Goal: Task Accomplishment & Management: Complete application form

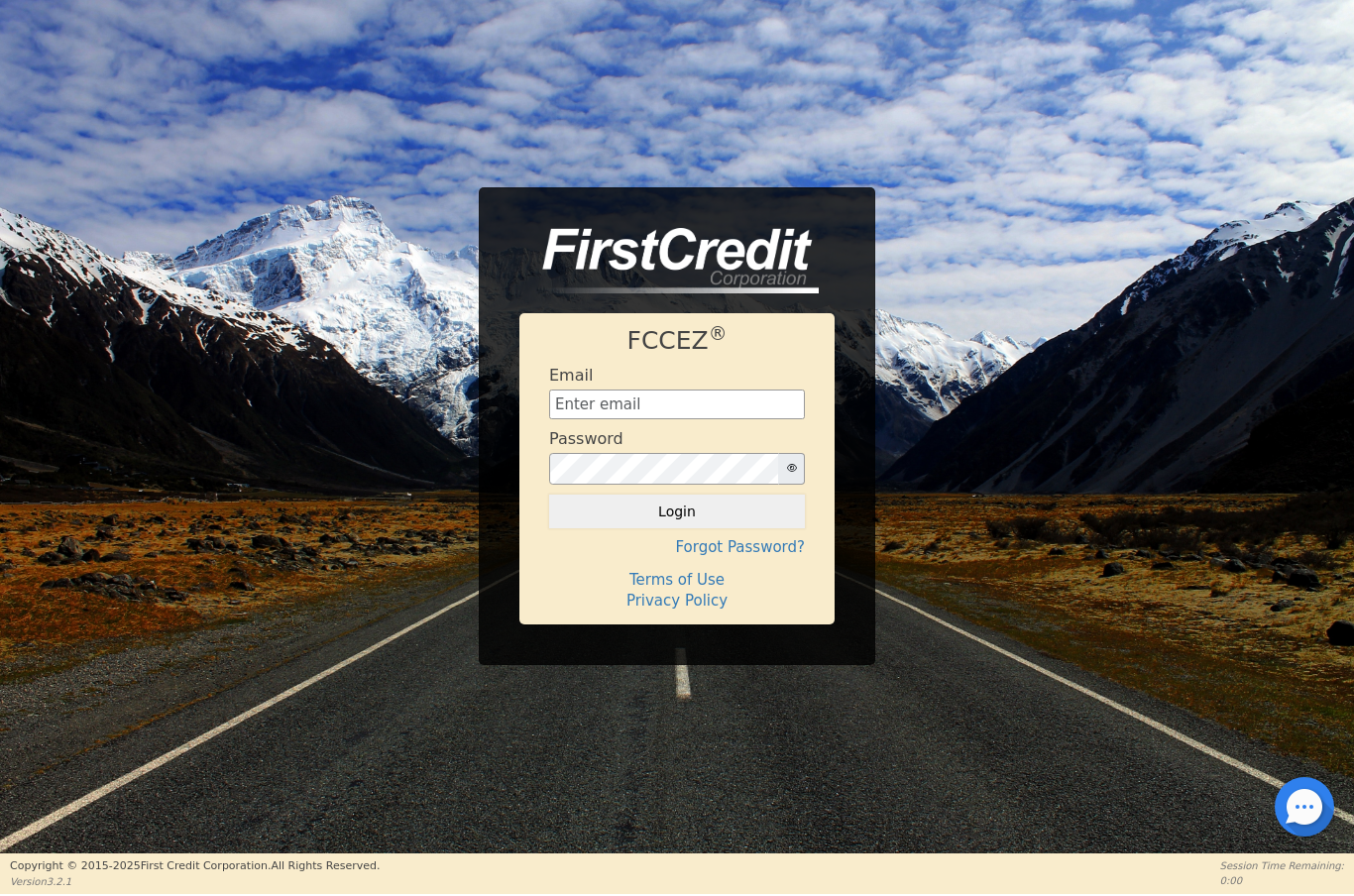
click at [651, 399] on input "text" at bounding box center [677, 404] width 256 height 30
type input "[EMAIL_ADDRESS][DOMAIN_NAME]"
click at [660, 512] on button "Login" at bounding box center [677, 511] width 256 height 34
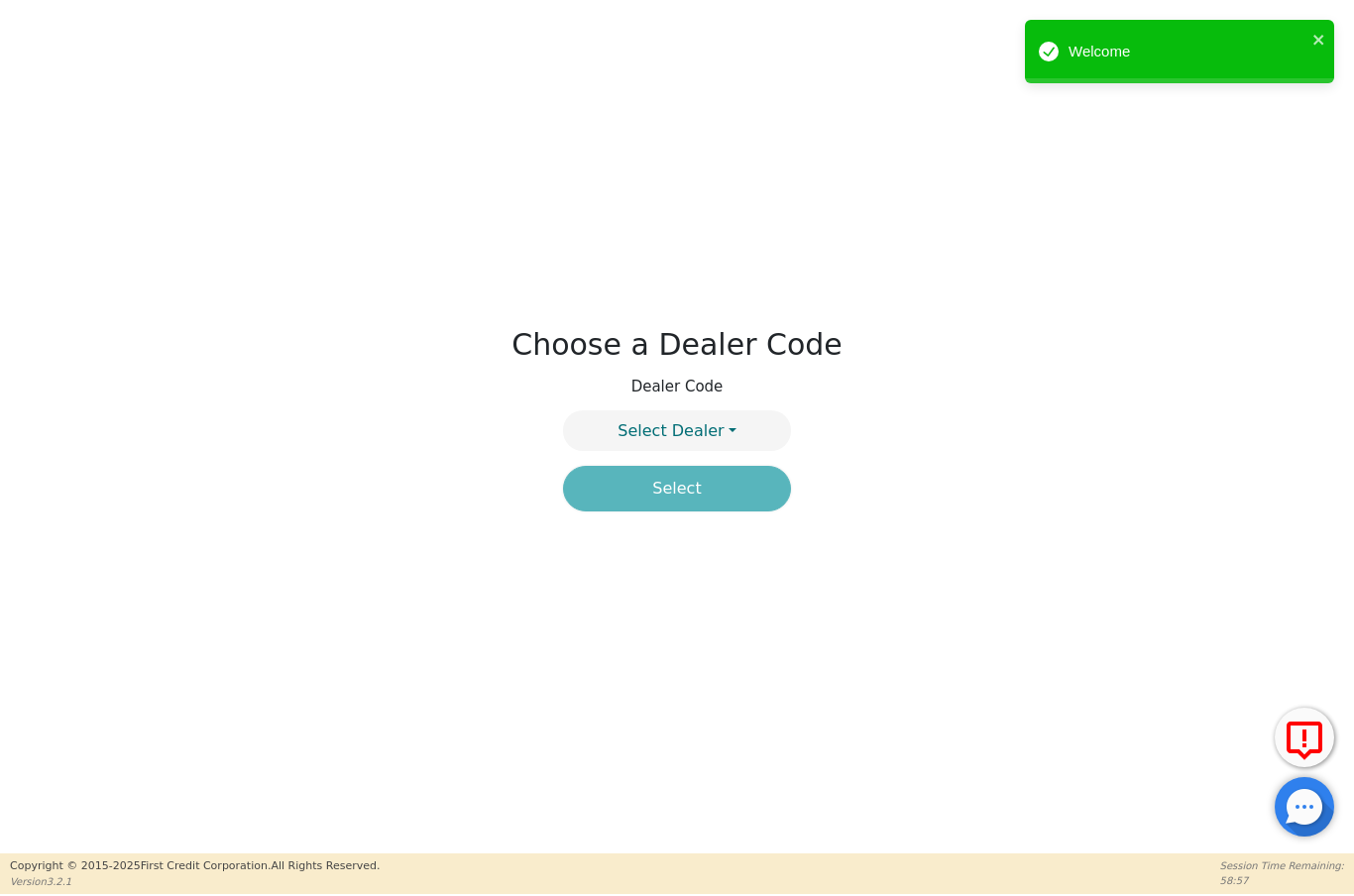
click at [737, 428] on button "Select Dealer" at bounding box center [677, 430] width 228 height 41
click at [723, 485] on link "4394A" at bounding box center [677, 478] width 226 height 27
click at [719, 497] on button "Select" at bounding box center [677, 489] width 228 height 46
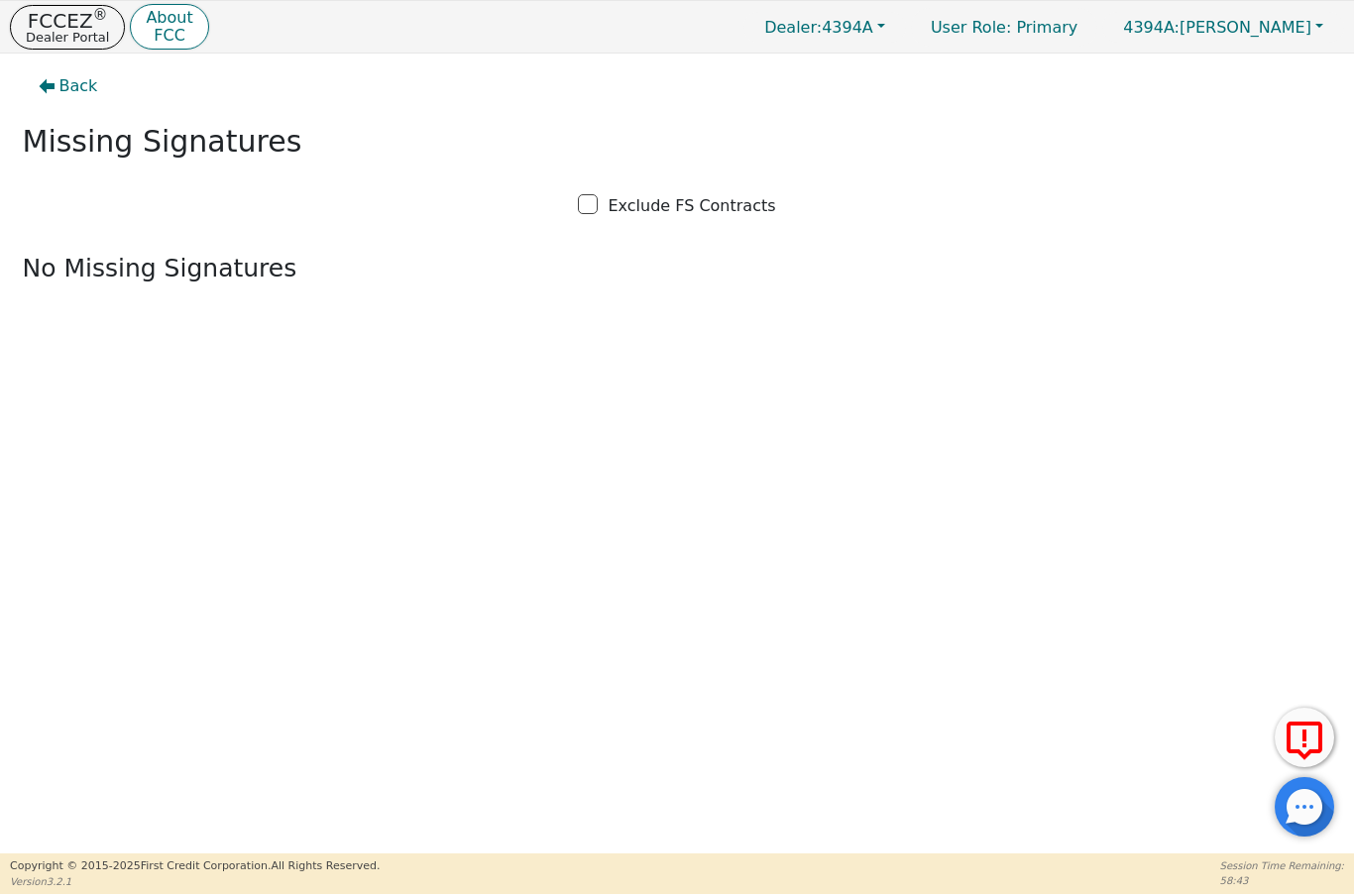
click at [64, 91] on span "Back" at bounding box center [78, 86] width 39 height 24
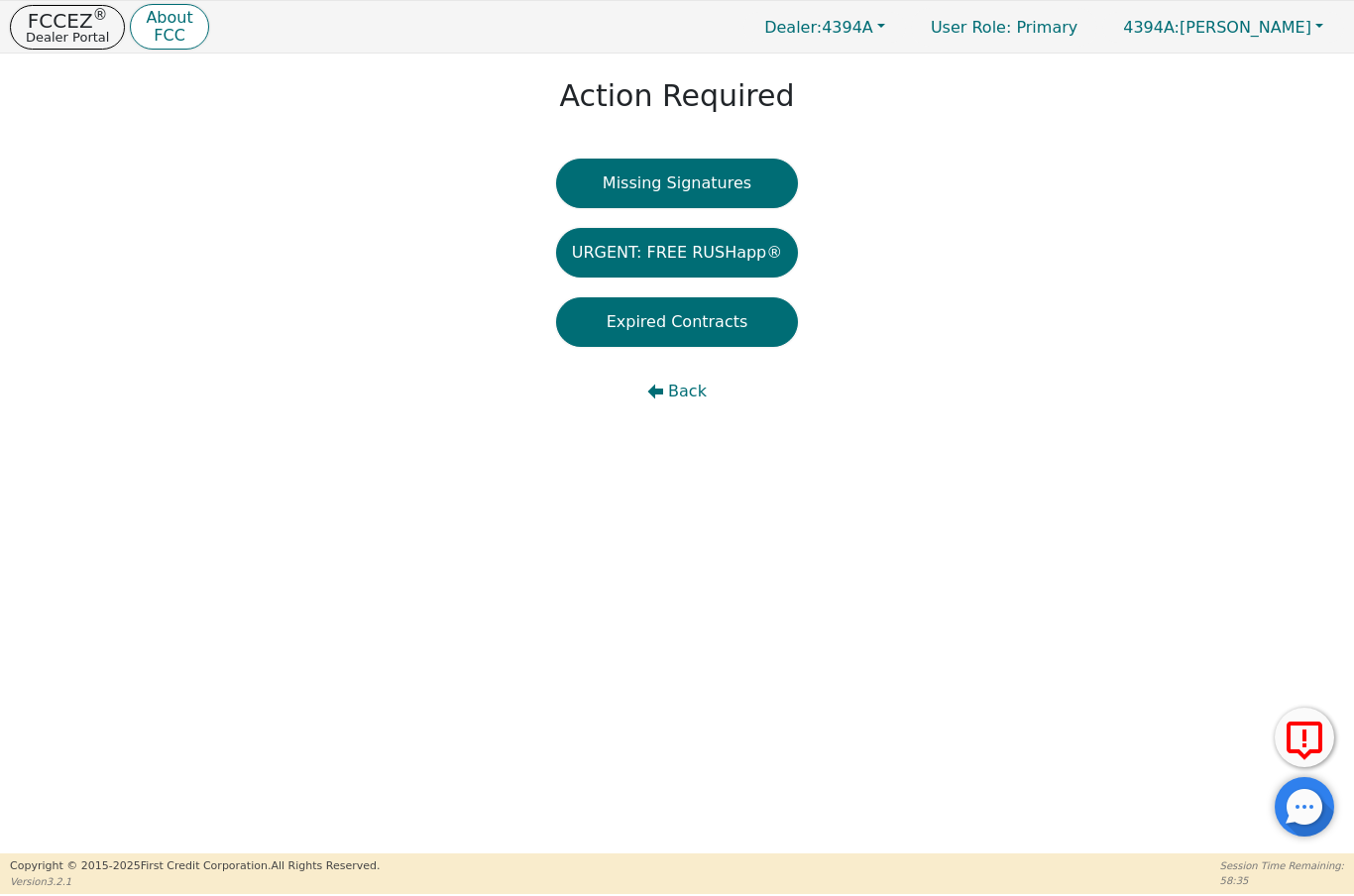
click at [662, 389] on icon "button" at bounding box center [656, 392] width 16 height 15
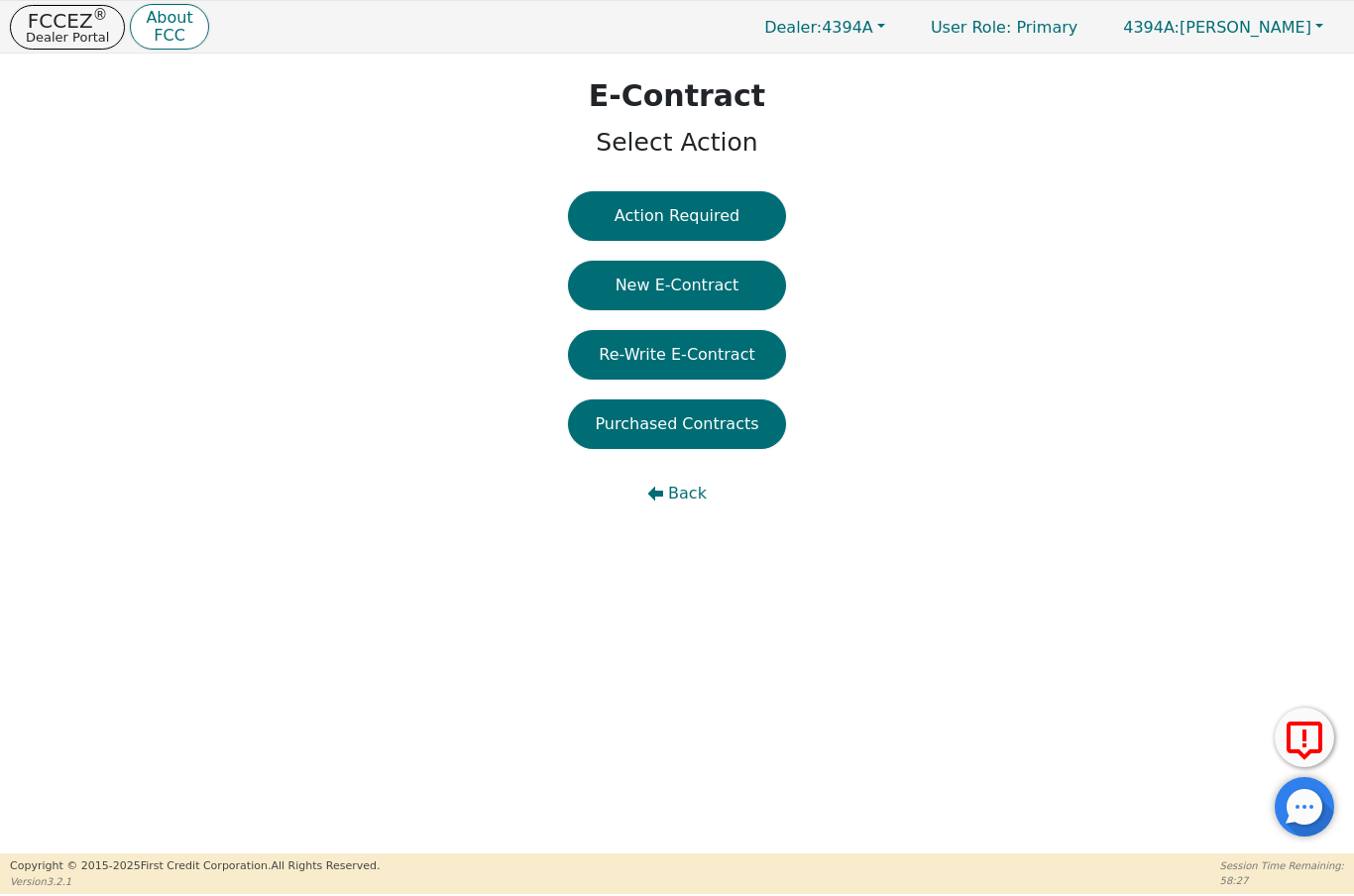
click at [702, 205] on button "Action Required" at bounding box center [677, 216] width 218 height 50
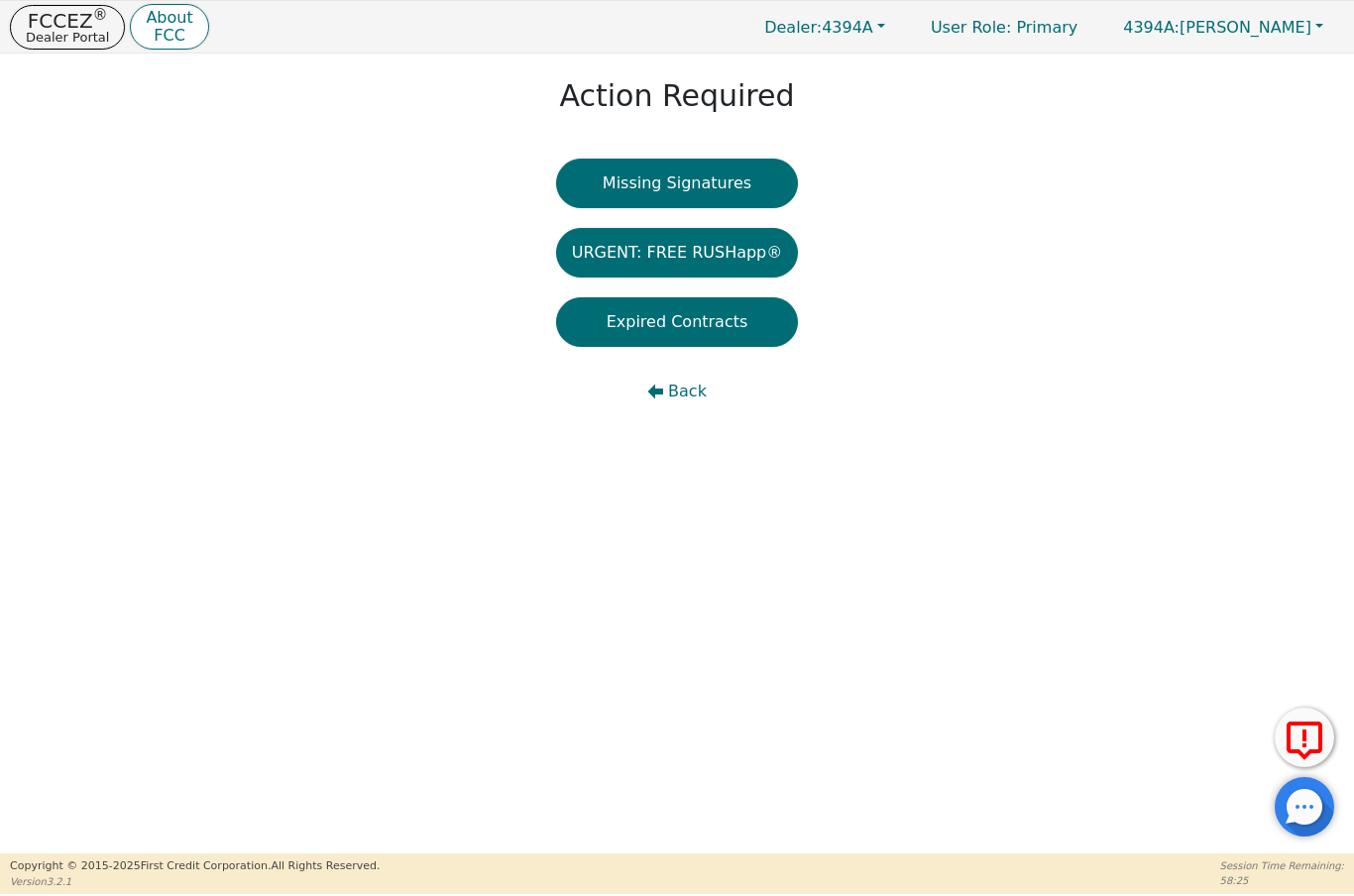
click at [721, 183] on button "Missing Signatures" at bounding box center [677, 183] width 243 height 50
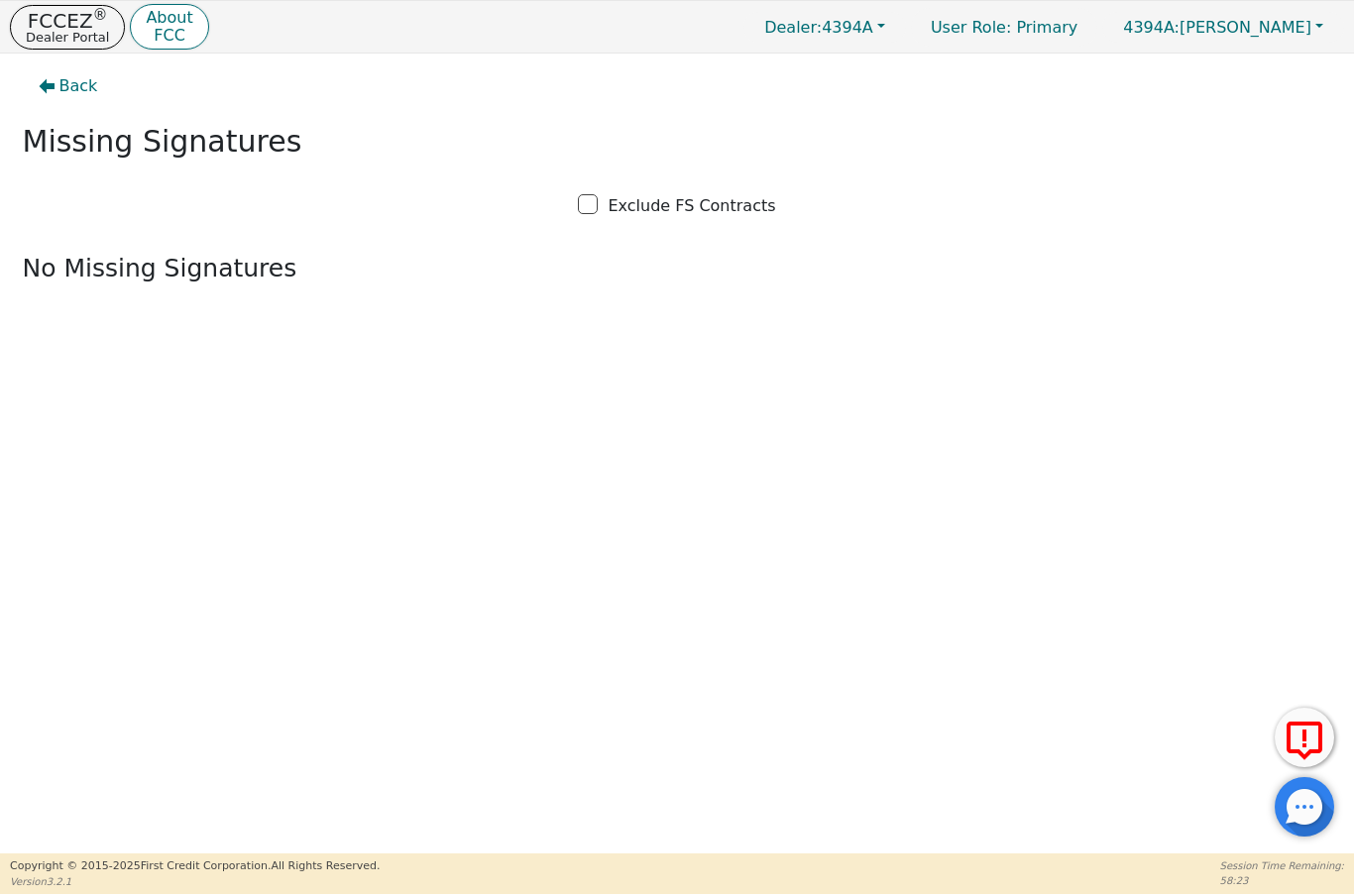
click at [60, 37] on p "Dealer Portal" at bounding box center [67, 37] width 83 height 13
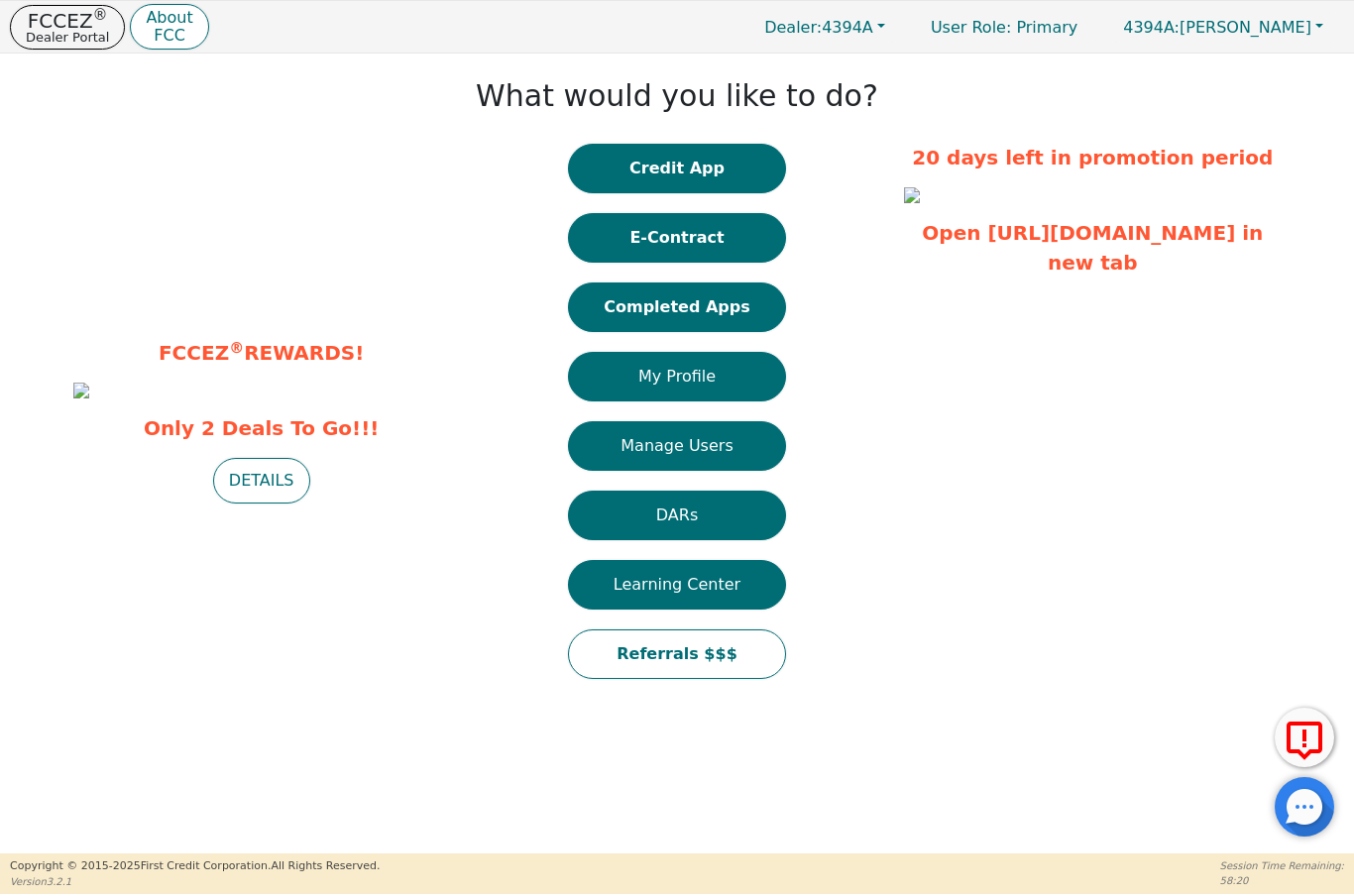
click at [723, 176] on button "Credit App" at bounding box center [677, 168] width 218 height 50
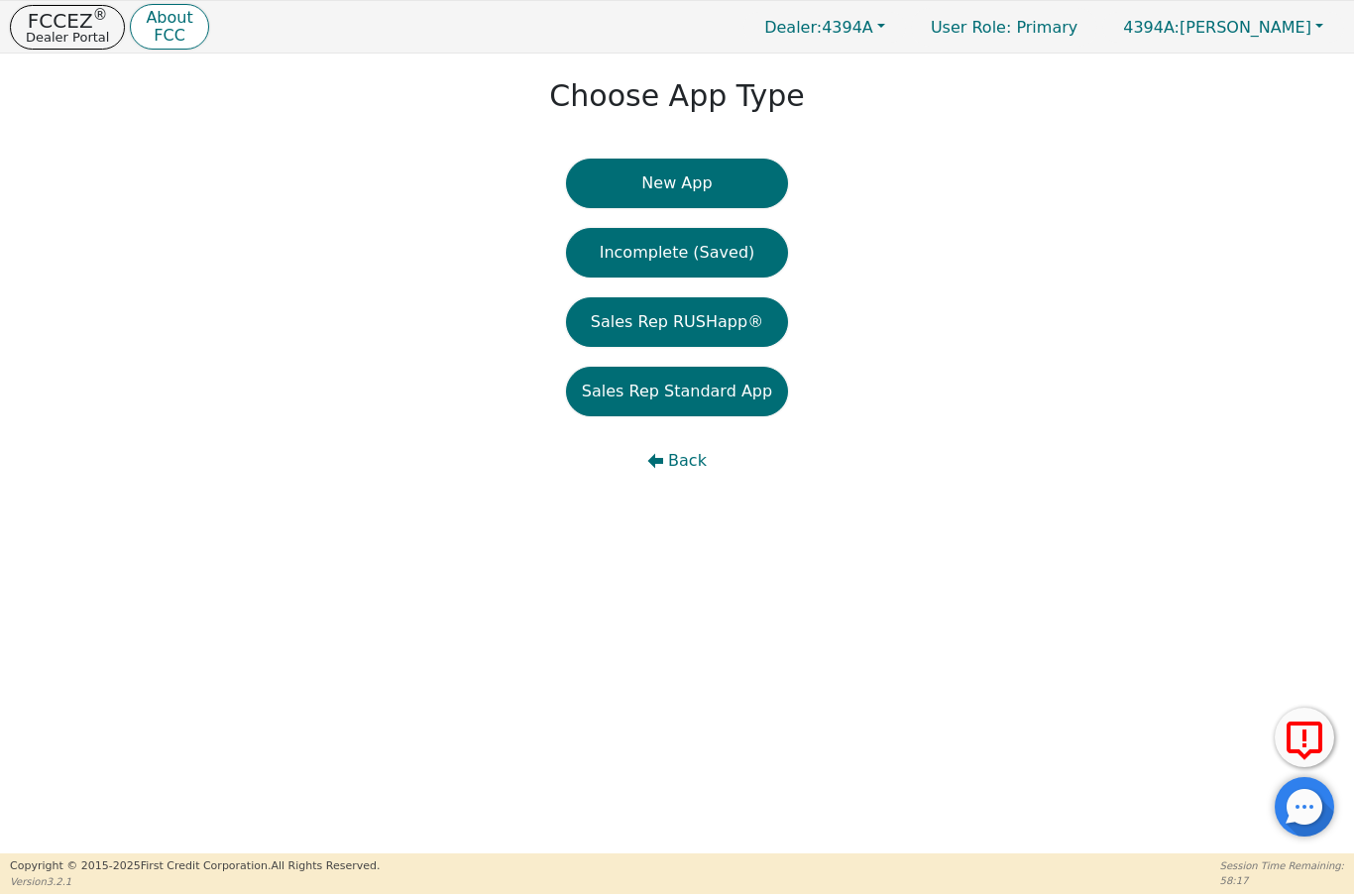
click at [706, 185] on button "New App" at bounding box center [677, 183] width 222 height 50
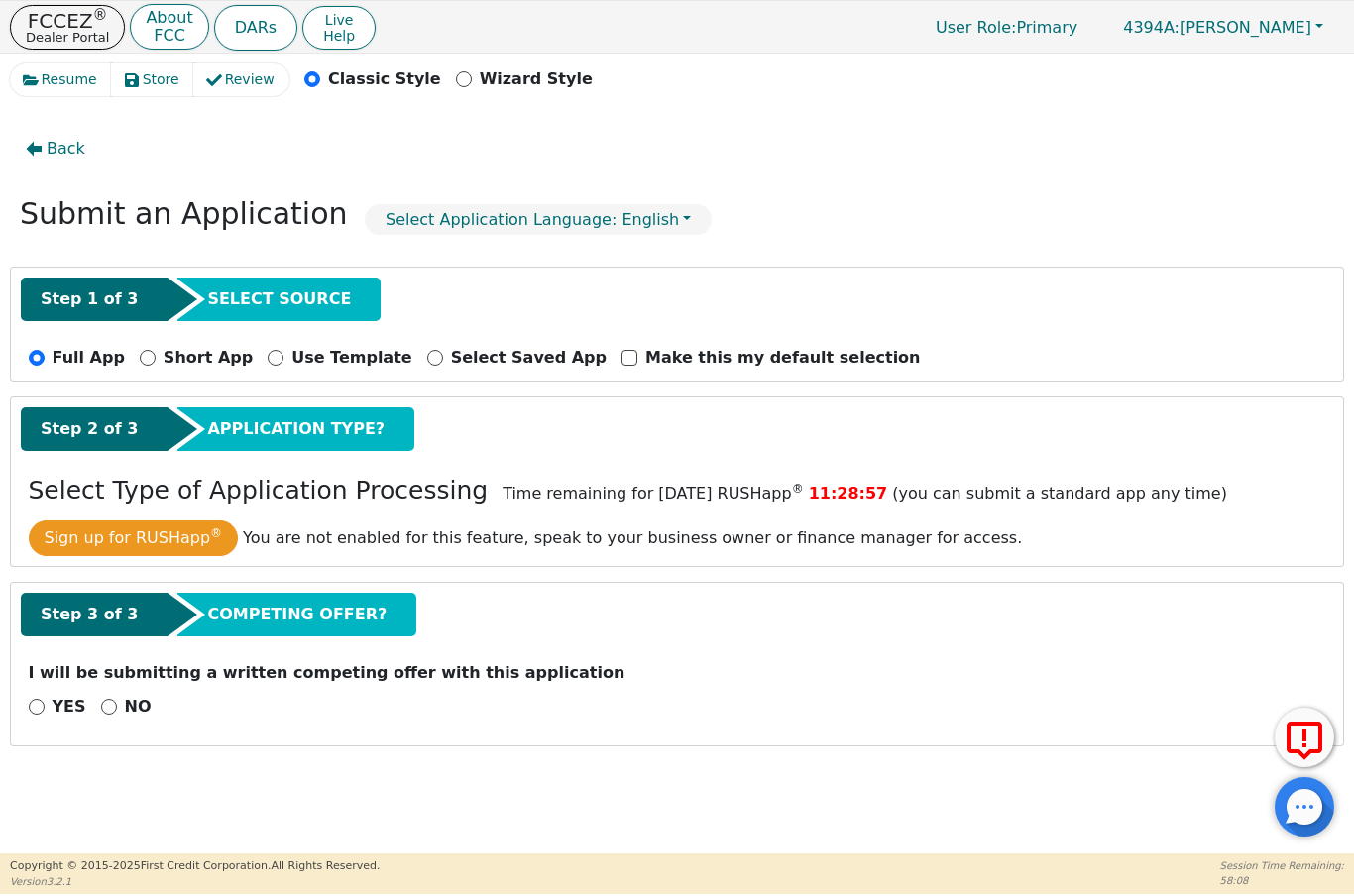
click at [144, 699] on p "NO" at bounding box center [138, 707] width 27 height 24
click at [117, 699] on input "NO" at bounding box center [109, 707] width 16 height 16
radio input "true"
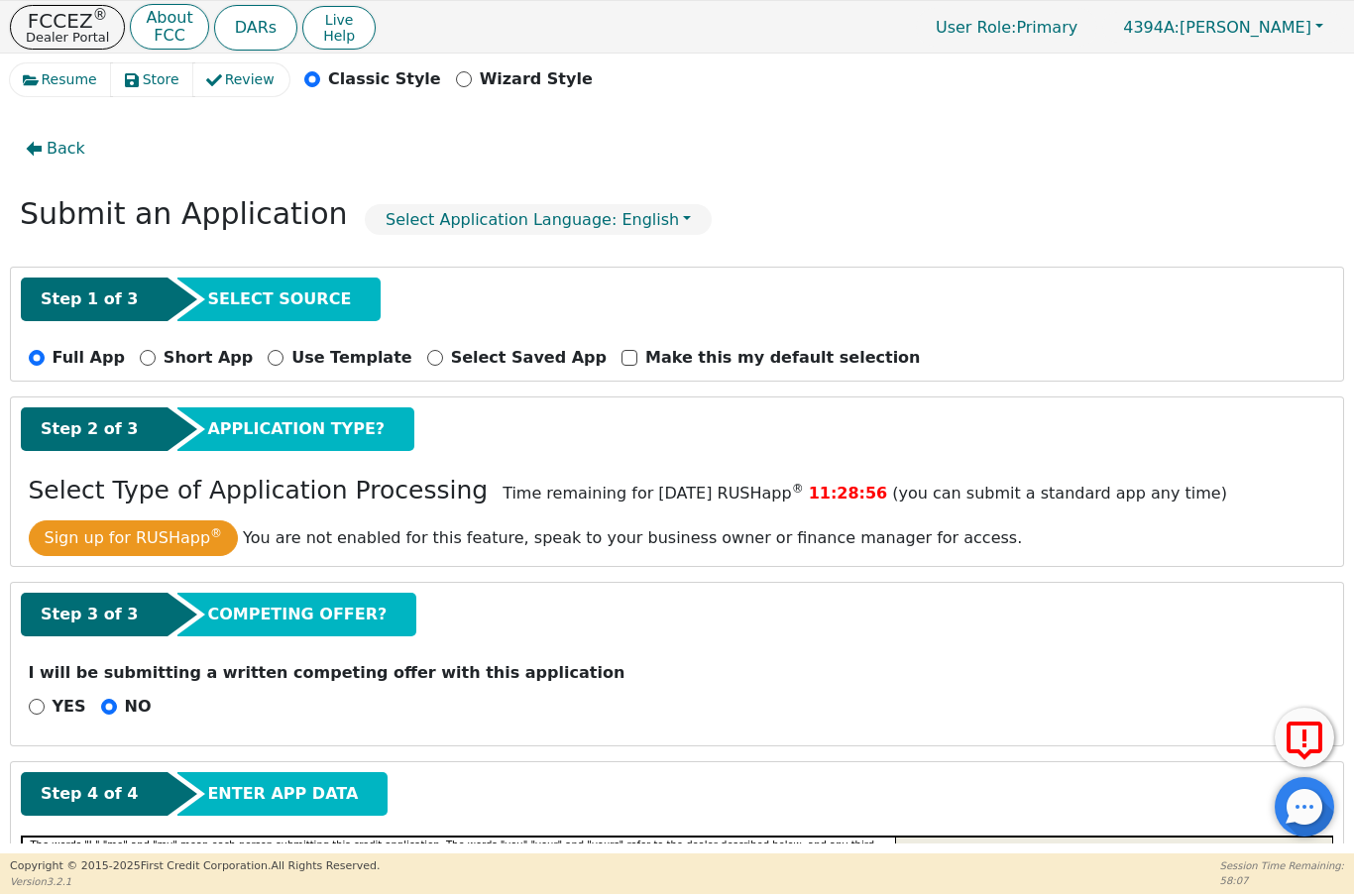
click at [111, 710] on input "NO" at bounding box center [109, 707] width 16 height 16
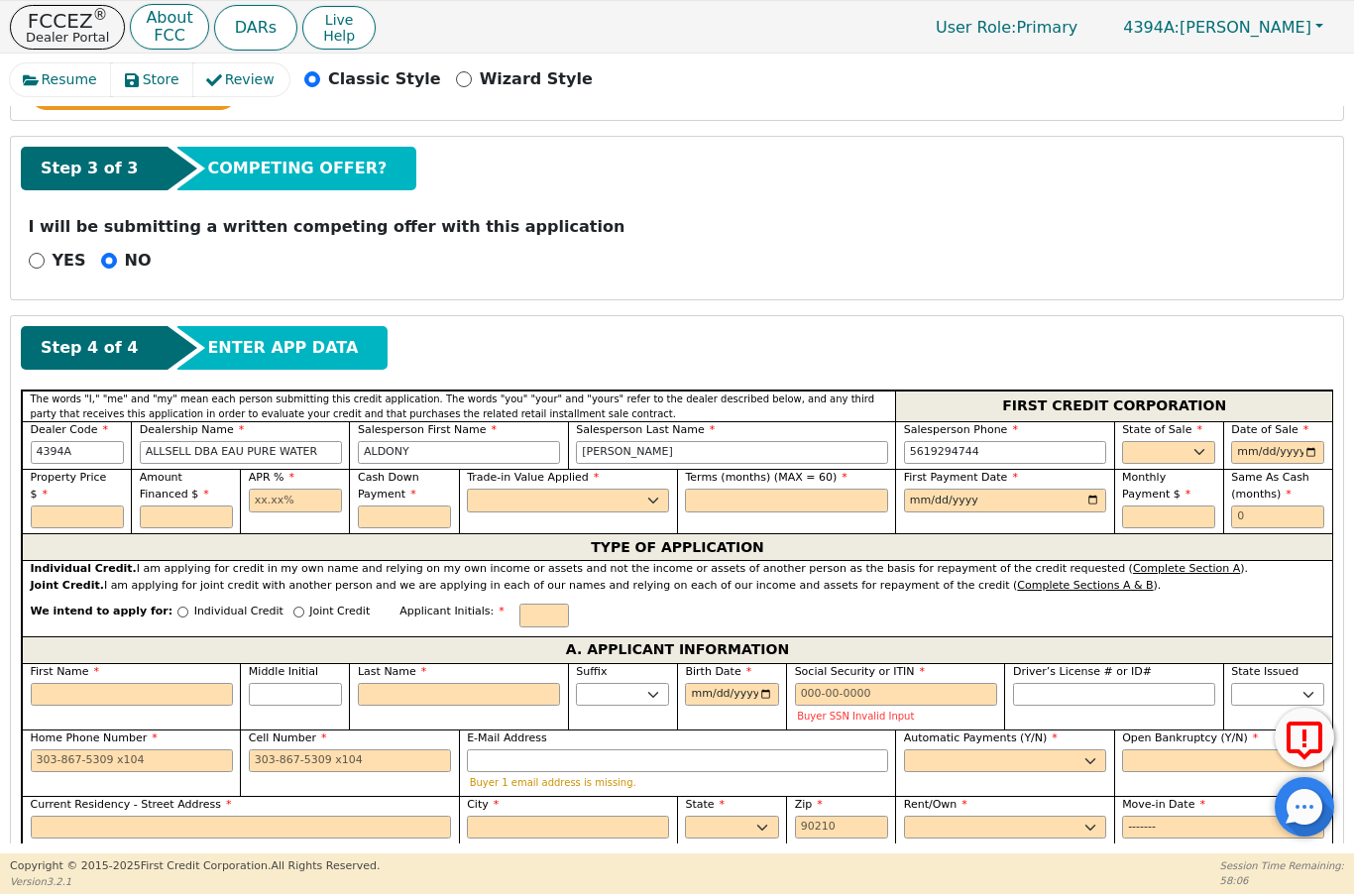
scroll to position [457, 0]
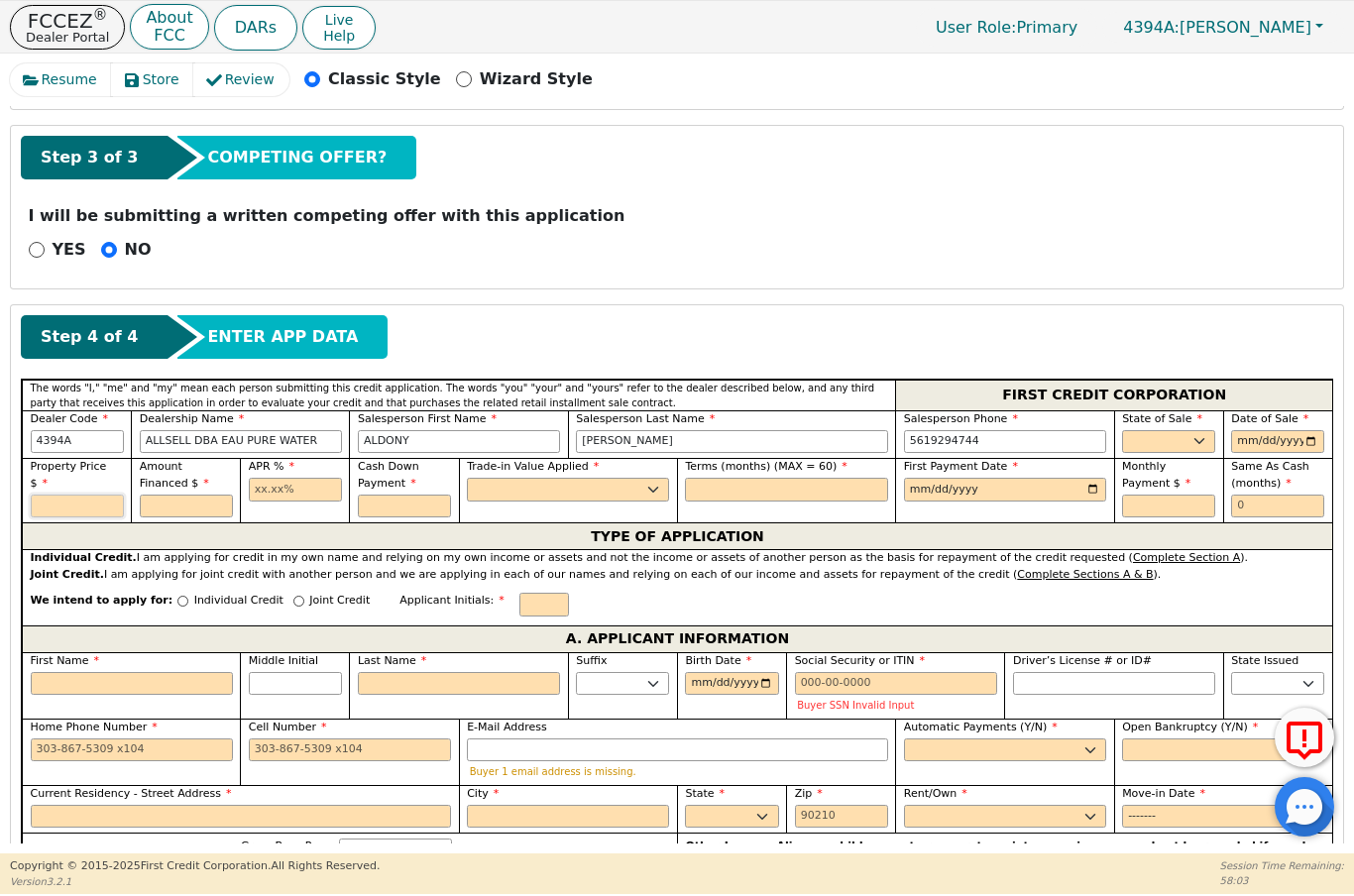
click at [88, 510] on input "text" at bounding box center [77, 506] width 93 height 24
type input "8000.00"
click at [266, 510] on div "APR %" at bounding box center [294, 490] width 109 height 64
type input "8000.00"
click at [285, 492] on input "text" at bounding box center [295, 490] width 93 height 24
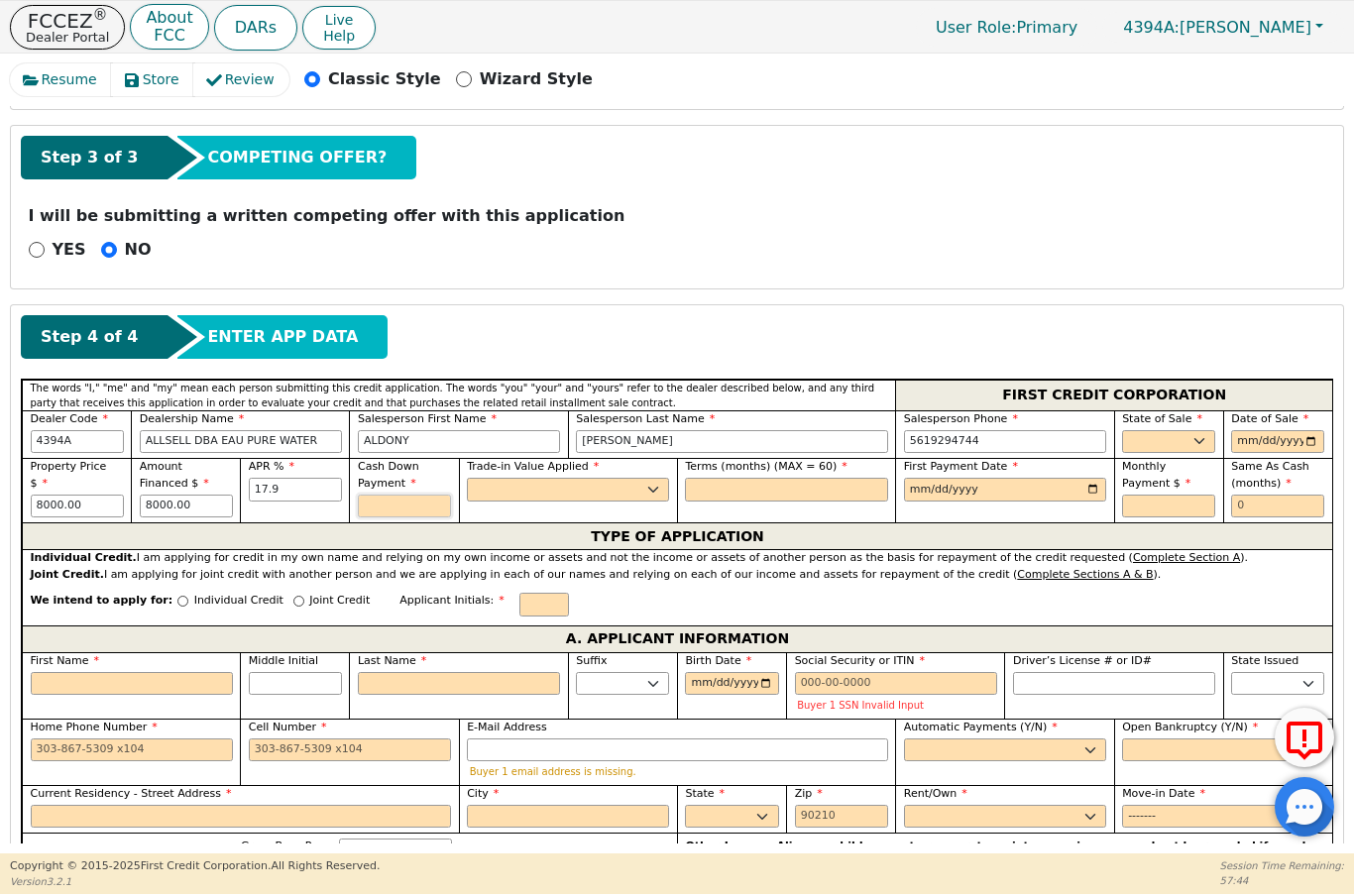
click at [400, 511] on input "text" at bounding box center [404, 506] width 93 height 24
type input "17.90"
type input "0.00"
select select "n"
click at [743, 490] on input "text" at bounding box center [786, 490] width 202 height 24
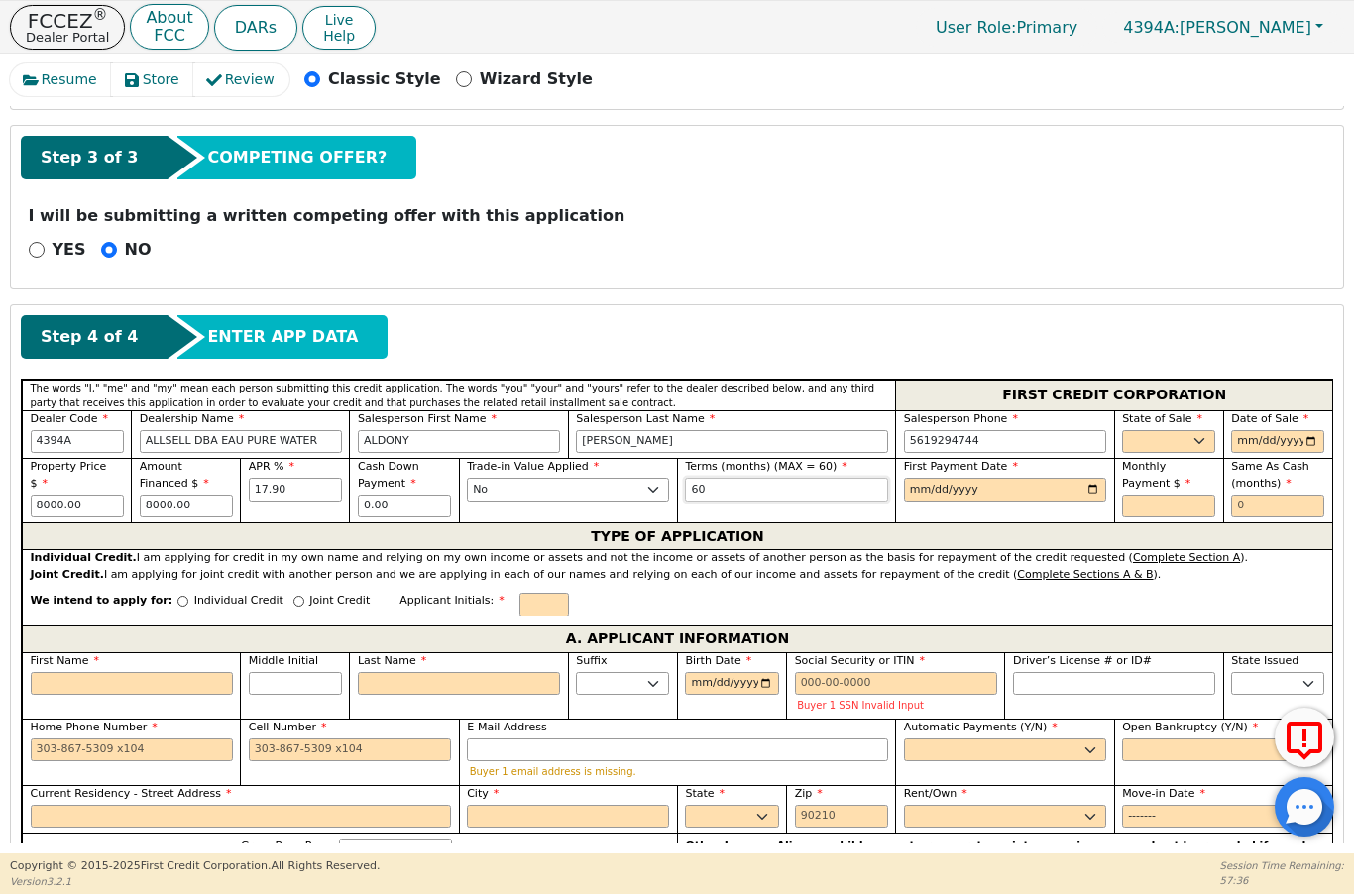
type input "60"
click at [943, 488] on input "date" at bounding box center [1005, 490] width 202 height 24
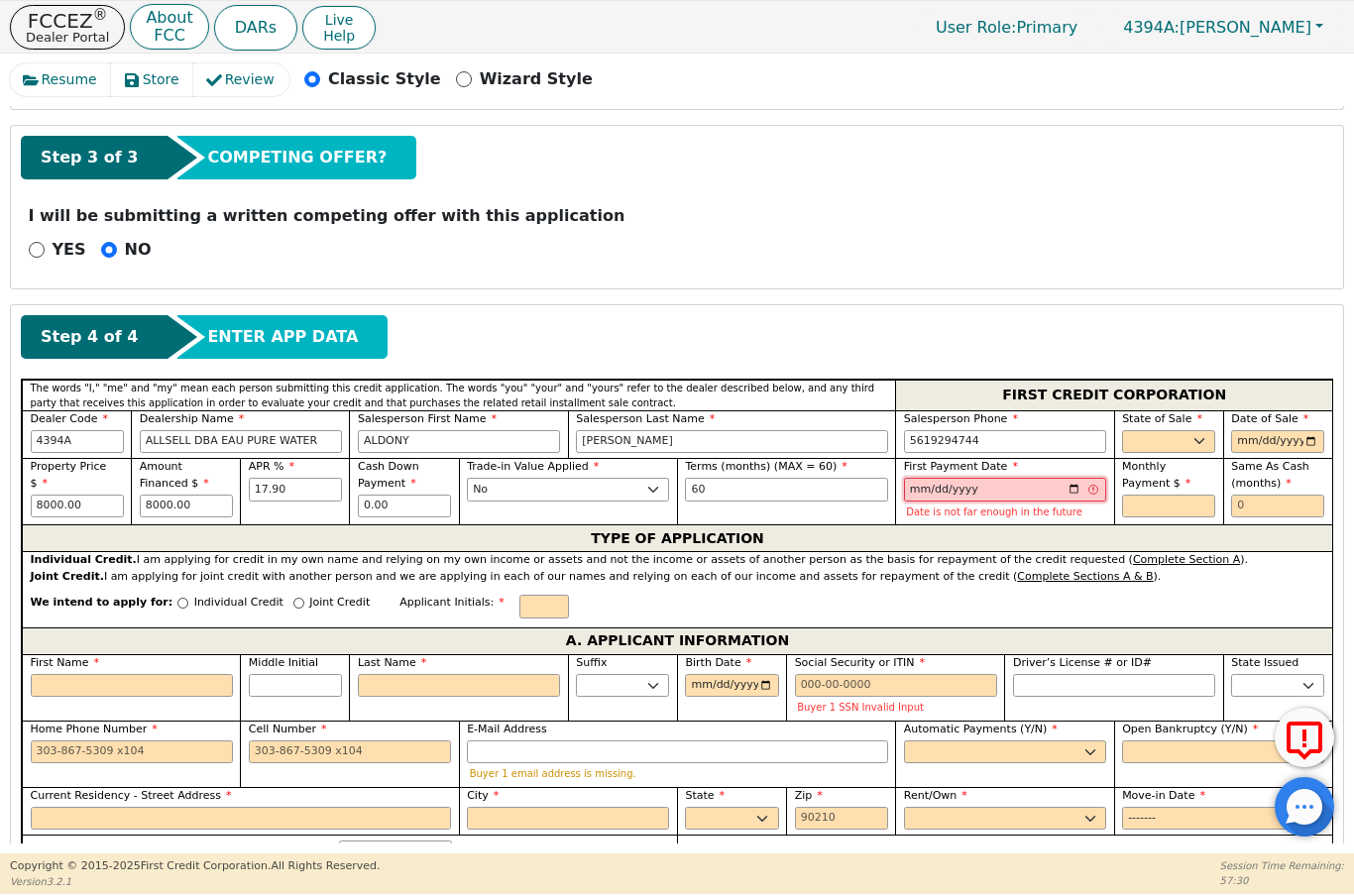
type input "[DATE]"
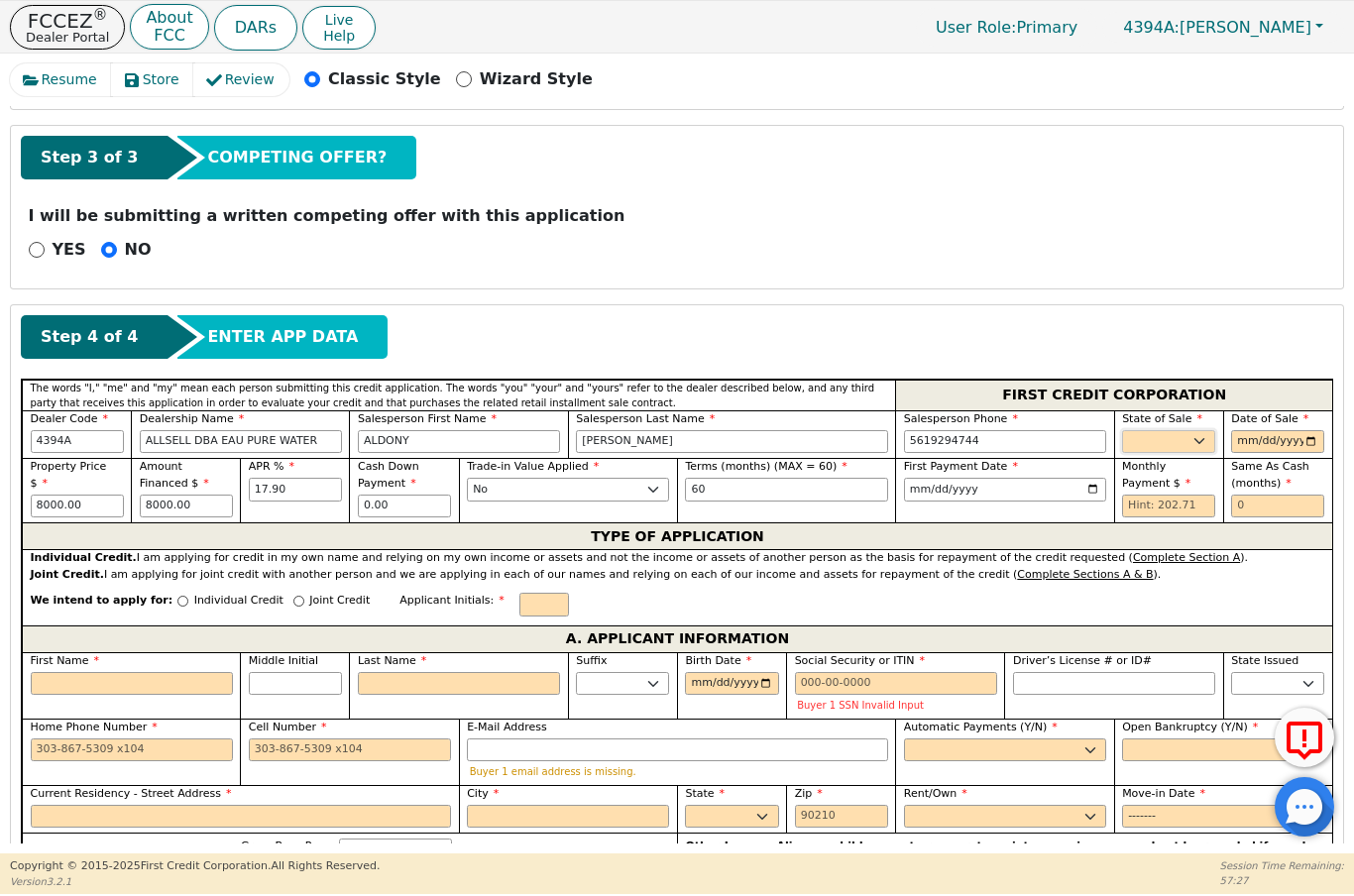
click at [1206, 438] on select "AK AL AR AZ CA CO CT DC DE FL [GEOGRAPHIC_DATA] HI IA ID IL IN KS [GEOGRAPHIC_D…" at bounding box center [1169, 442] width 93 height 24
select select "FL"
click at [1298, 439] on input "date" at bounding box center [1278, 442] width 93 height 24
type input "[DATE]"
click at [1147, 510] on input "text" at bounding box center [1169, 506] width 93 height 24
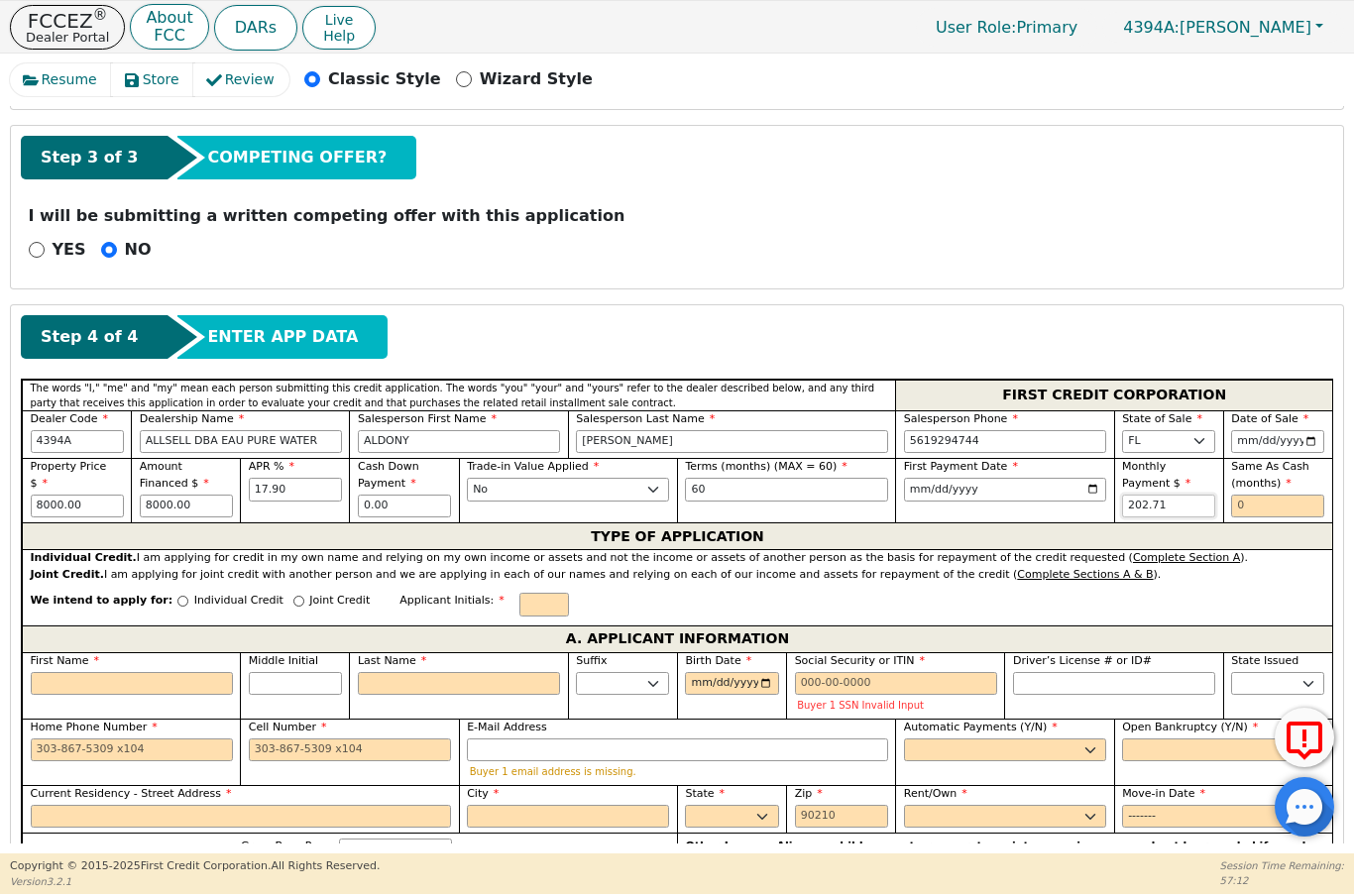
type input "202.71"
click at [1265, 515] on input "text" at bounding box center [1278, 506] width 93 height 24
type input "0"
click at [519, 600] on input "text" at bounding box center [544, 605] width 50 height 24
click at [169, 672] on input "First Name" at bounding box center [132, 684] width 202 height 24
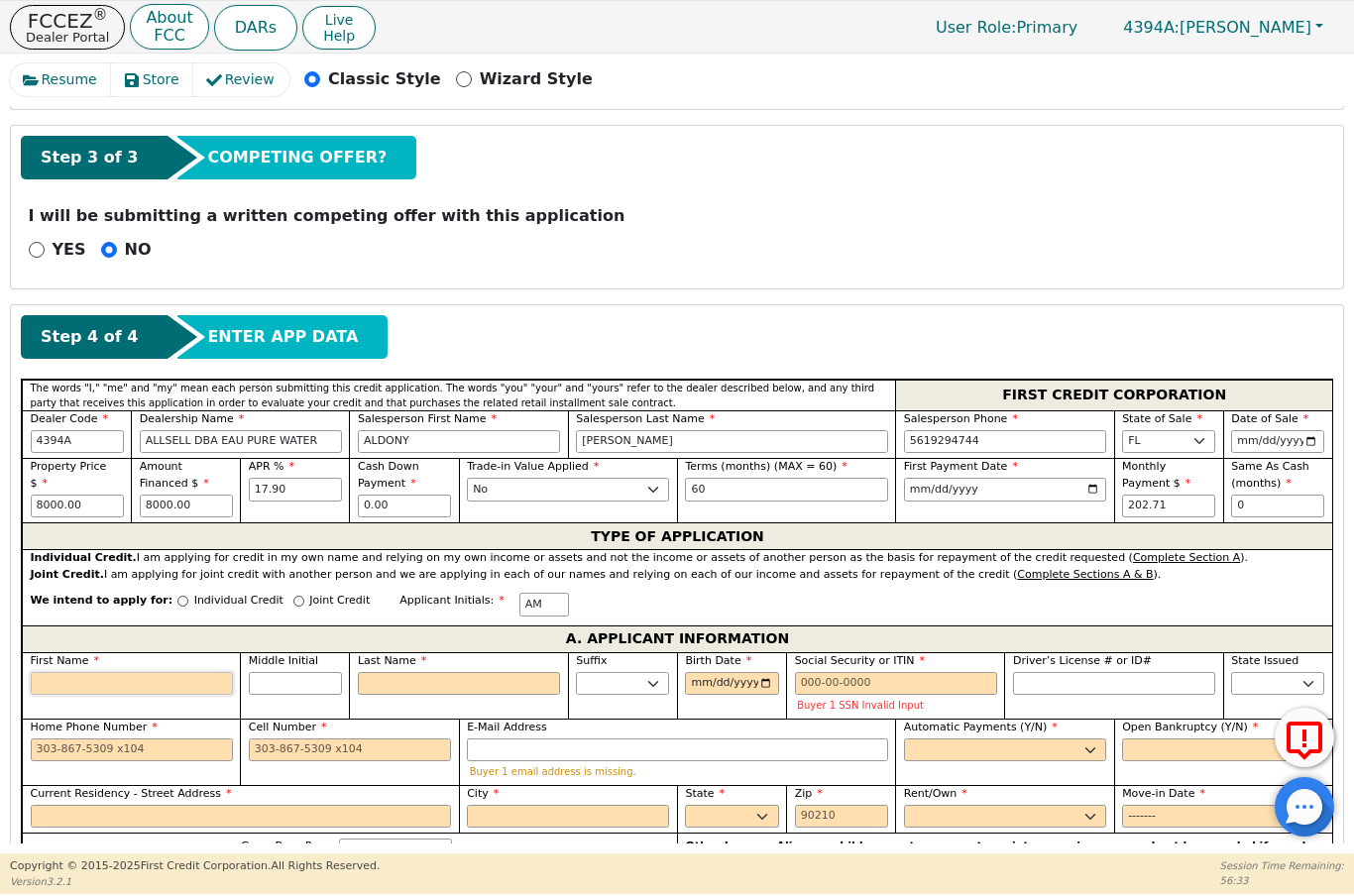
type input "A"
type input "Am"
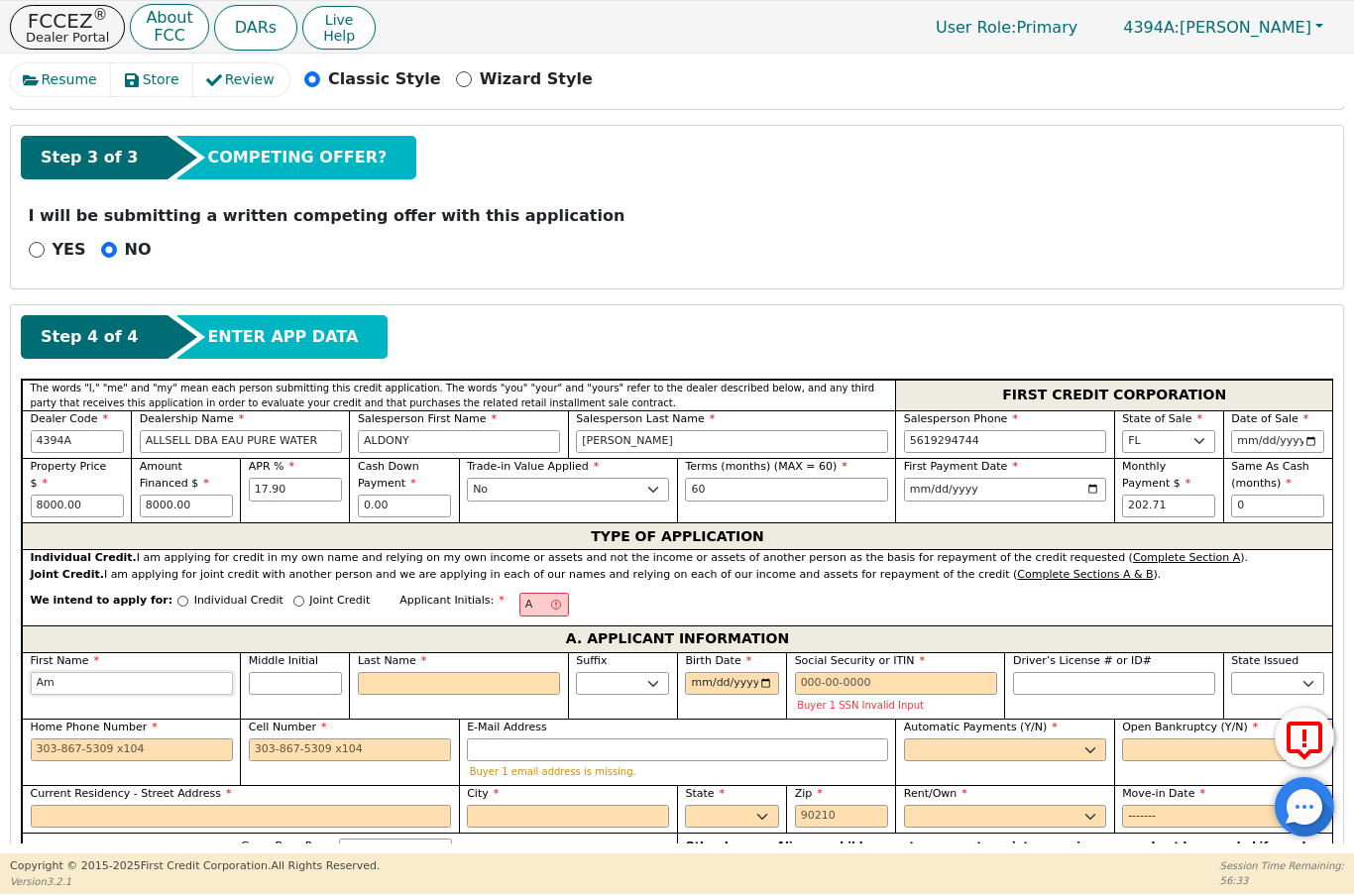
type input "A"
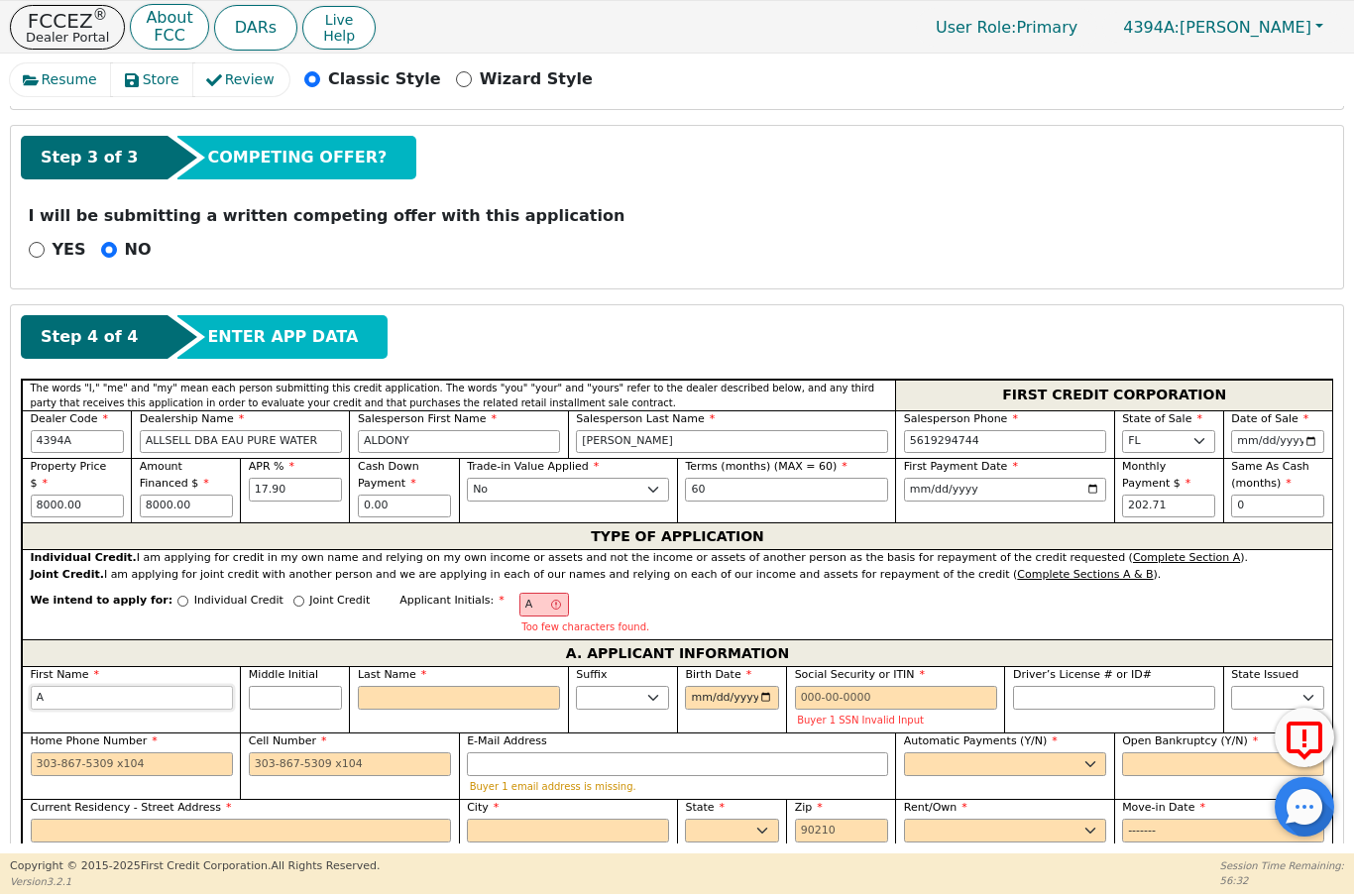
type input "An"
type input "Ang"
type input "Ange"
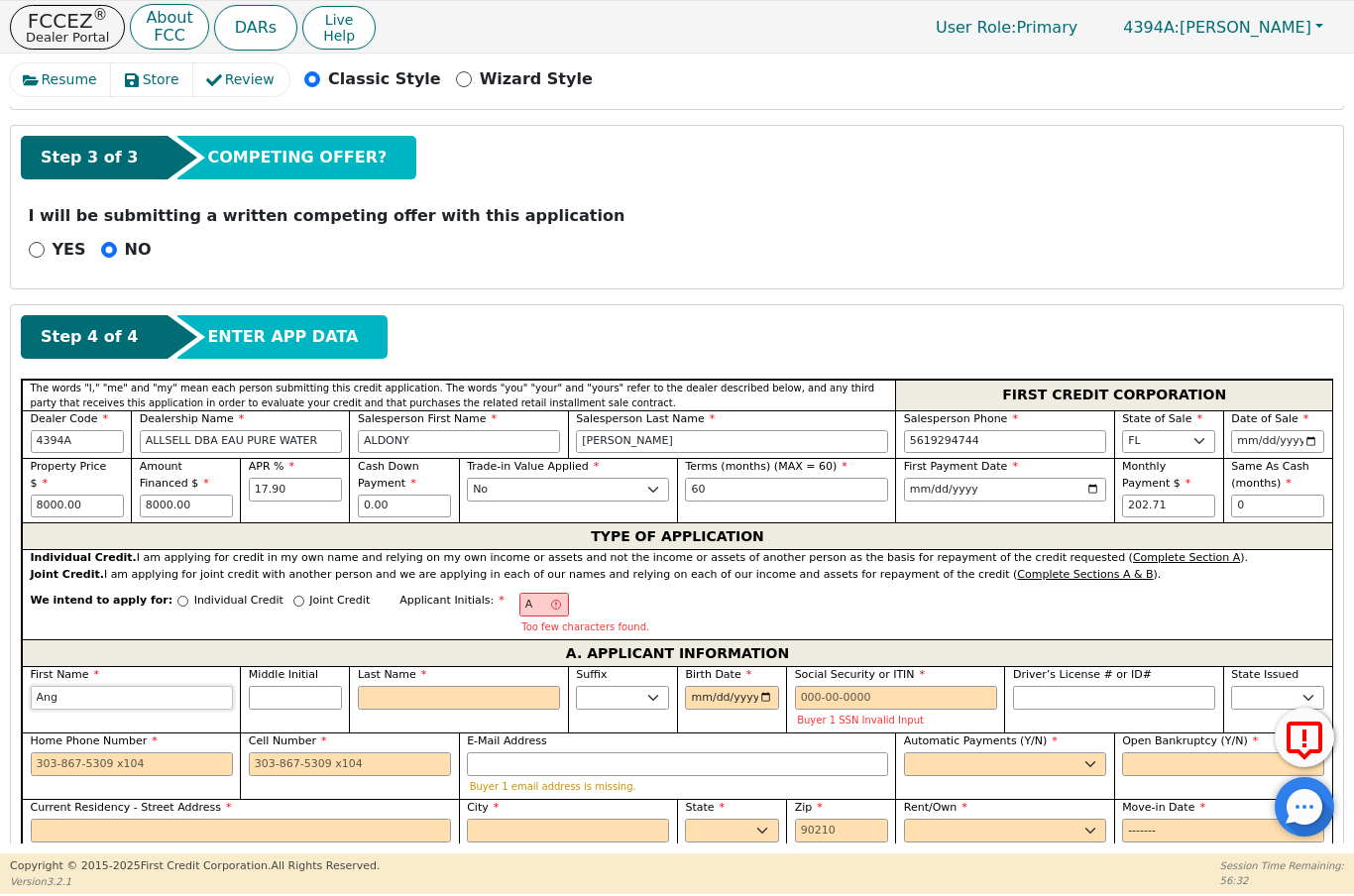
type input "Ange"
type input "Angel"
type input "[PERSON_NAME]"
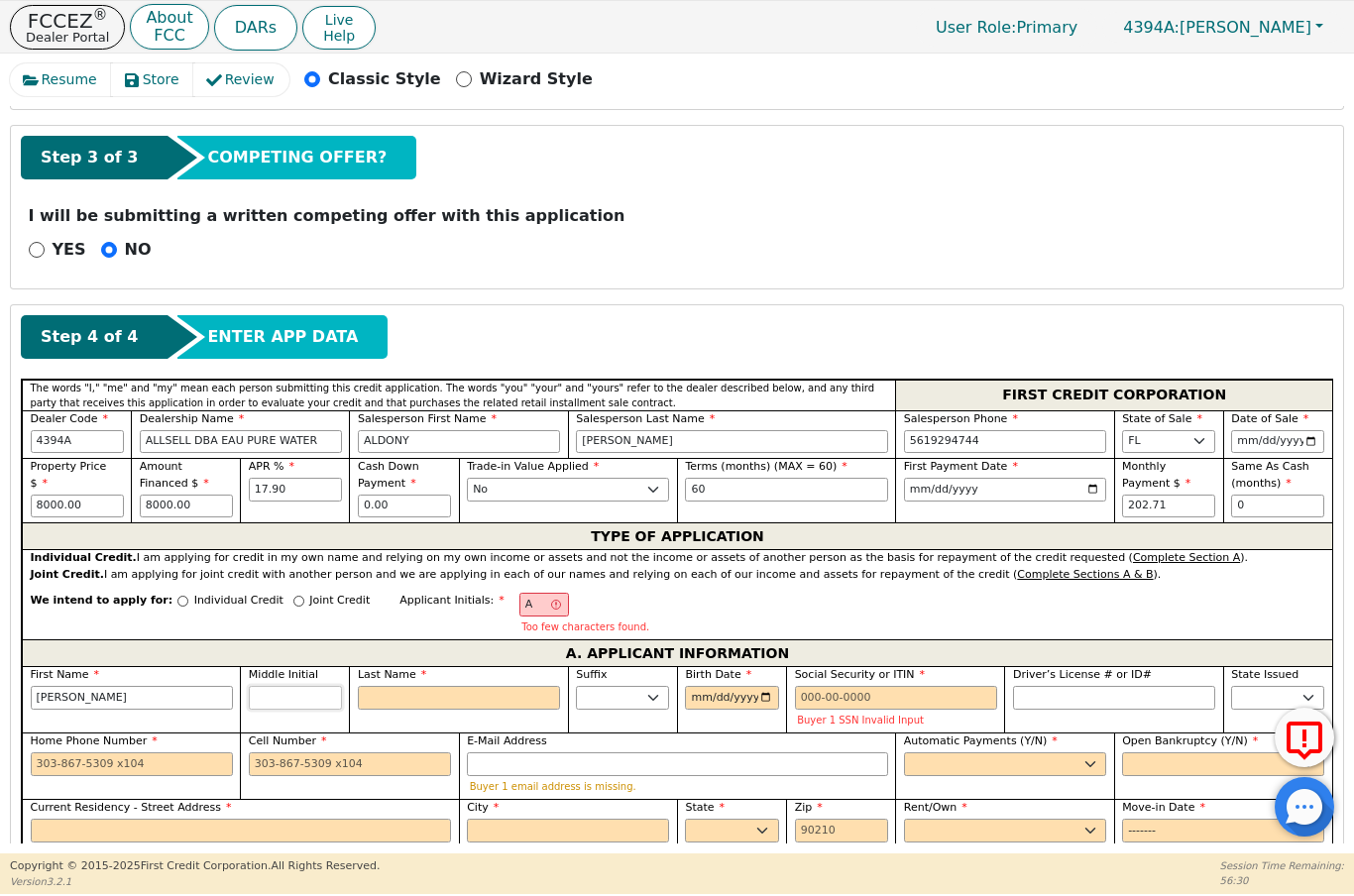
type input "[PERSON_NAME]"
type input "AM"
type input "M"
type input "[PERSON_NAME]"
type input "Ma"
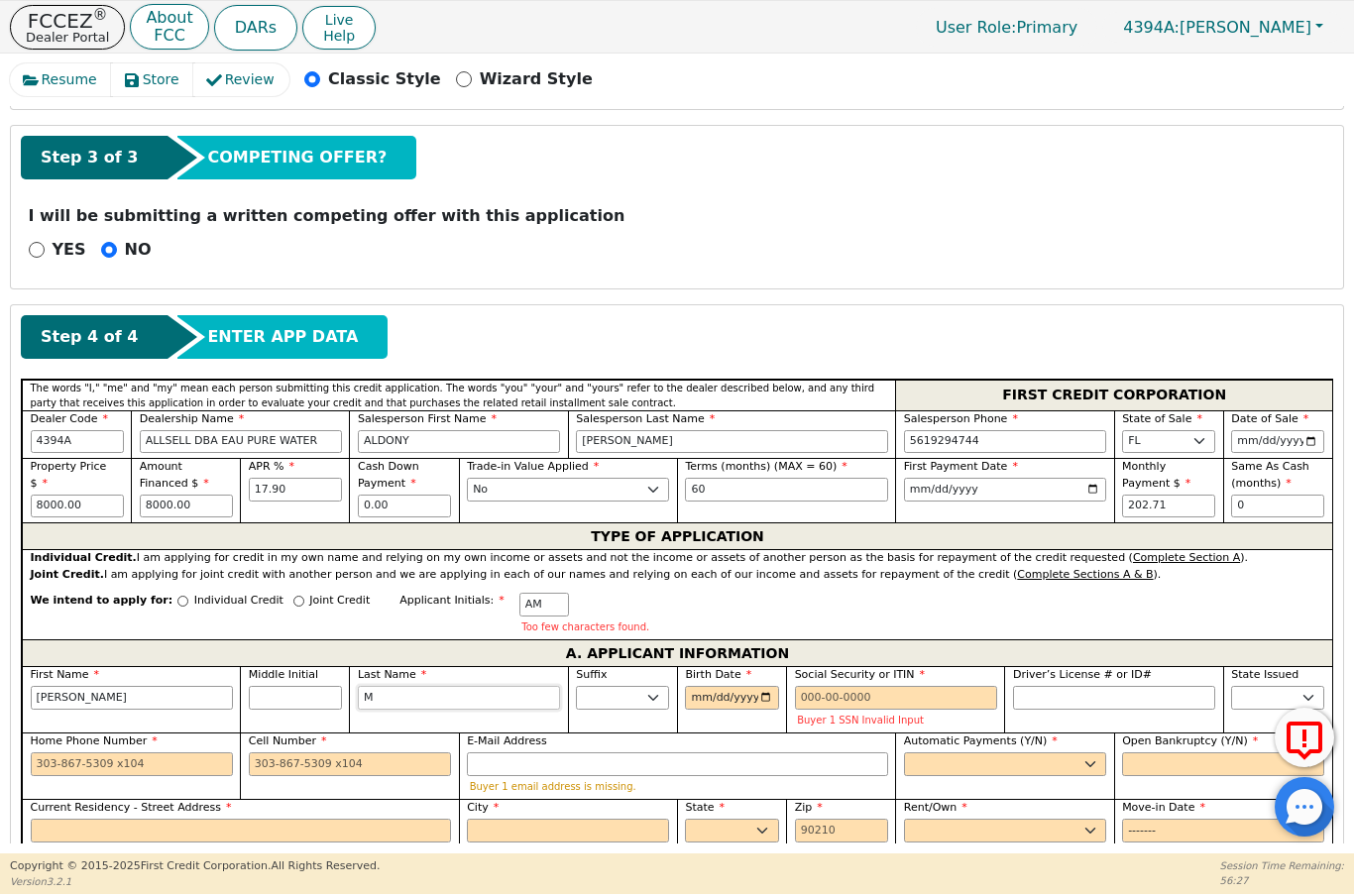
type input "[PERSON_NAME]"
type input "Mal"
type input "[PERSON_NAME]"
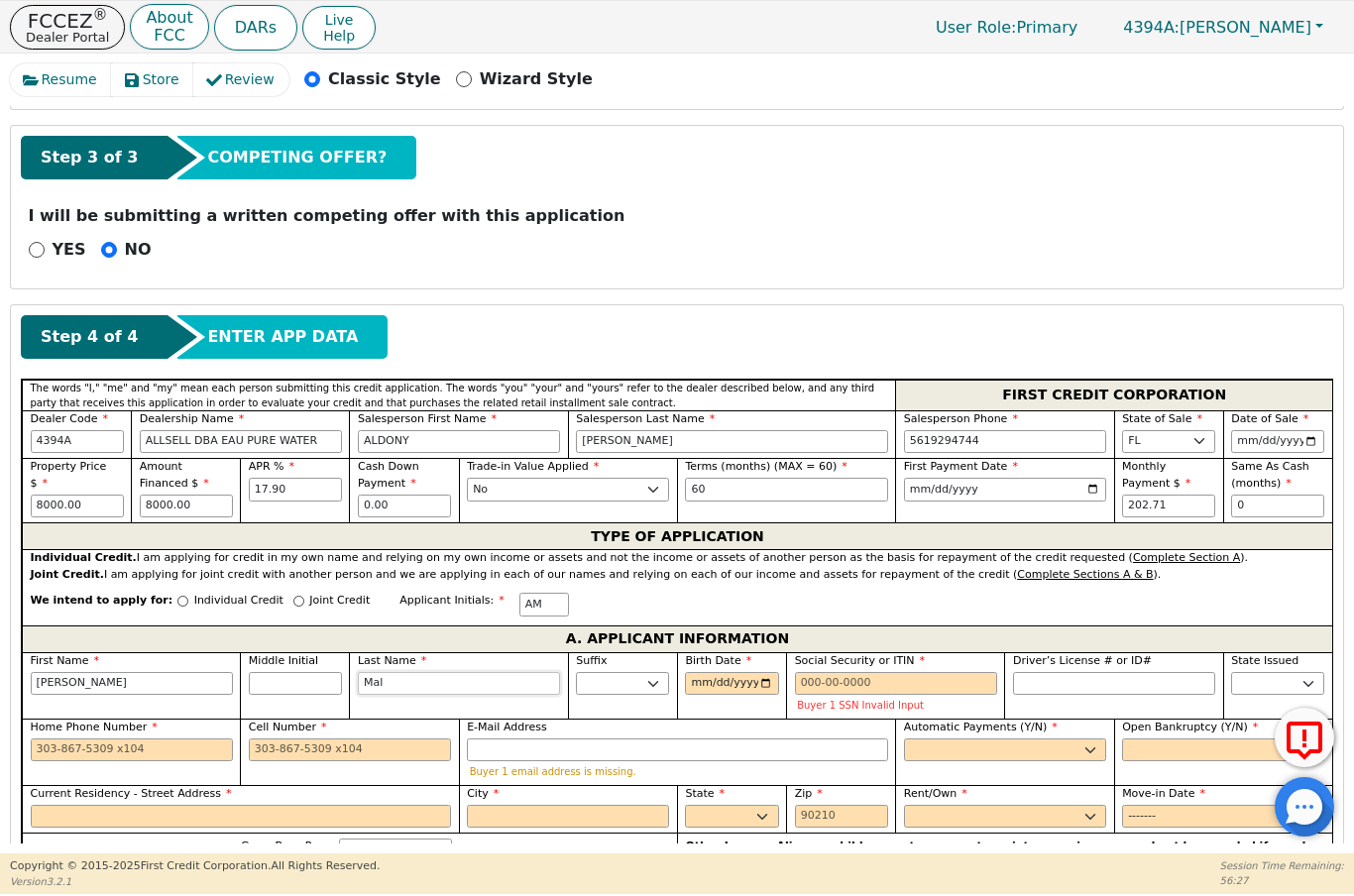
type input "Malo"
type input "[PERSON_NAME]"
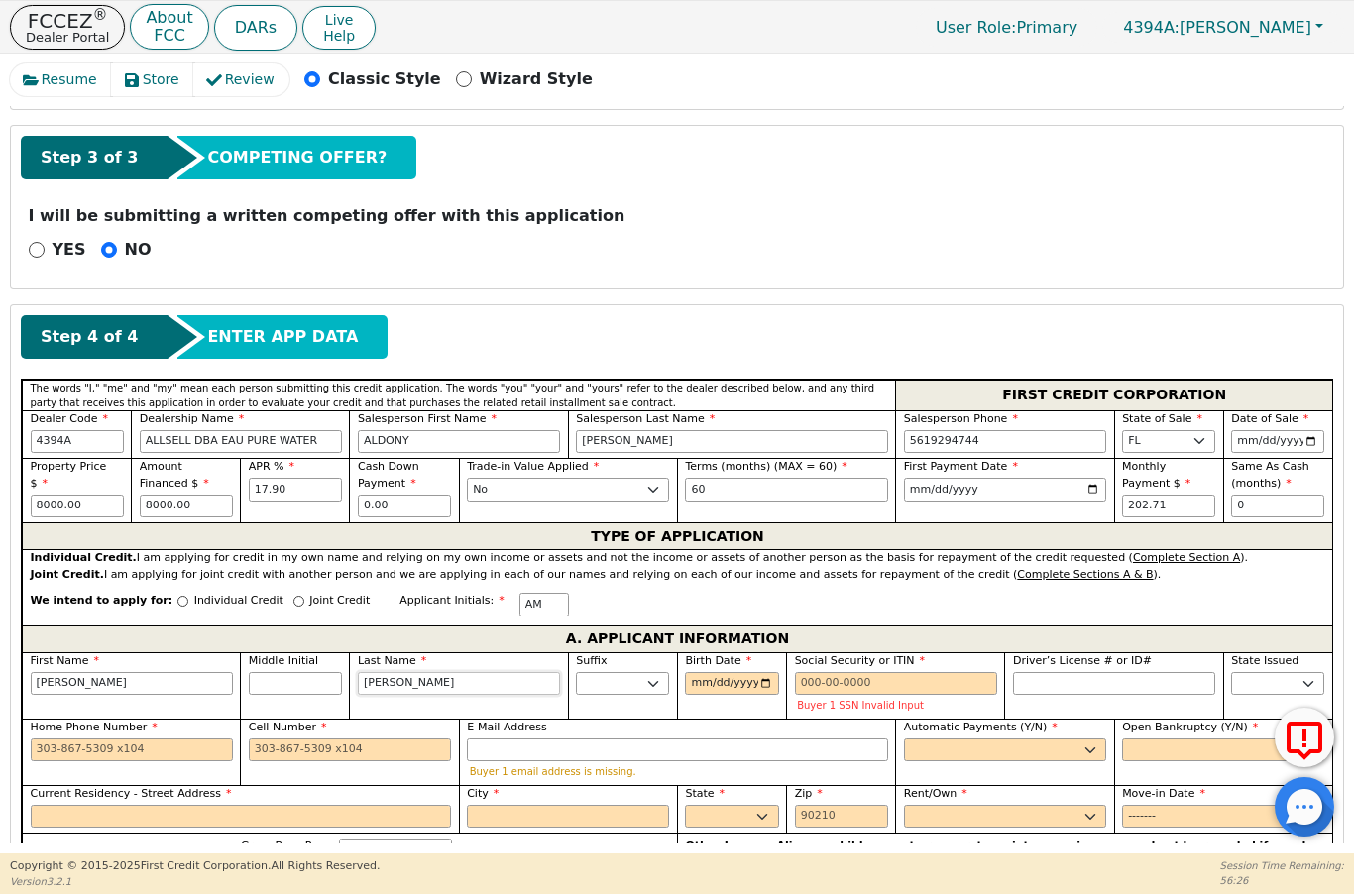
type input "[PERSON_NAME]"
click at [733, 678] on input "Birth Date" at bounding box center [732, 684] width 93 height 24
click at [731, 686] on input "[DATE]" at bounding box center [732, 684] width 93 height 24
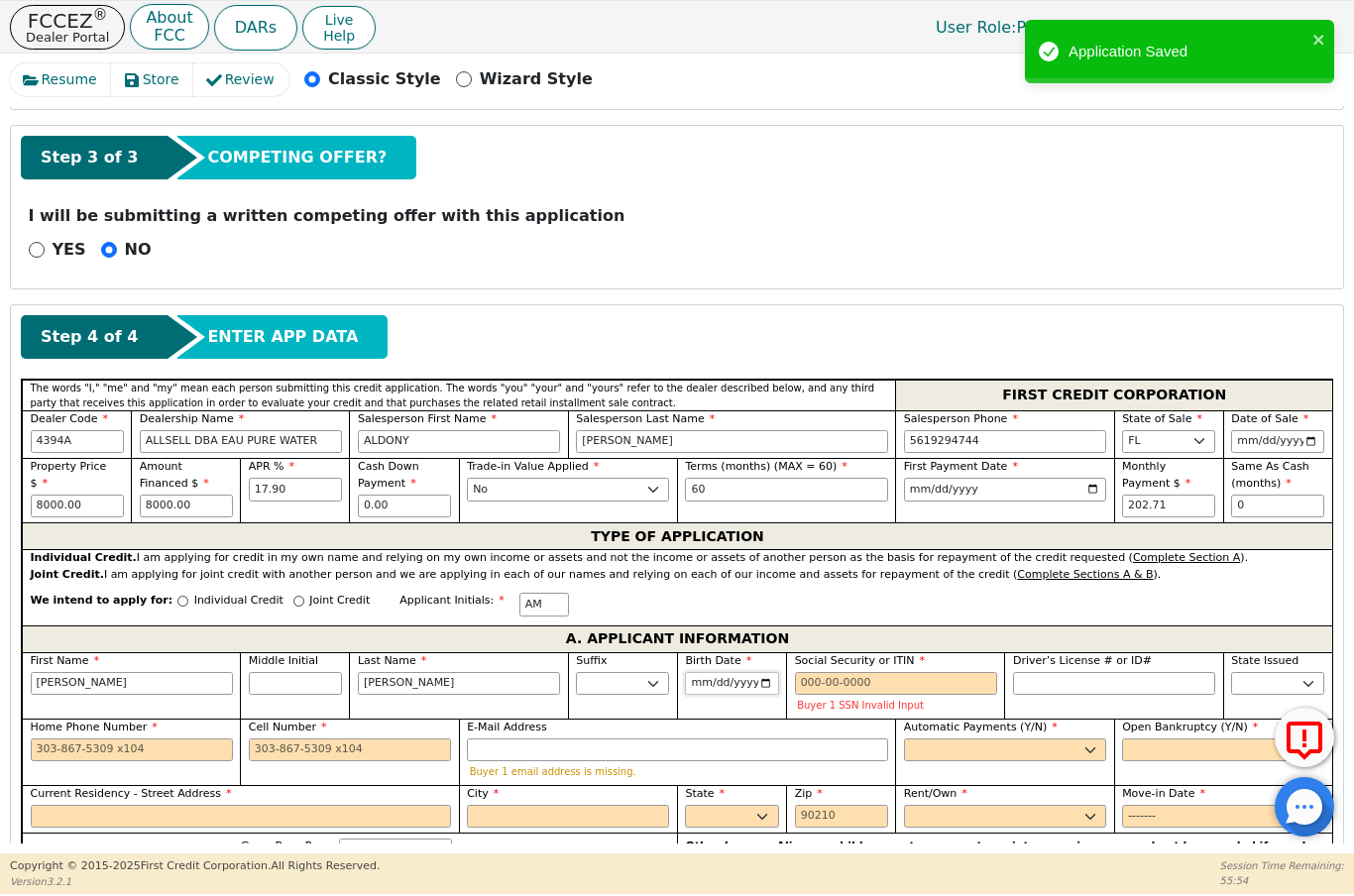
type input "[DATE]"
click at [888, 674] on input "Social Security or ITIN" at bounding box center [896, 684] width 202 height 24
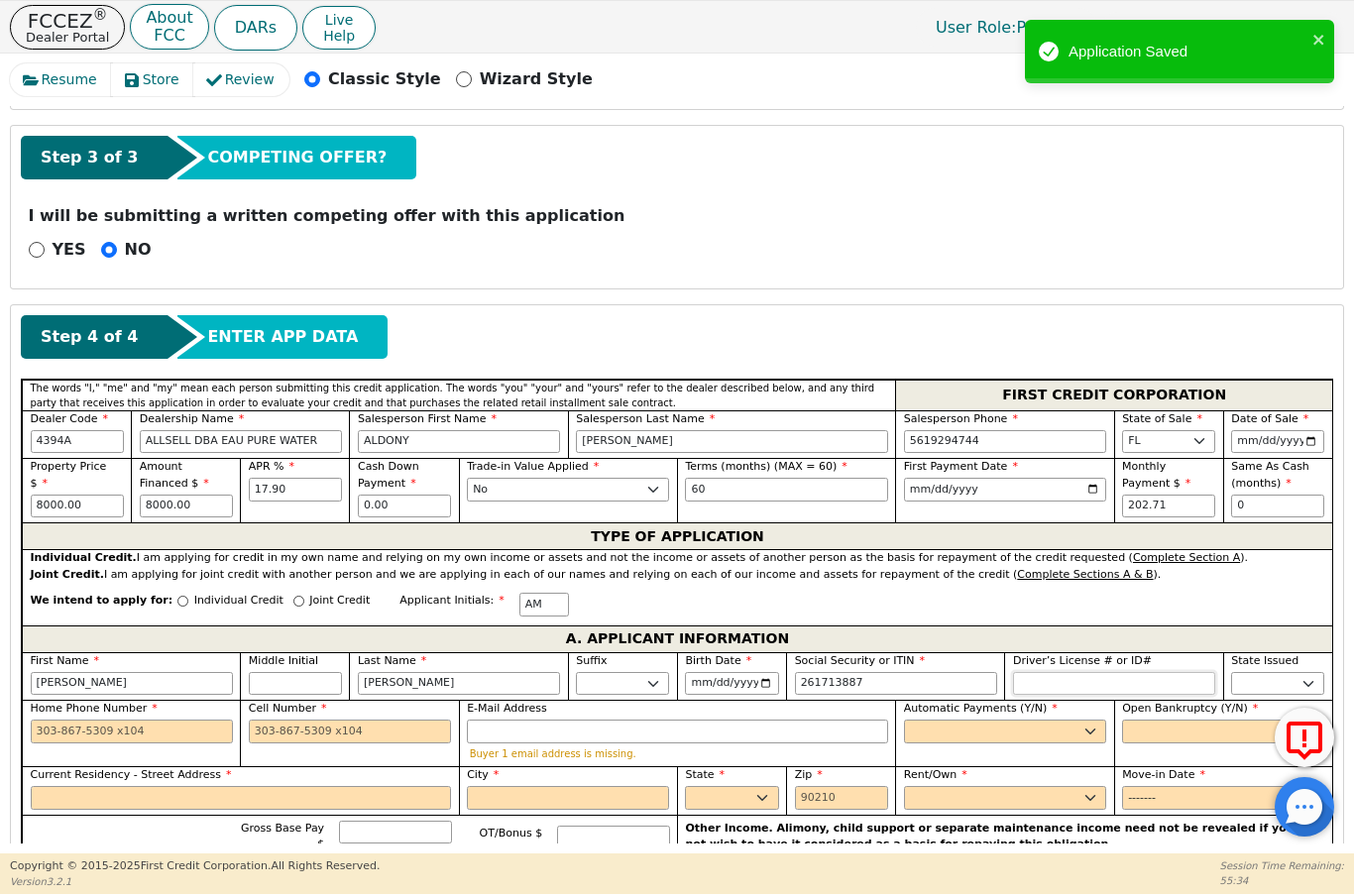
click at [1072, 673] on input "Driver’s License # or ID#" at bounding box center [1114, 684] width 202 height 24
type input "***-**-3887"
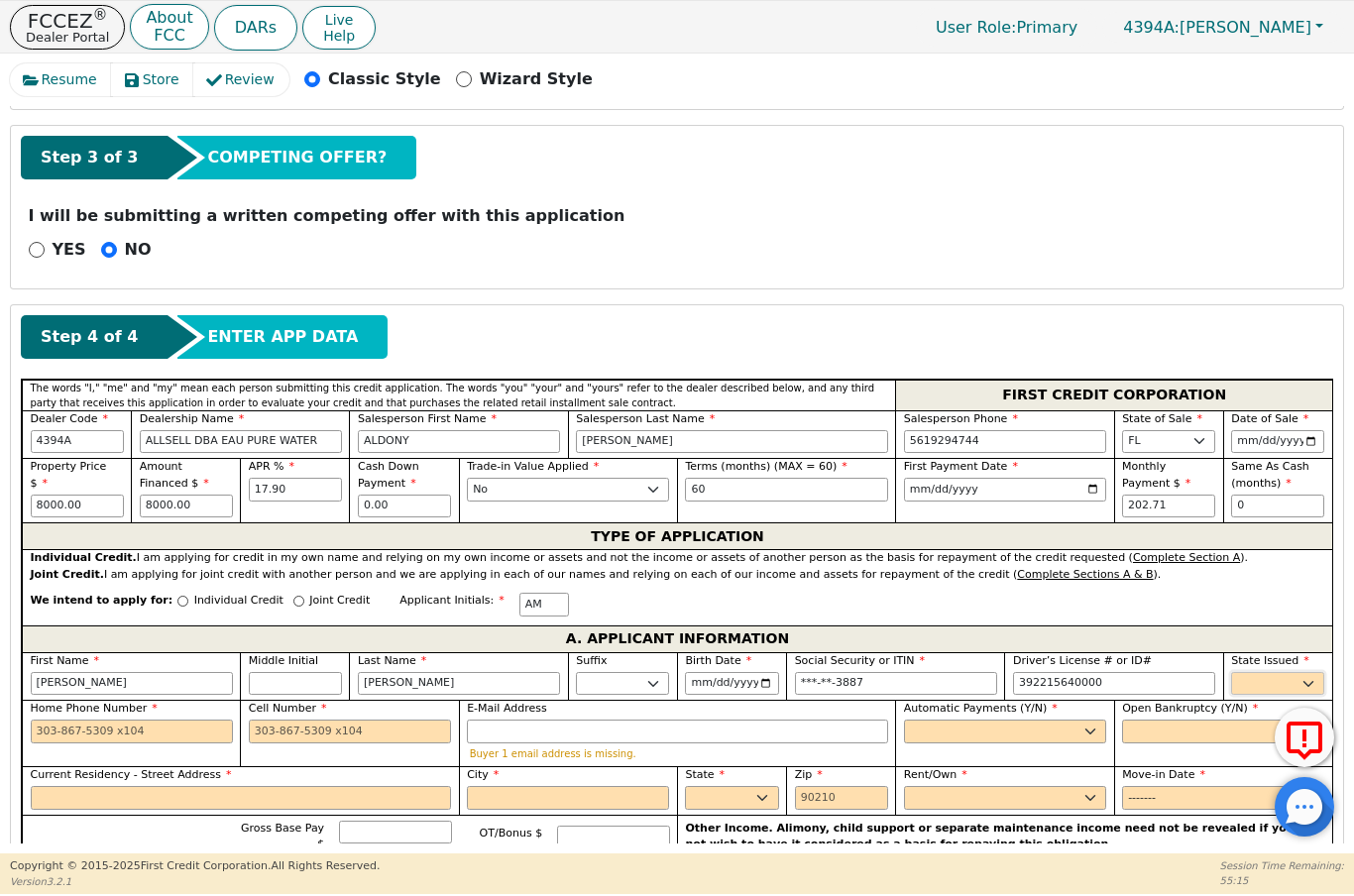
click at [1287, 679] on select "AK AL AR AZ CA CO CT DC DE FL [GEOGRAPHIC_DATA] HI IA ID IL IN KS [GEOGRAPHIC_D…" at bounding box center [1278, 684] width 93 height 24
type input "**********"
select select "FL"
click at [47, 730] on input "Home Phone Number" at bounding box center [132, 731] width 202 height 24
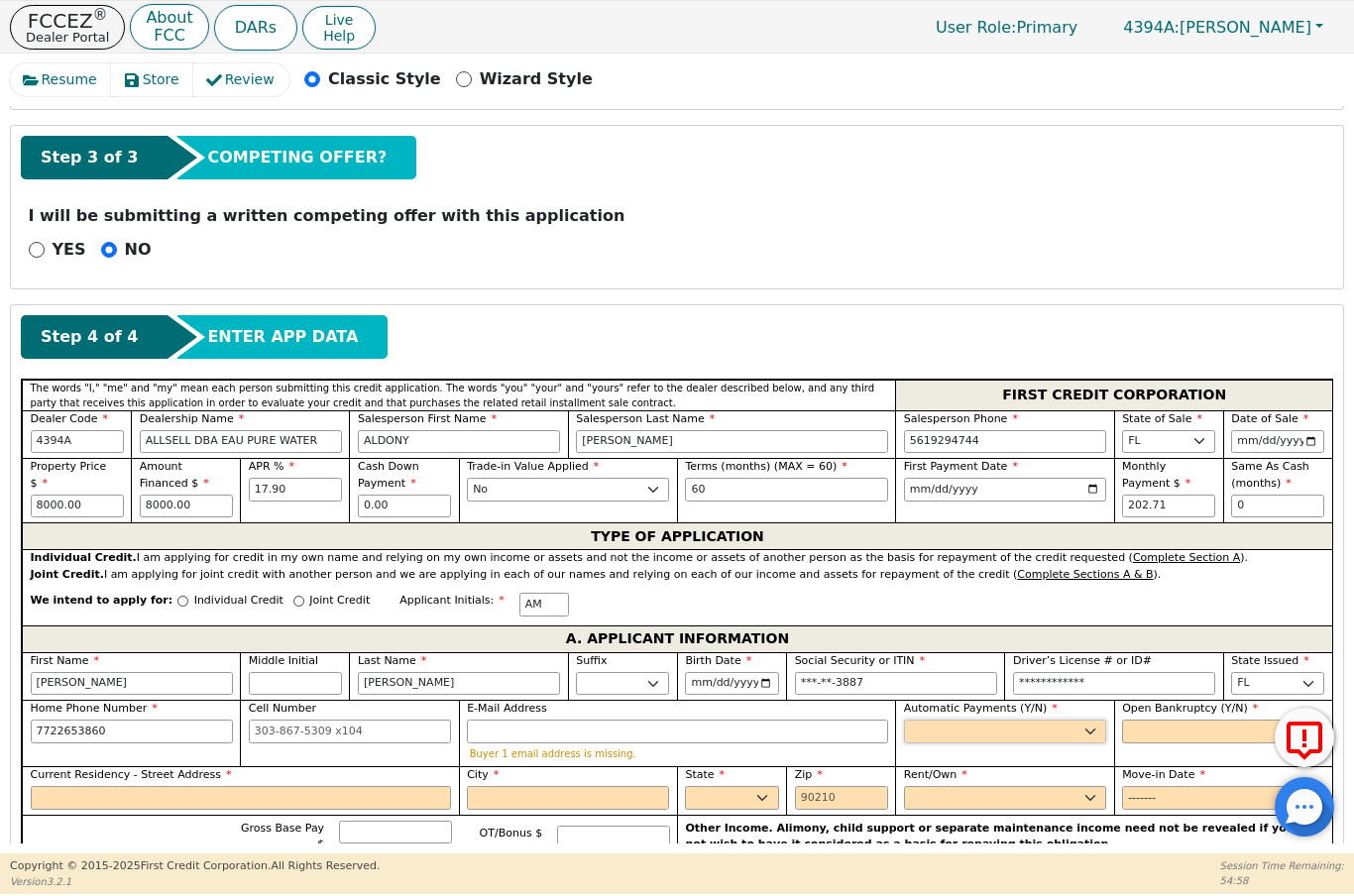
click at [1017, 729] on select "Yes No" at bounding box center [1005, 731] width 202 height 24
type input "[PHONE_NUMBER]"
select select "y"
type input "[PERSON_NAME]"
click at [1156, 728] on select "Yes No" at bounding box center [1223, 731] width 202 height 24
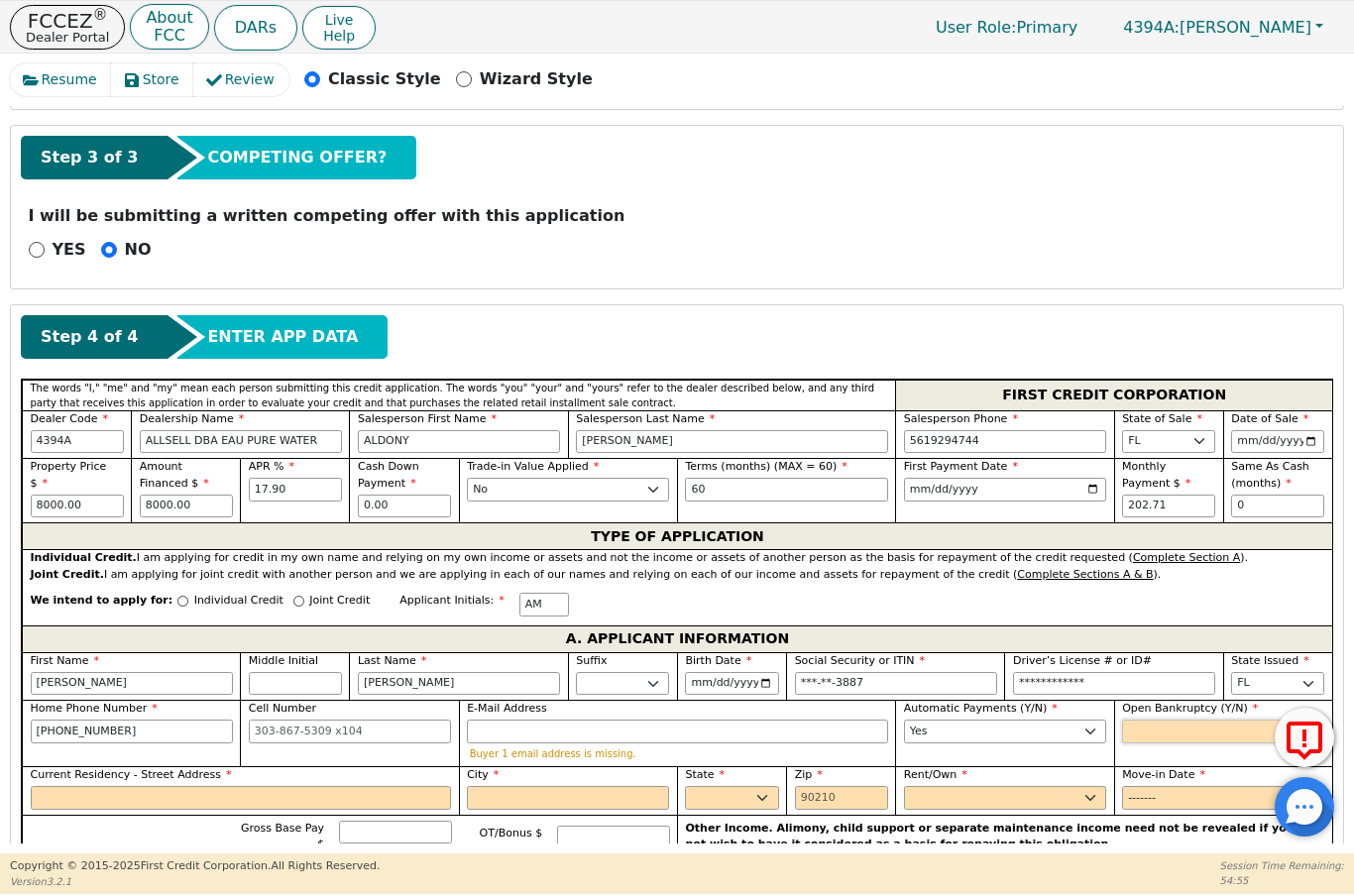
select select "n"
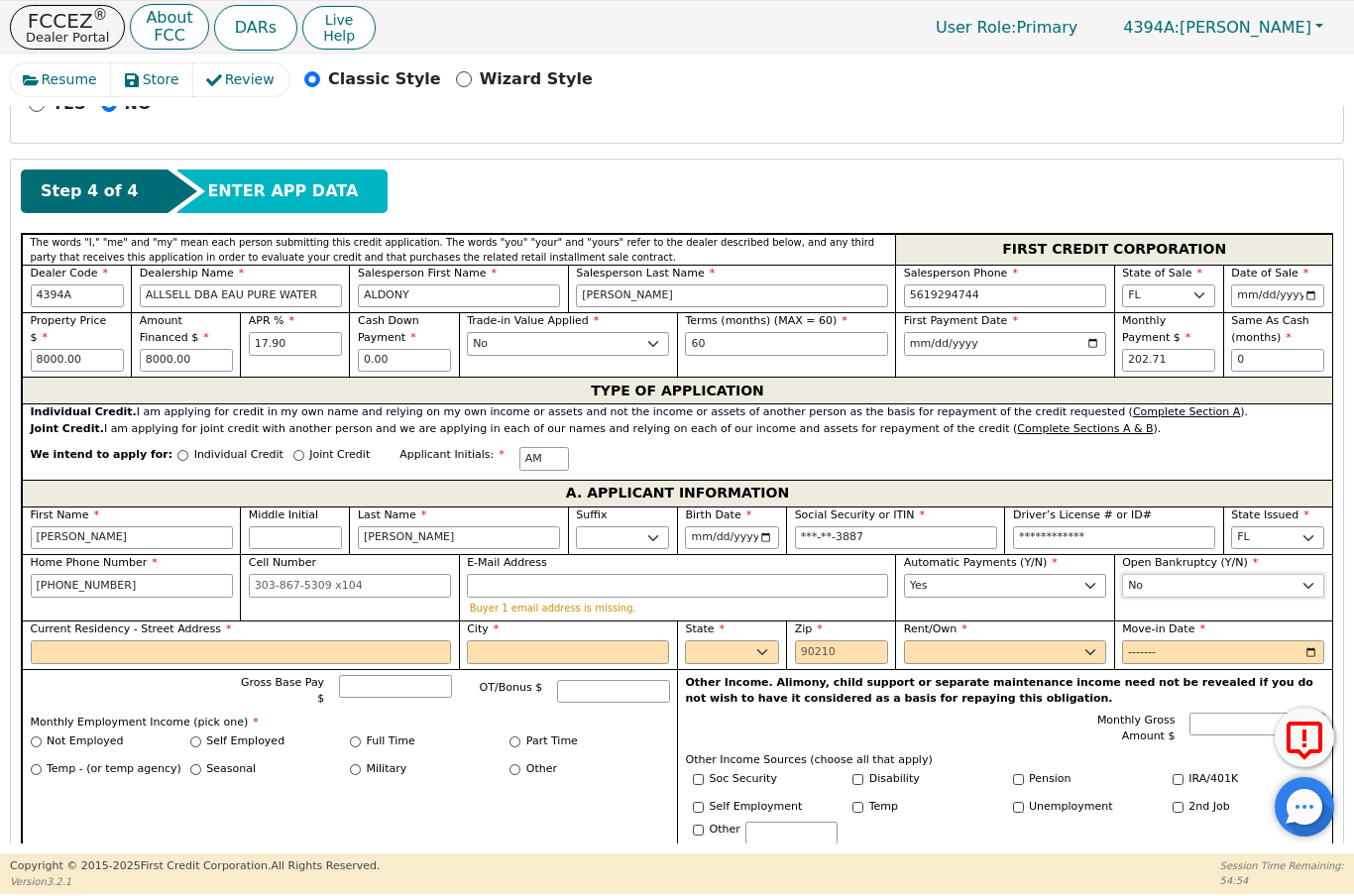
scroll to position [603, 0]
click at [205, 653] on input "Current Residency - Street Address" at bounding box center [241, 652] width 421 height 24
type input "[STREET_ADDRESS]"
click at [532, 681] on span "OT/Bonus $" at bounding box center [511, 687] width 63 height 13
click at [557, 680] on input "OT/Bonus $" at bounding box center [613, 692] width 112 height 24
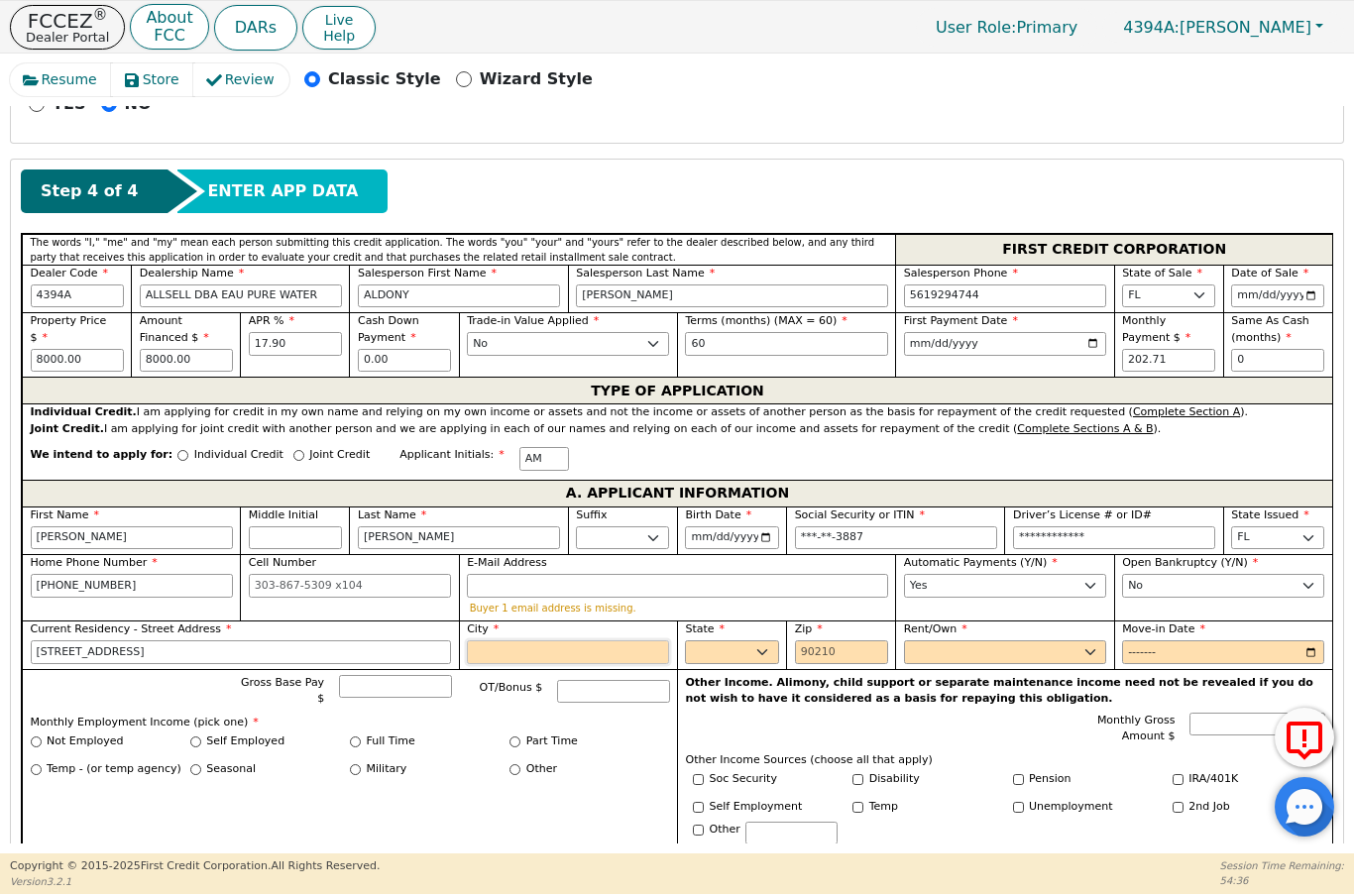
click at [522, 647] on input "City" at bounding box center [568, 652] width 202 height 24
click at [775, 651] on select "AK AL AR AZ CA CO CT DC DE FL [GEOGRAPHIC_DATA] HI IA ID IL IN KS [GEOGRAPHIC_D…" at bounding box center [732, 652] width 93 height 24
type input "[GEOGRAPHIC_DATA][PERSON_NAME]"
select select "FL"
click at [854, 649] on input "Zip" at bounding box center [842, 652] width 93 height 24
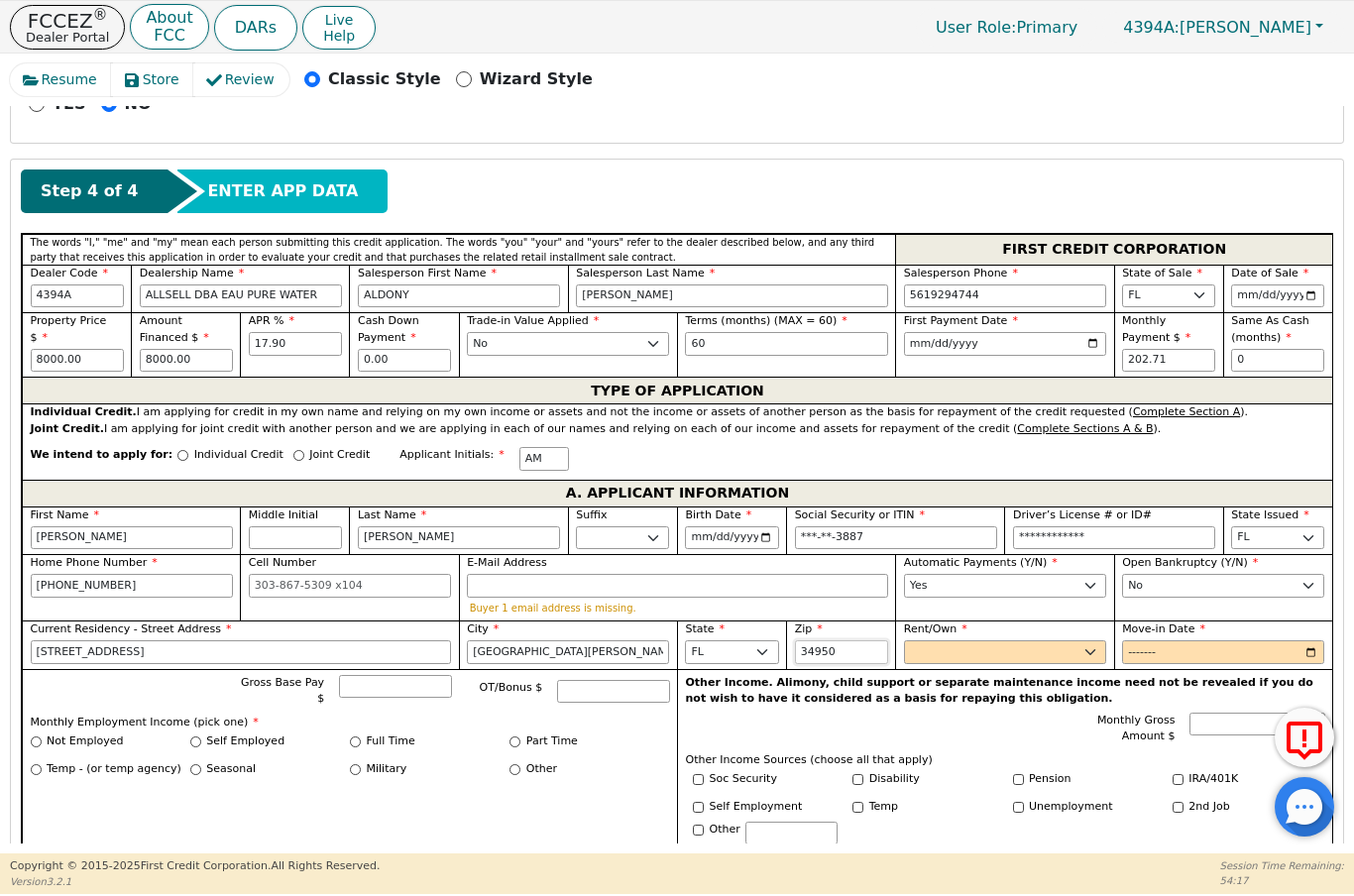
type input "34950"
click at [1006, 646] on select "Rent Own" at bounding box center [1005, 652] width 202 height 24
select select "Own"
click at [1173, 647] on input "Move-in Date" at bounding box center [1223, 652] width 202 height 24
type input "2013-08"
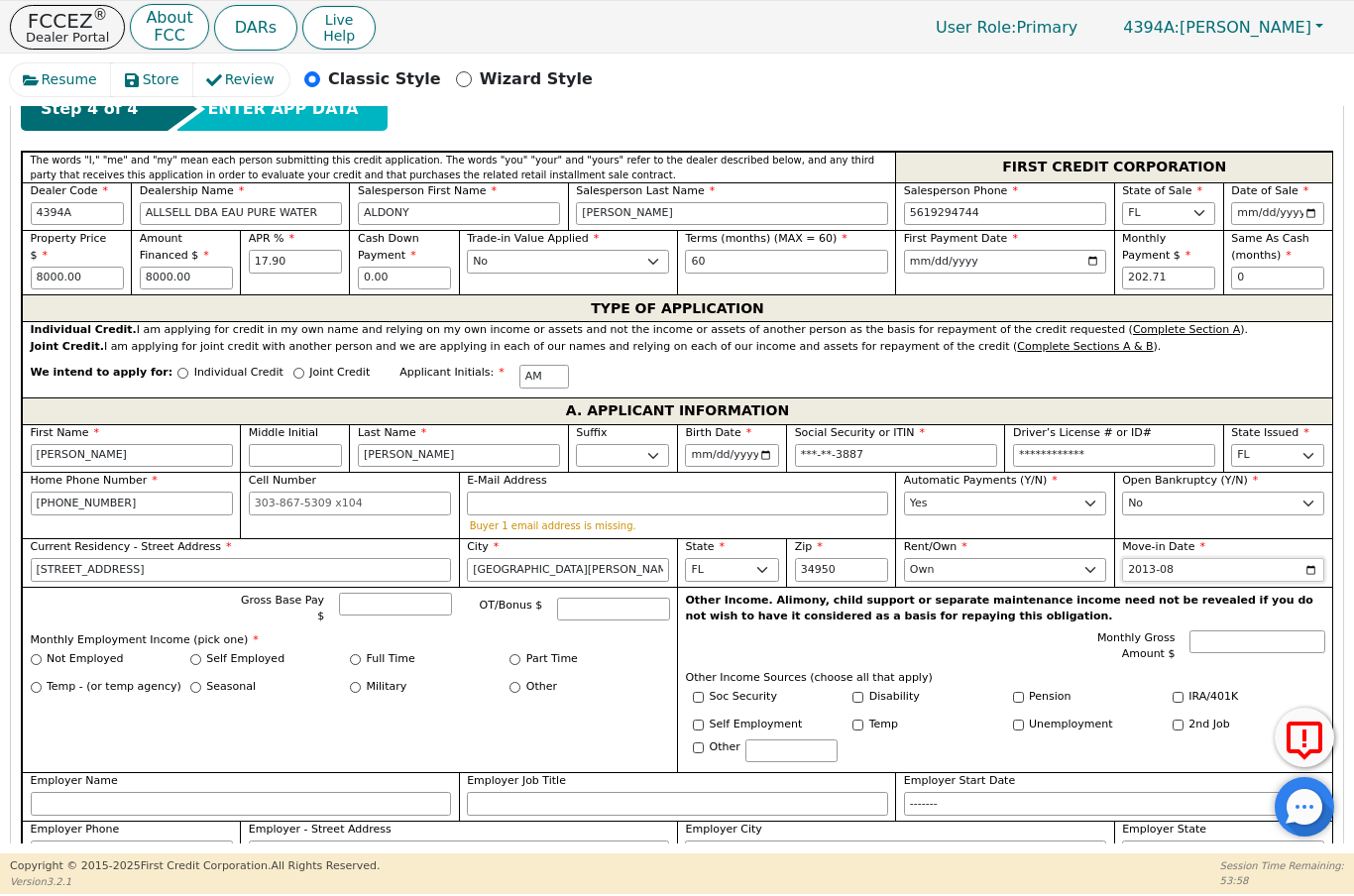
scroll to position [695, 0]
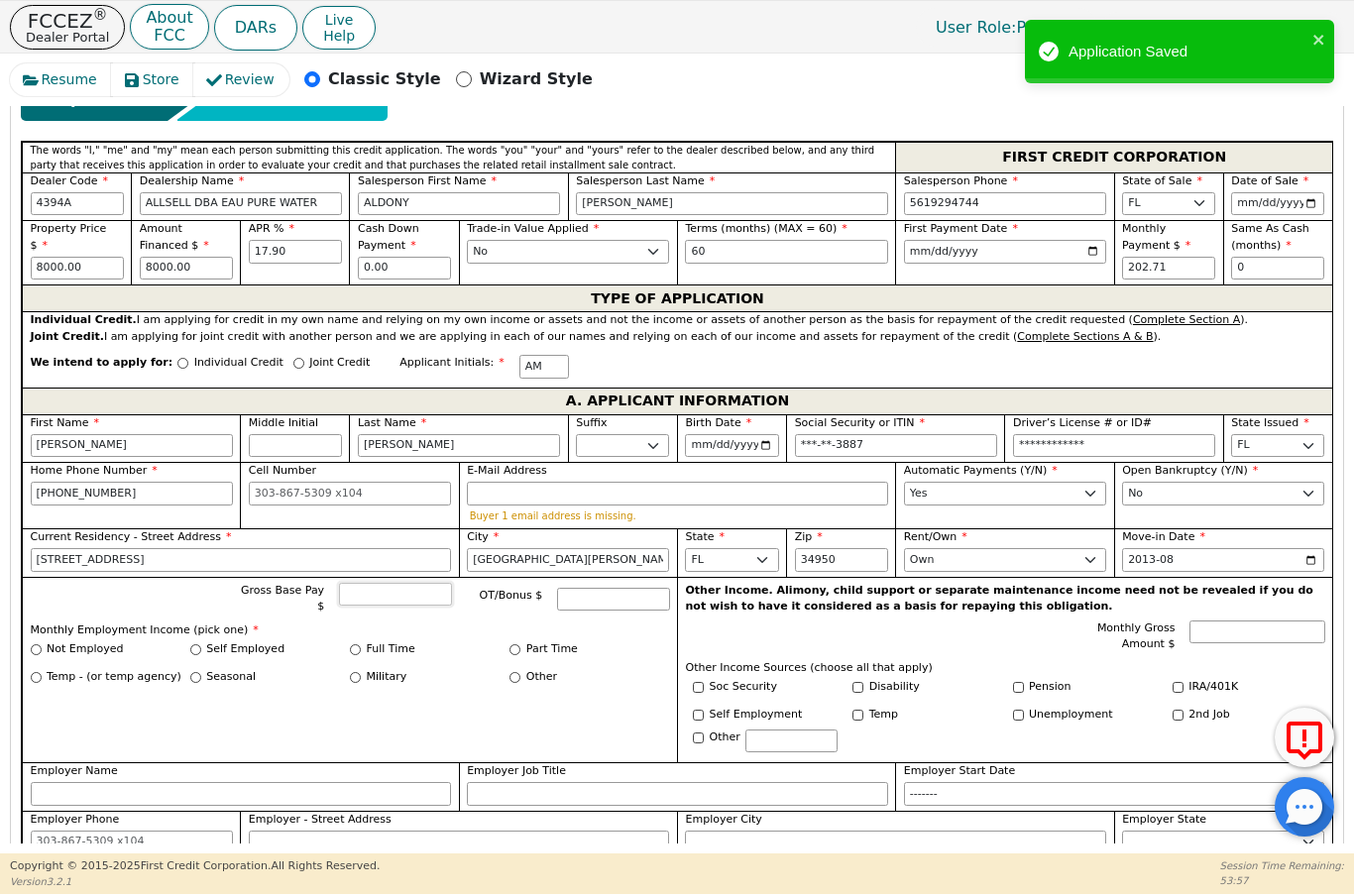
click at [407, 598] on input "Gross Base Pay $" at bounding box center [395, 595] width 112 height 24
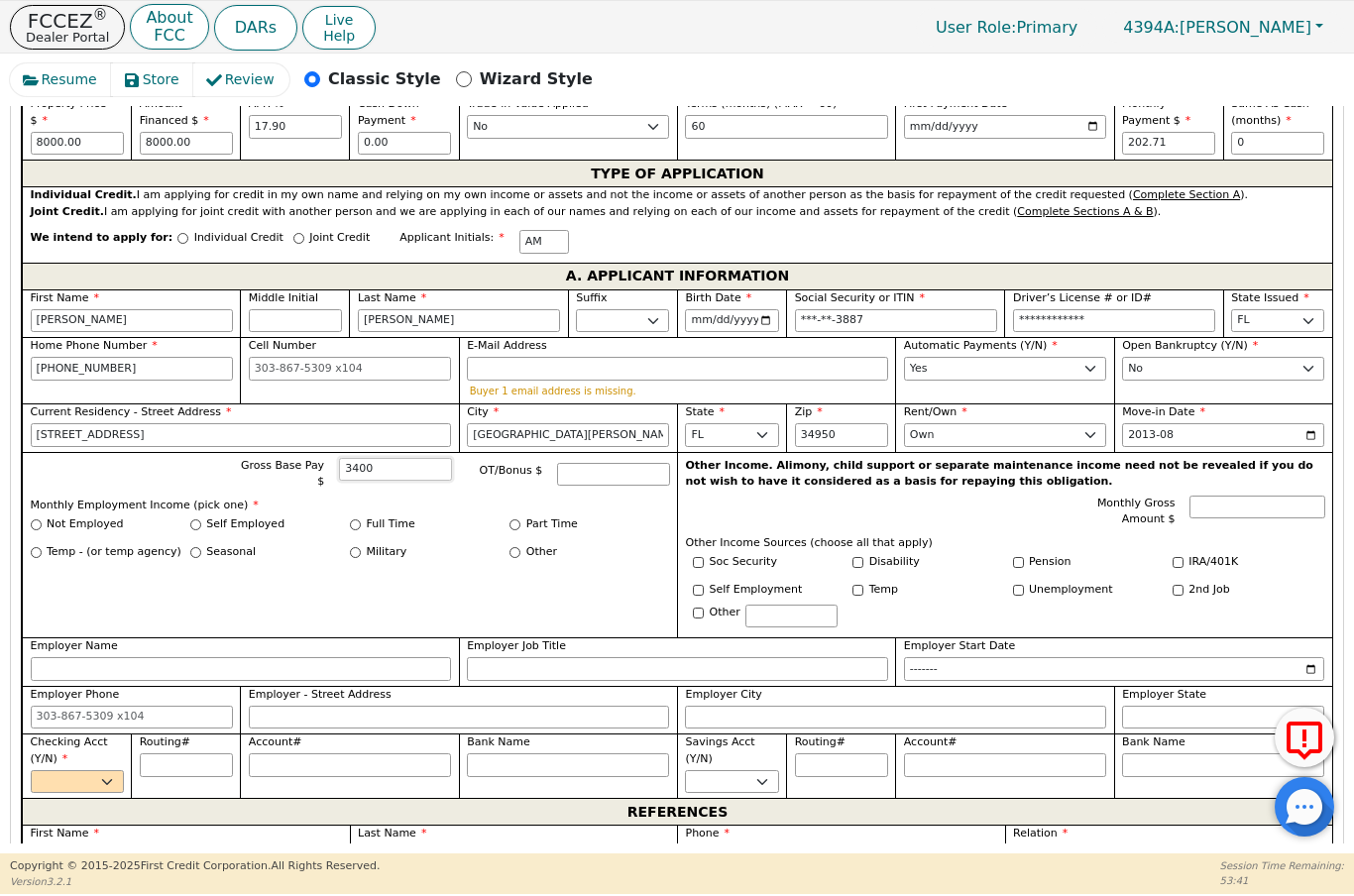
scroll to position [972, 0]
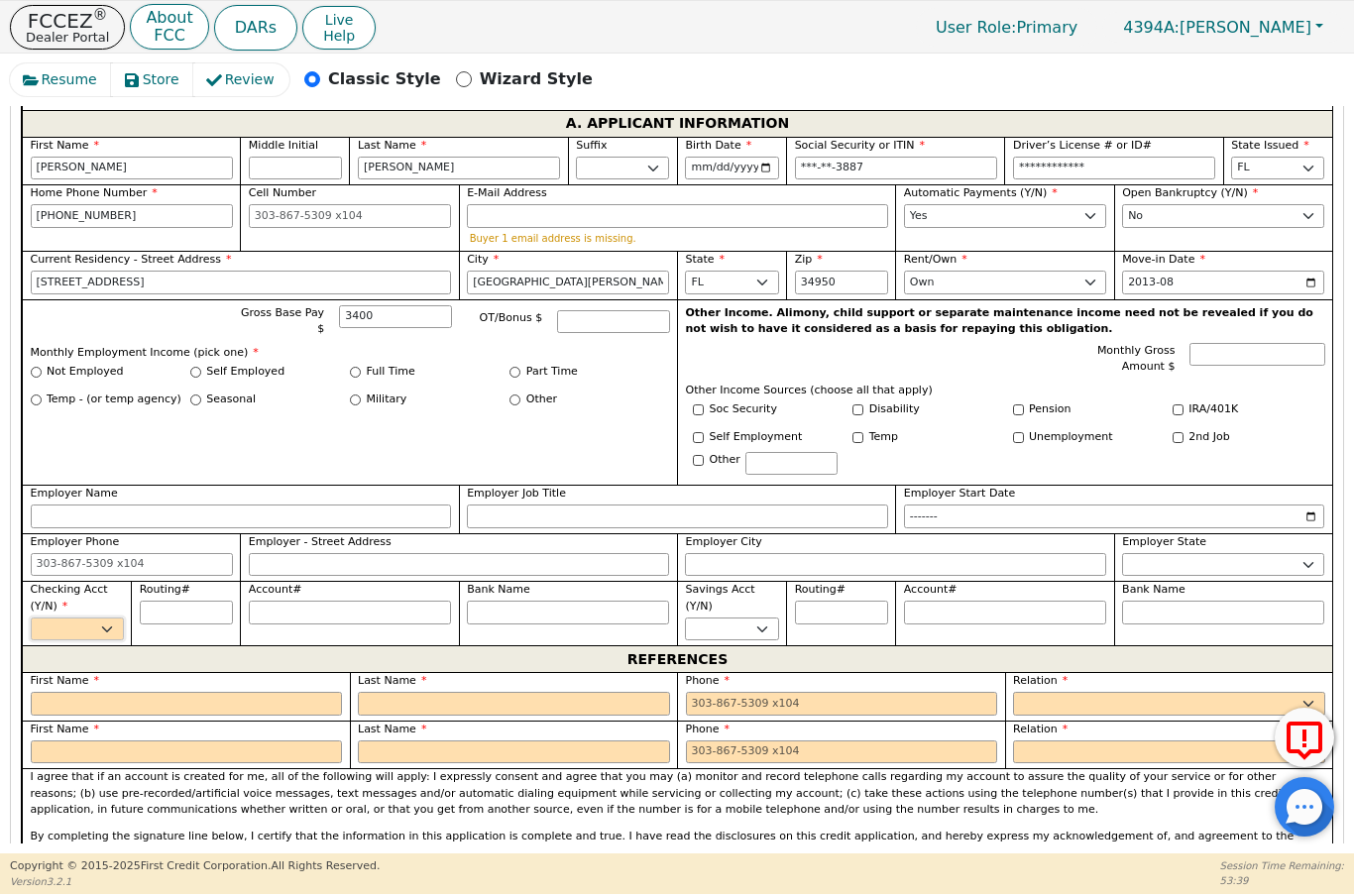
click at [118, 617] on select "Yes No" at bounding box center [77, 629] width 93 height 24
type input "3400.00"
select select "y"
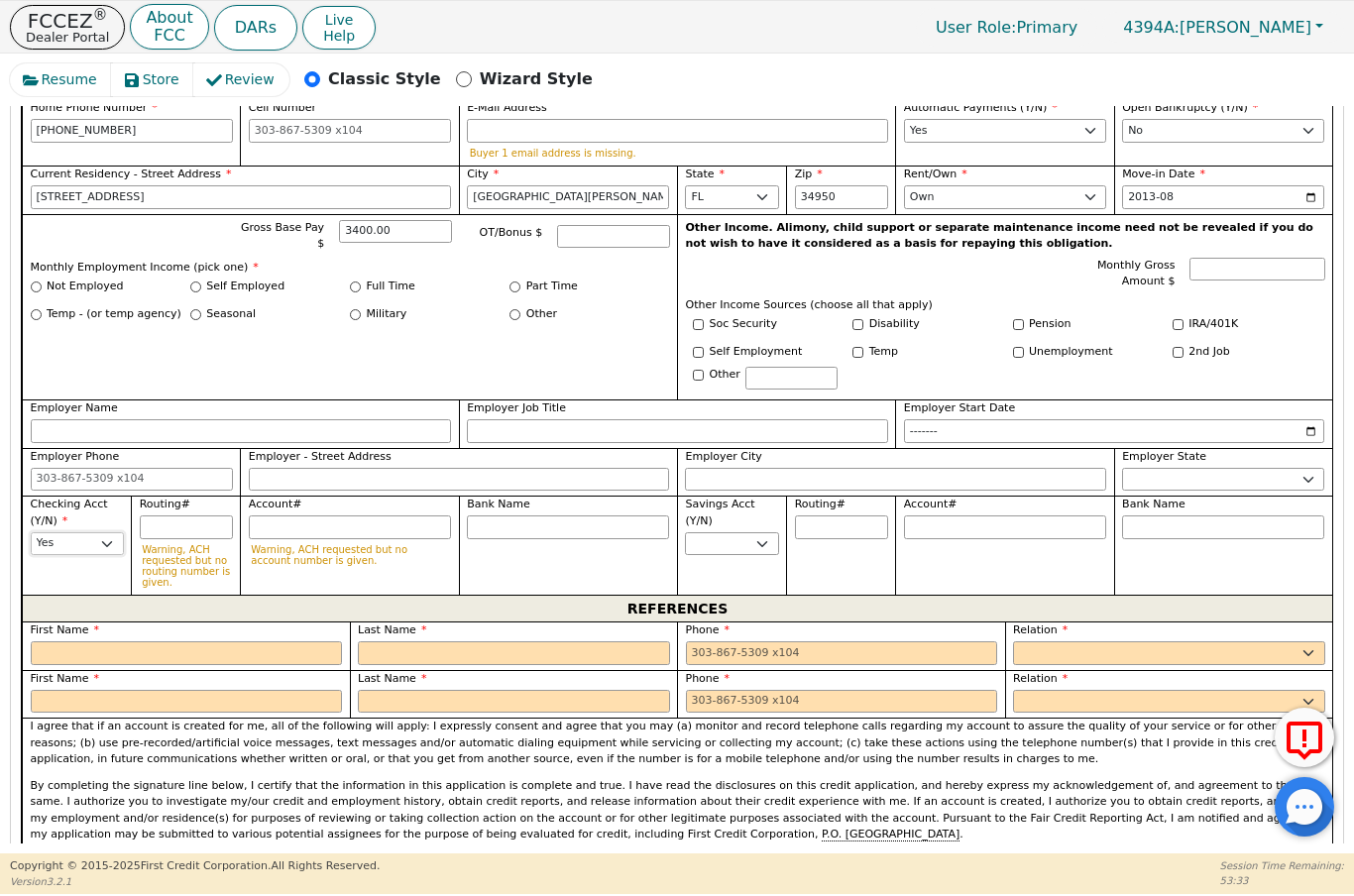
scroll to position [1059, 0]
click at [111, 423] on input "Employer Name" at bounding box center [241, 430] width 421 height 24
type input "Cleveland Clinic"
type input "M"
click at [1081, 427] on input "Employer Start Date" at bounding box center [1114, 430] width 421 height 24
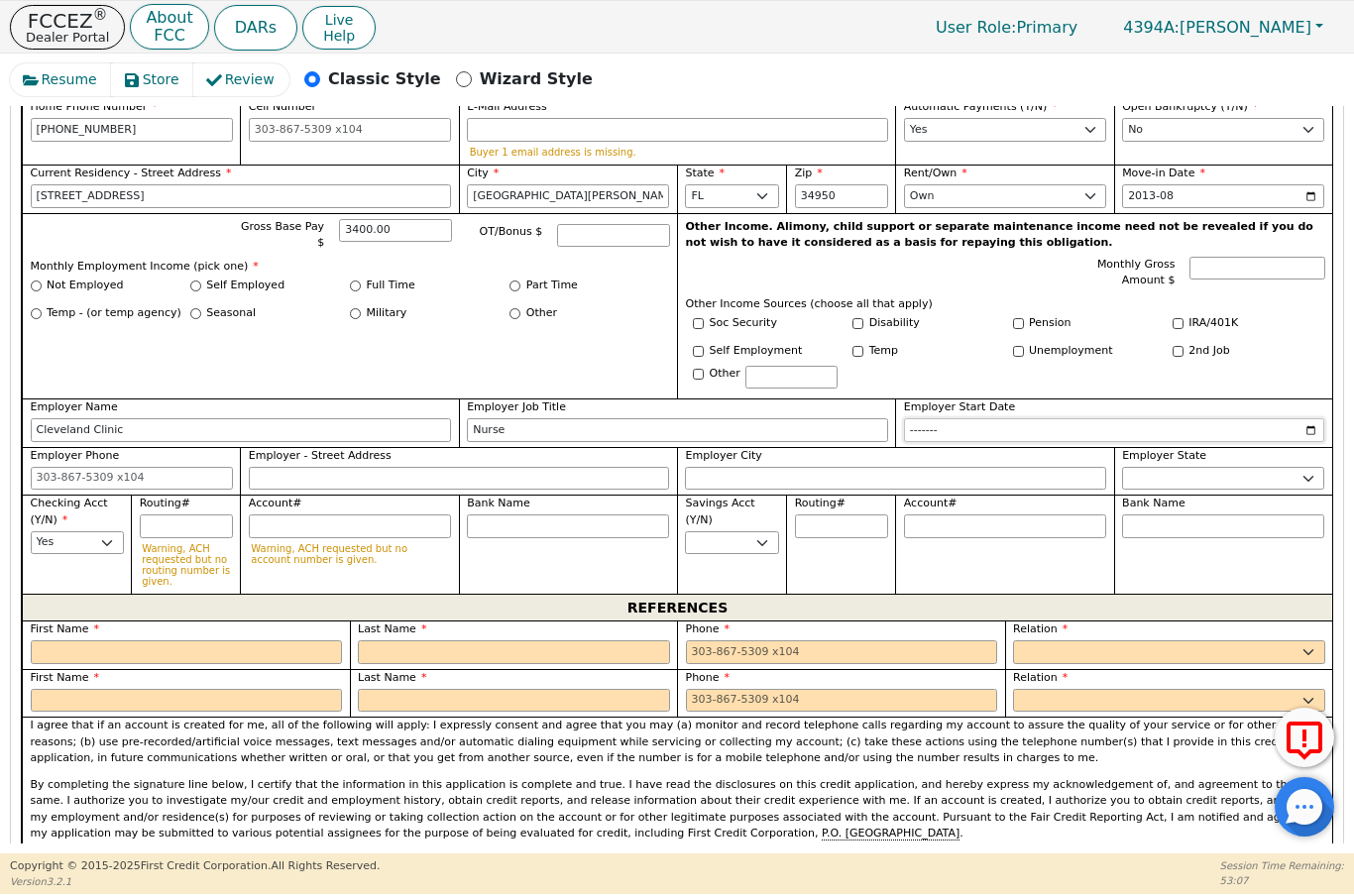
type input "Nurse"
type input "2020-08"
click at [51, 470] on input "Employer Phone" at bounding box center [132, 479] width 202 height 24
click at [470, 480] on input "Employer - Street Address" at bounding box center [459, 479] width 421 height 24
type input "[PHONE_NUMBER]"
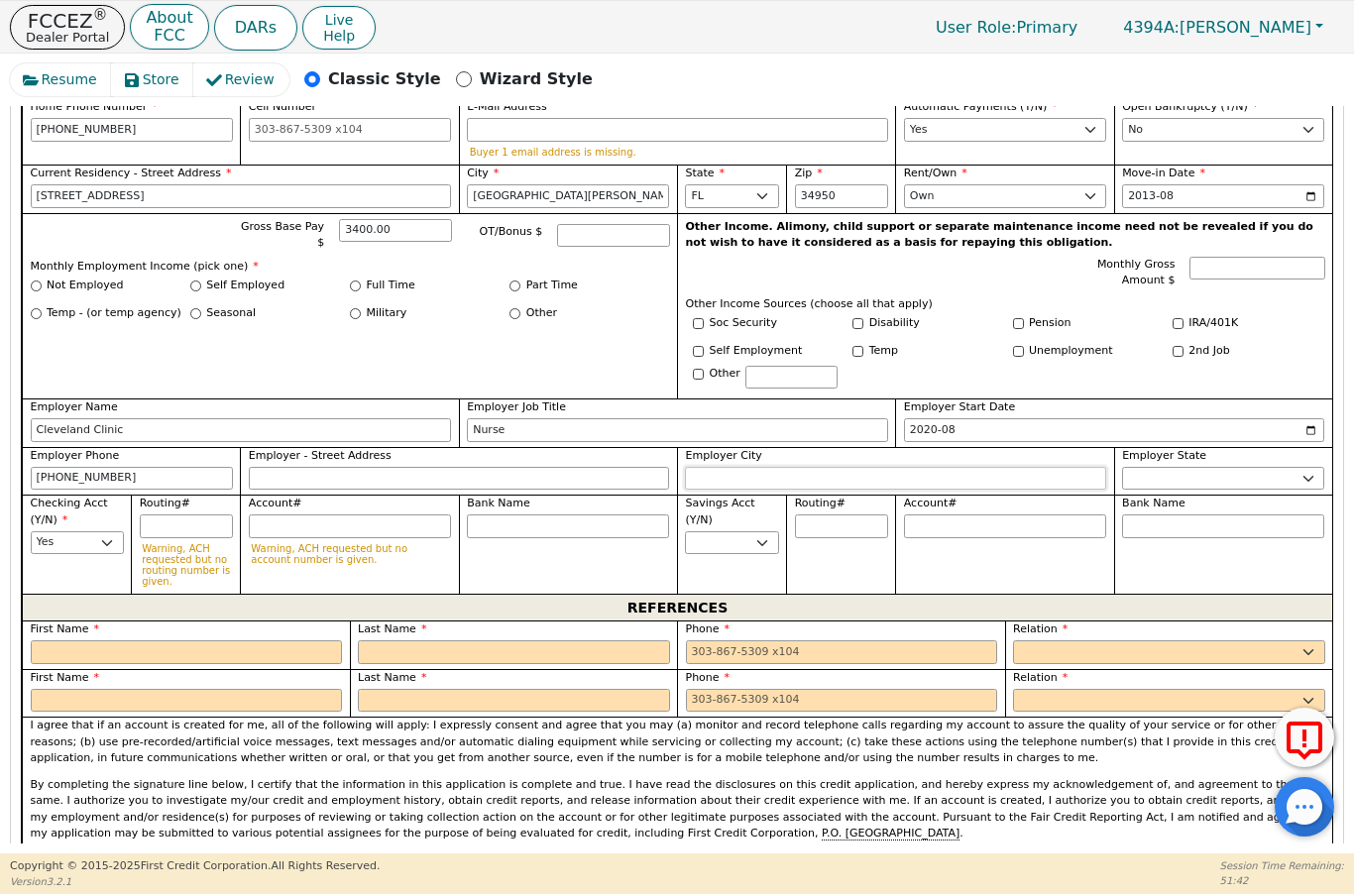
click at [778, 468] on input "Employer City" at bounding box center [895, 479] width 421 height 24
click at [1180, 480] on select "AK AL AR AZ CA CO CT DC DE FL [GEOGRAPHIC_DATA] HI IA ID [GEOGRAPHIC_DATA] IN K…" at bounding box center [1223, 479] width 202 height 24
type input "Very Beach"
select select "FL"
click at [174, 514] on input "Routing#" at bounding box center [186, 526] width 93 height 24
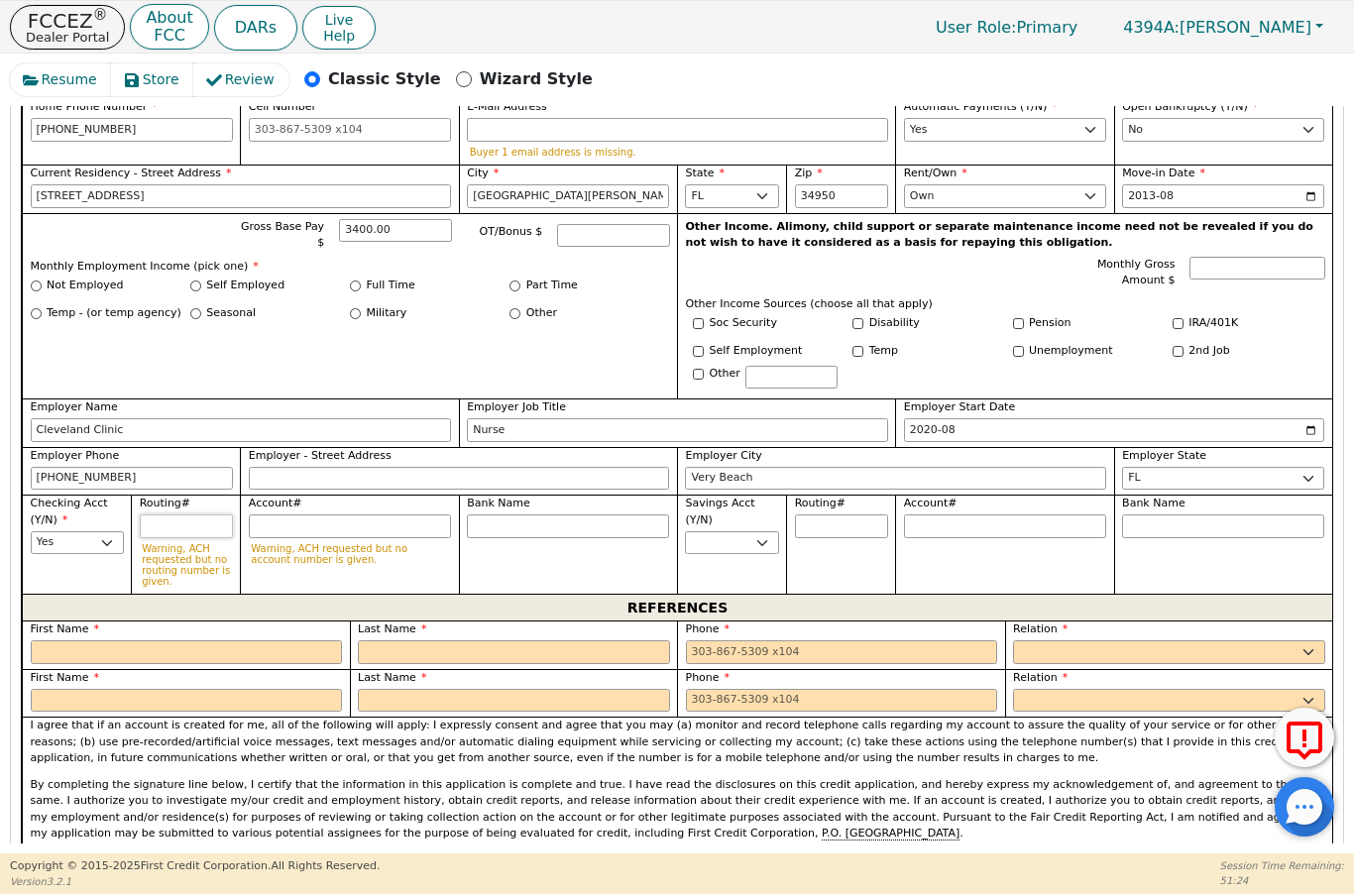
type input "2"
type input "*"
type input "26"
type input "**"
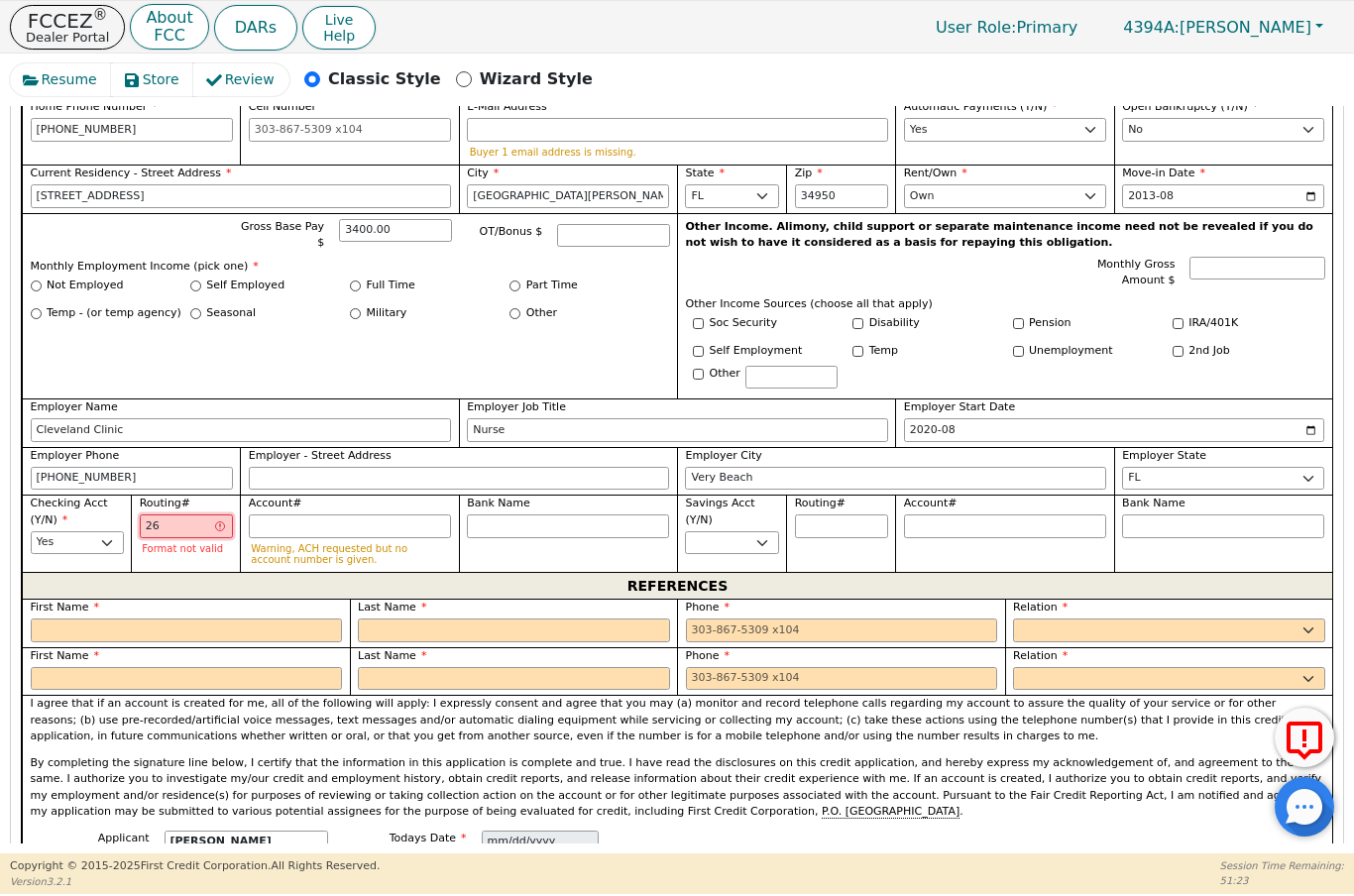
type input "267"
type input "***"
type input "2670"
type input "****"
type input "26707"
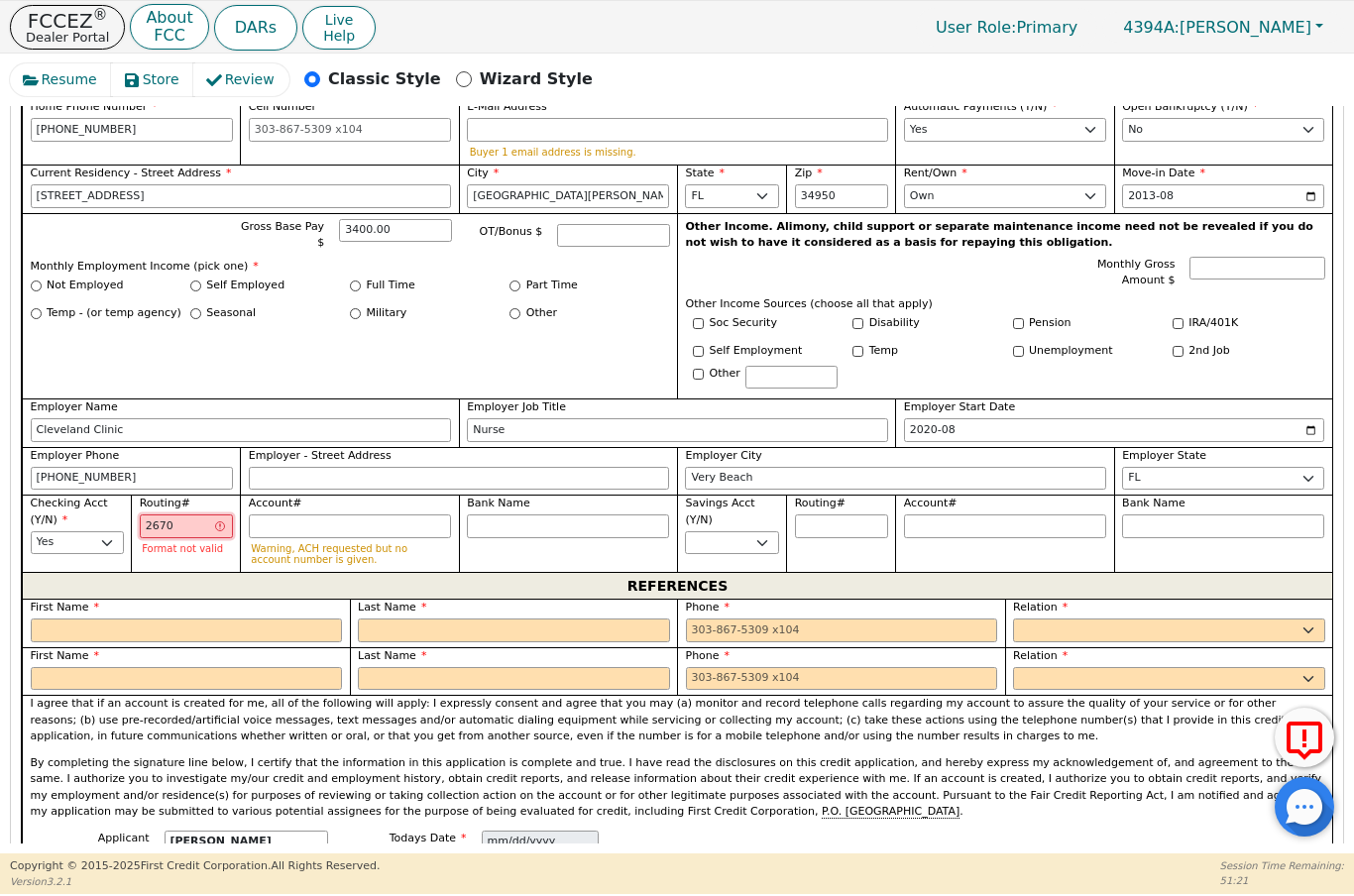
type input "*****"
type input "267078"
type input "******"
type input "2670782"
type input "*******"
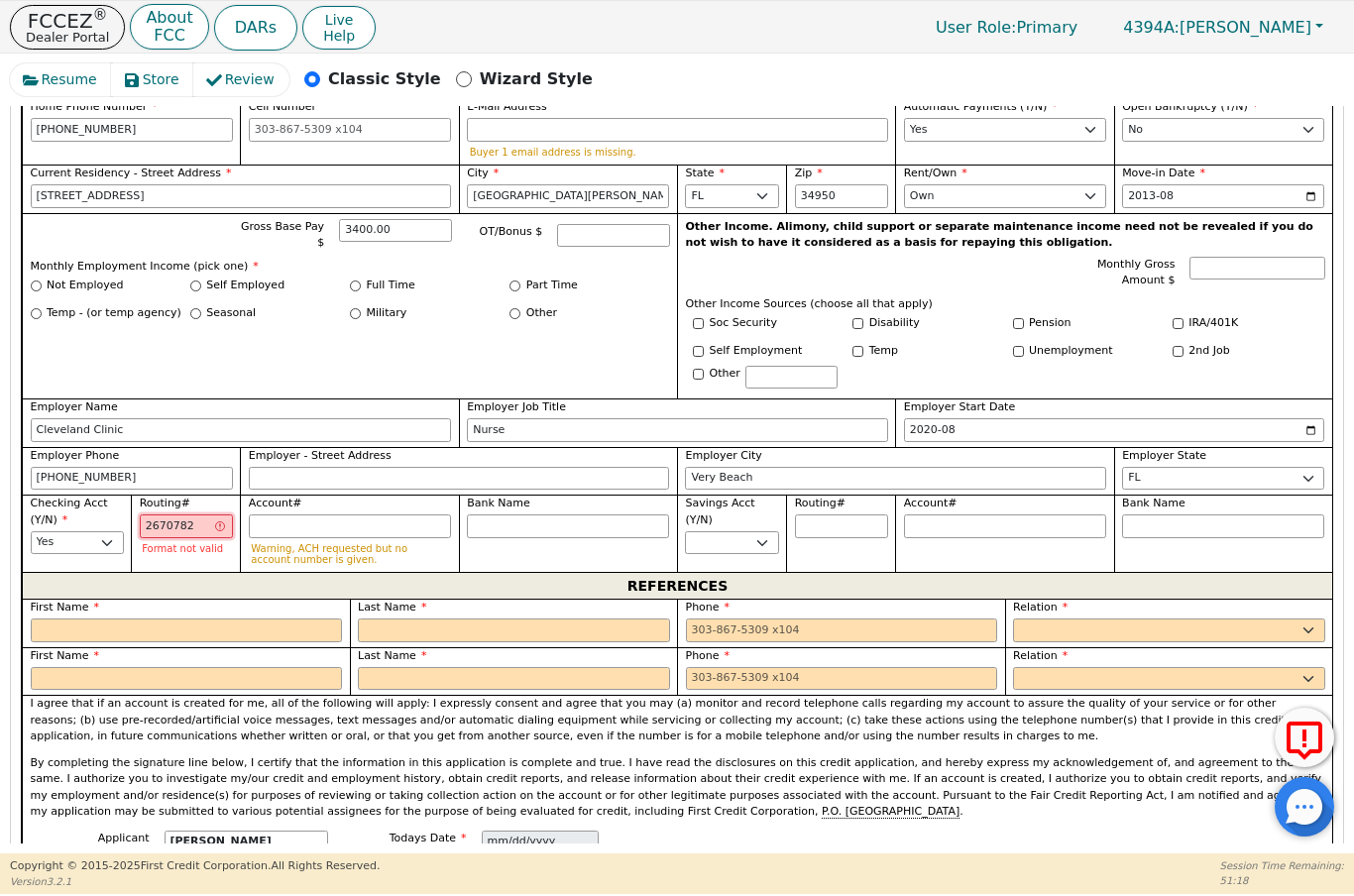
type input "26707829"
type input "********"
type input "267078299"
type input "*********"
click at [339, 522] on input "Account#" at bounding box center [350, 526] width 202 height 24
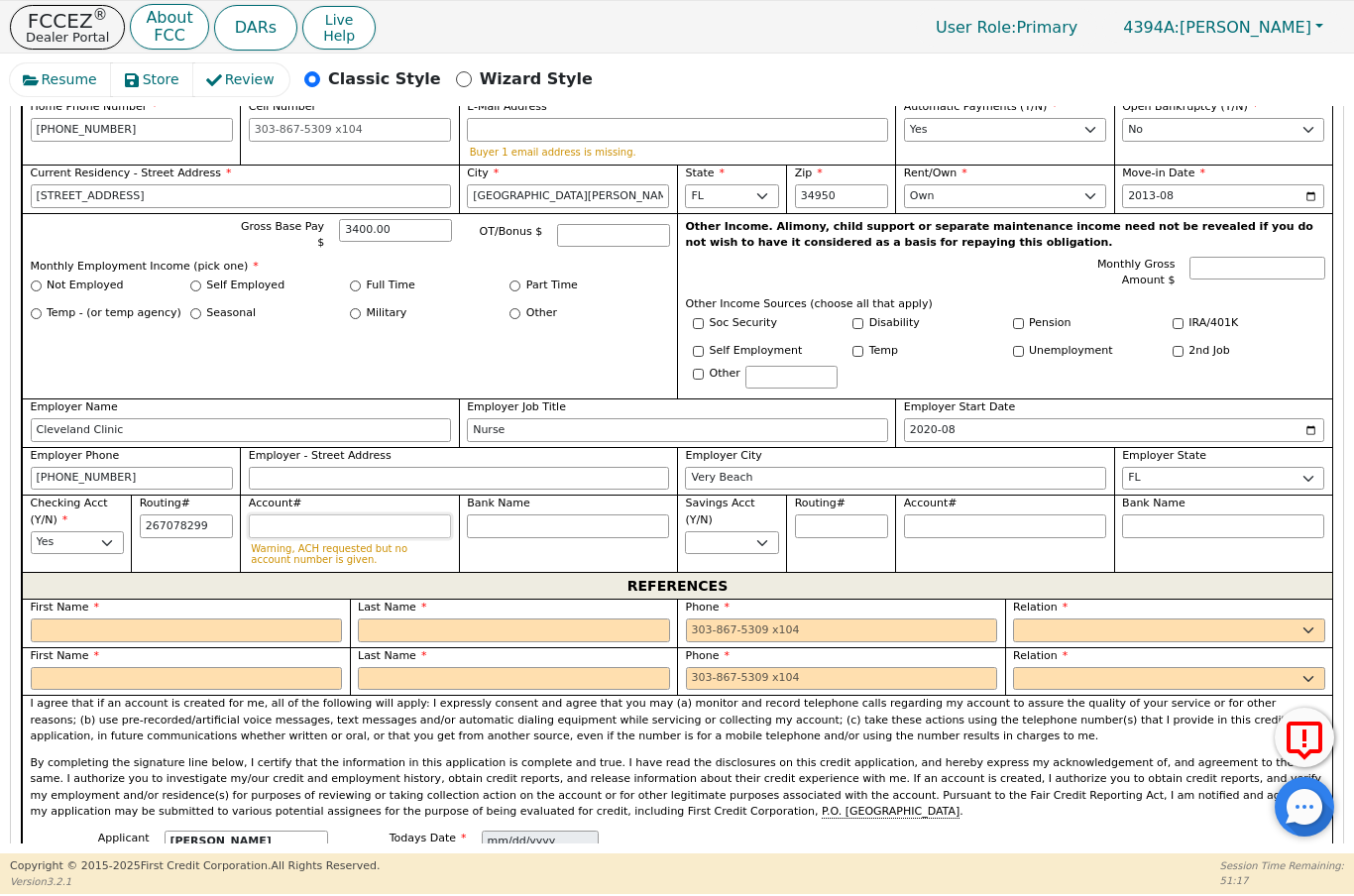
type input "*********"
type input "8"
type input "*"
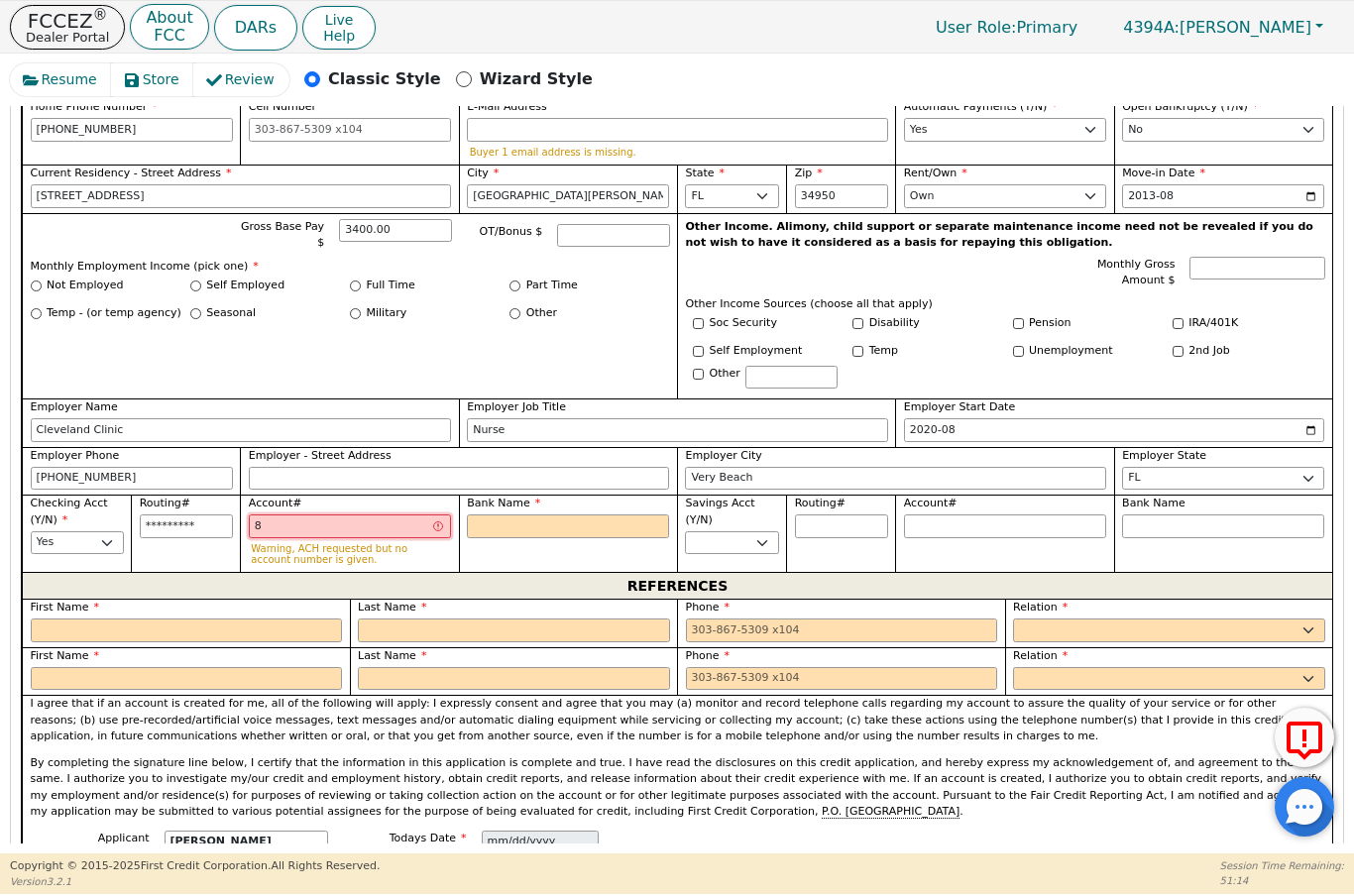
type input "80"
type input "**"
type input "800"
type input "***"
type input "8000"
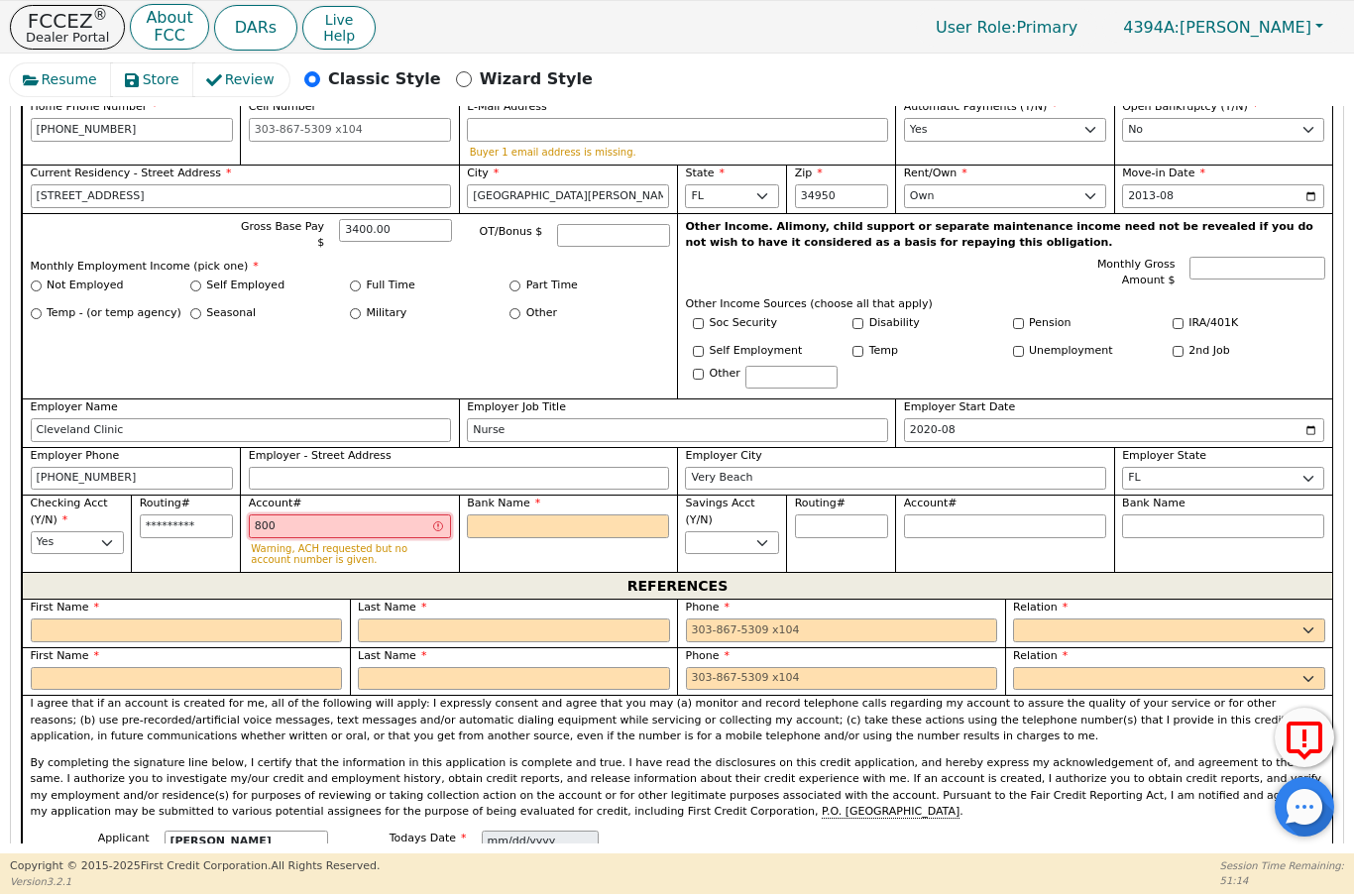
type input "****"
type input "80000"
type input "*****"
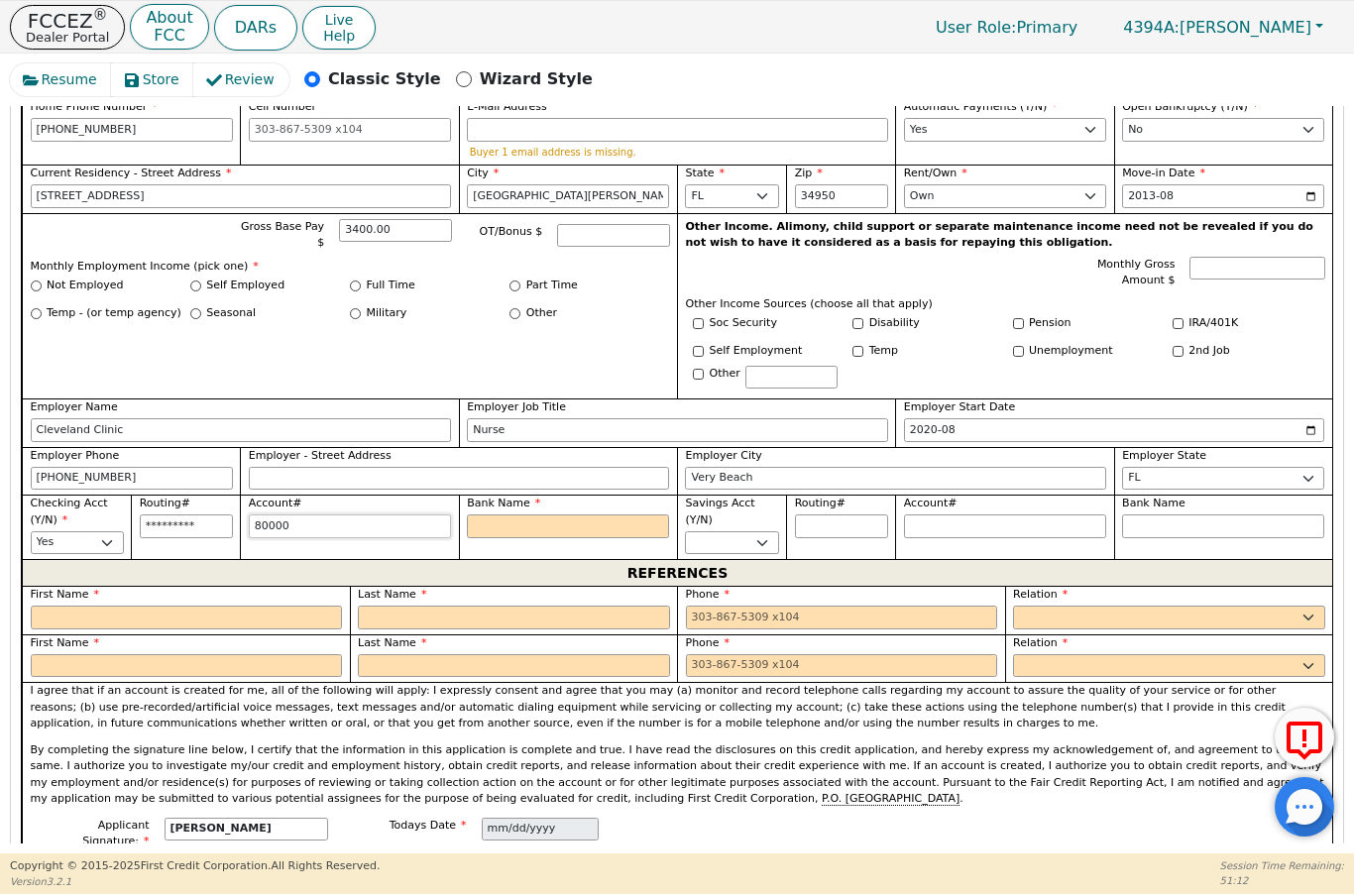
type input "800002"
type input "******"
type input "8000023"
type input "*******"
type input "80000233"
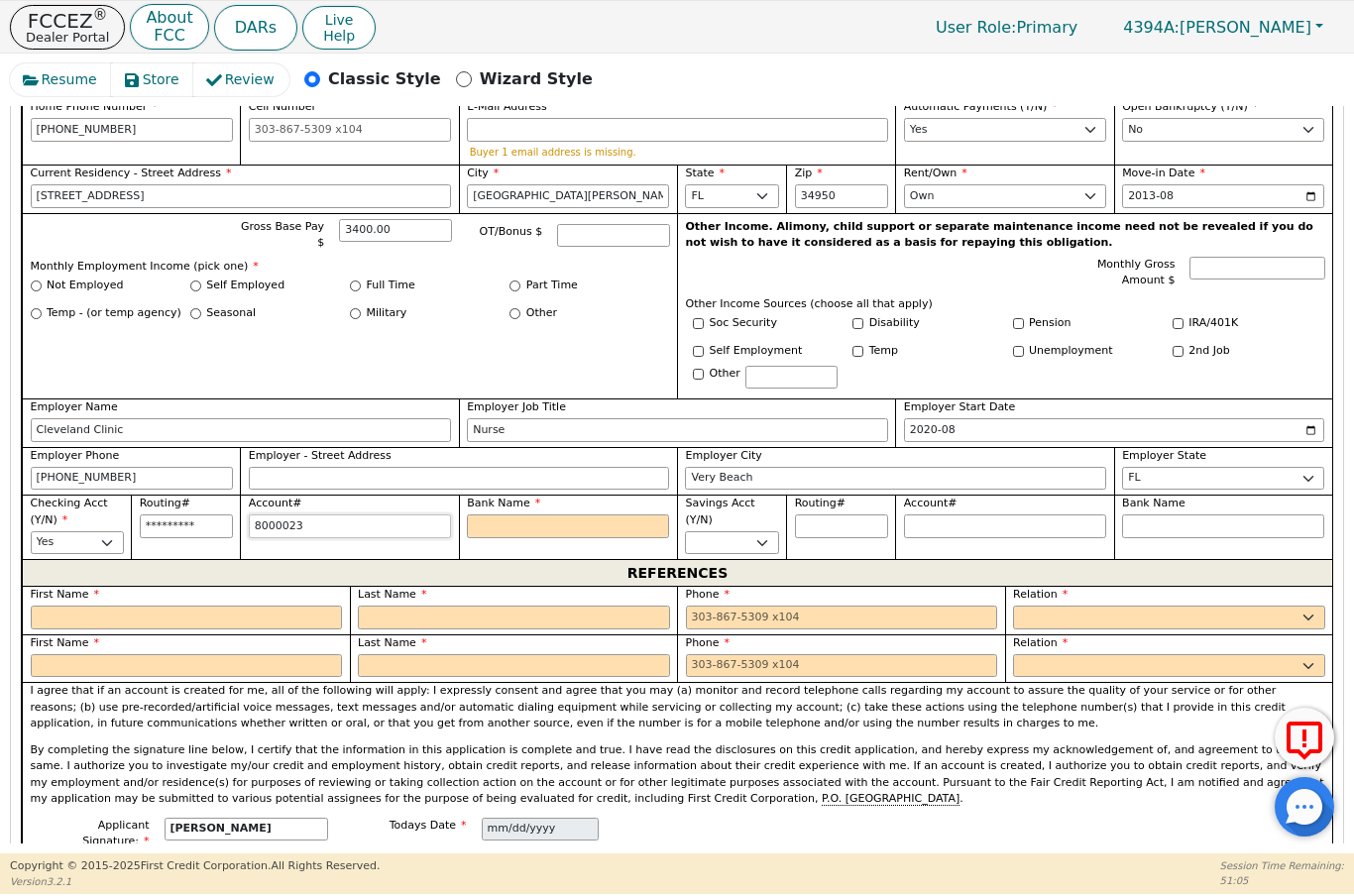
type input "********"
type input "800002332"
type input "*********"
type input "8000023328"
type input "**********"
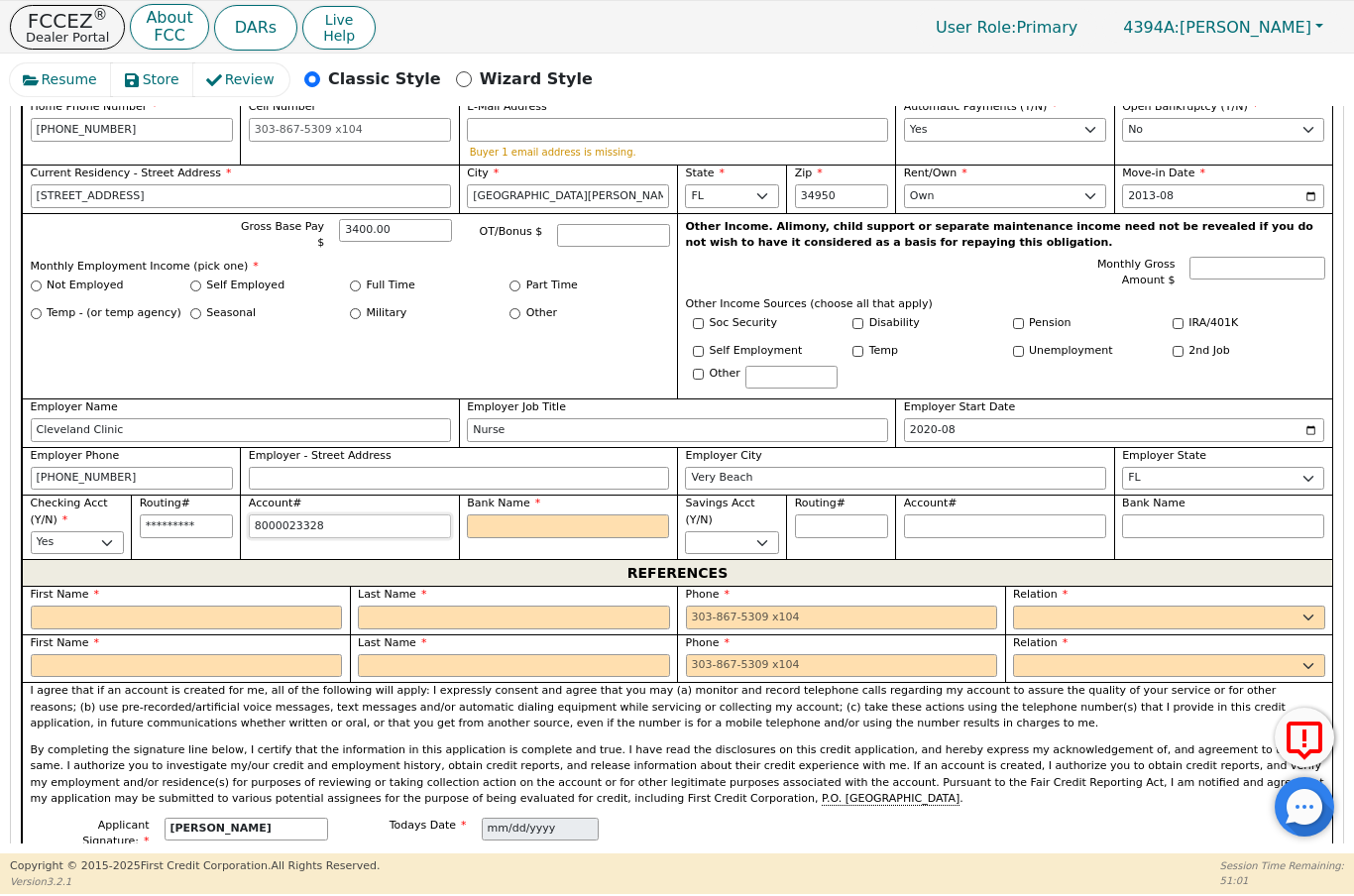
type input "80000233289"
type input "**********"
type input "800002332890"
type input "**********"
type input "8000023328908"
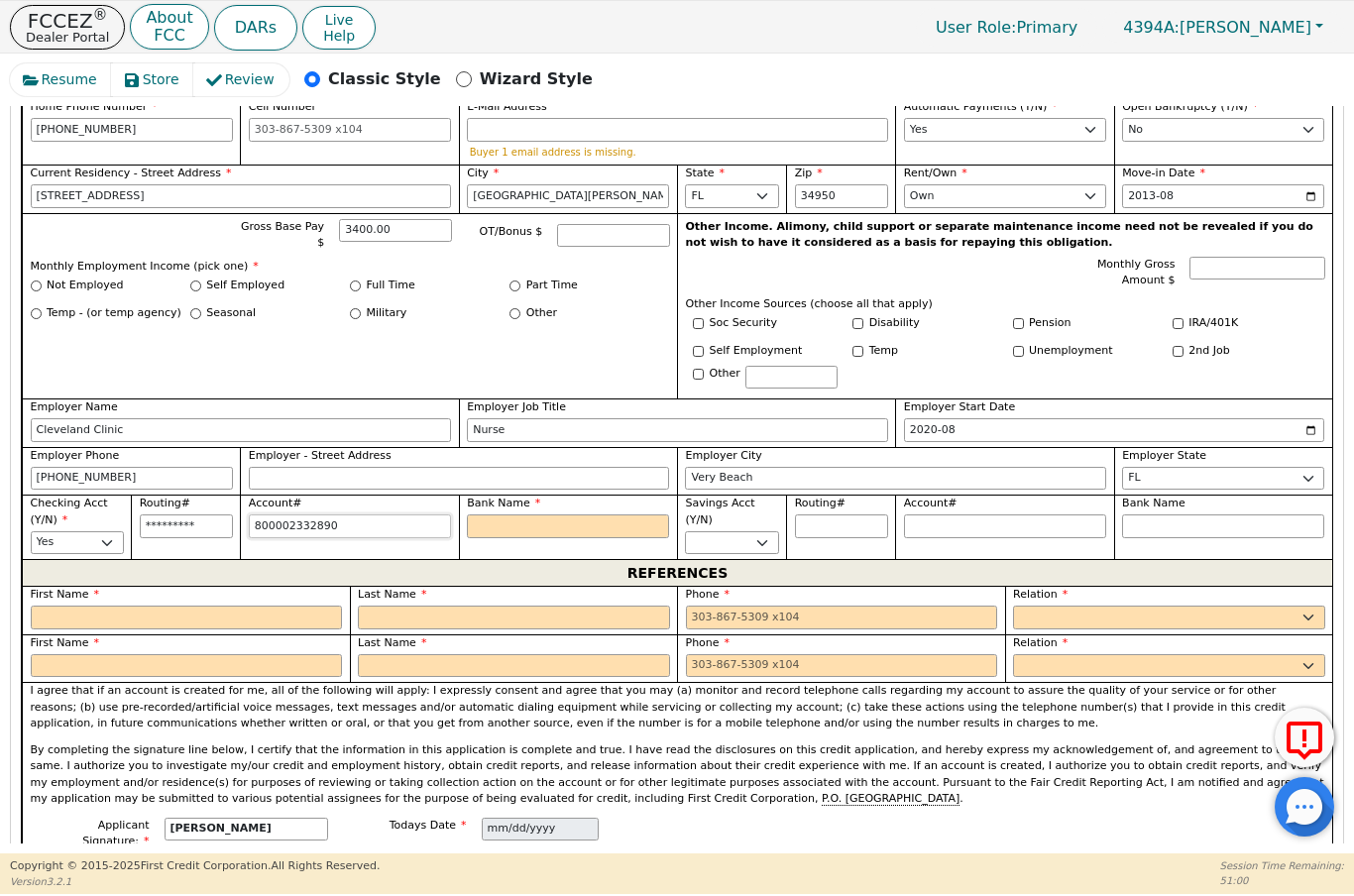
type input "**********"
type input "80000233289087"
type input "**********"
click at [533, 517] on input "Bank Name" at bounding box center [568, 526] width 202 height 24
type input "**********"
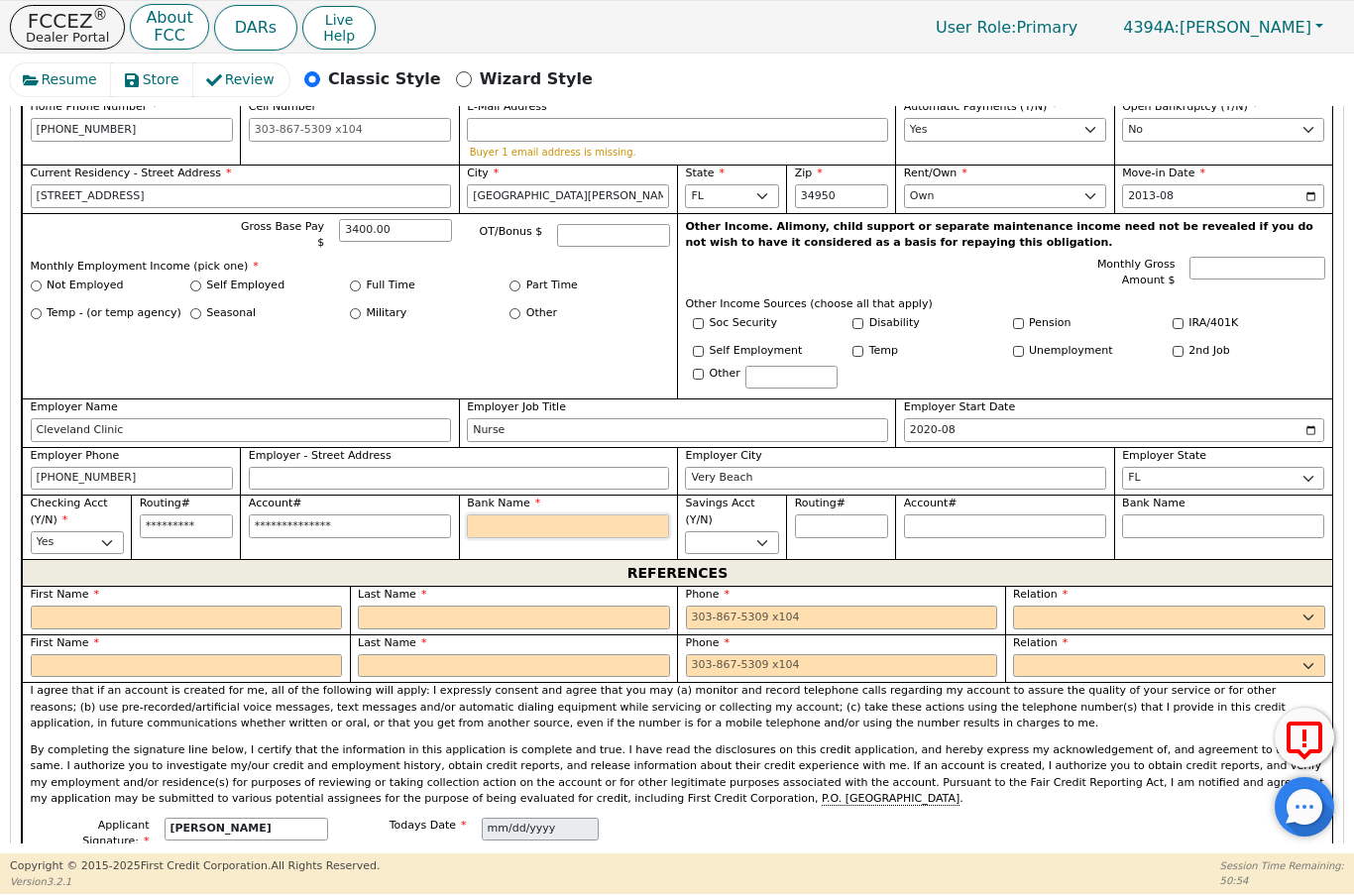
type input "B"
type input "BS"
type input "BSC"
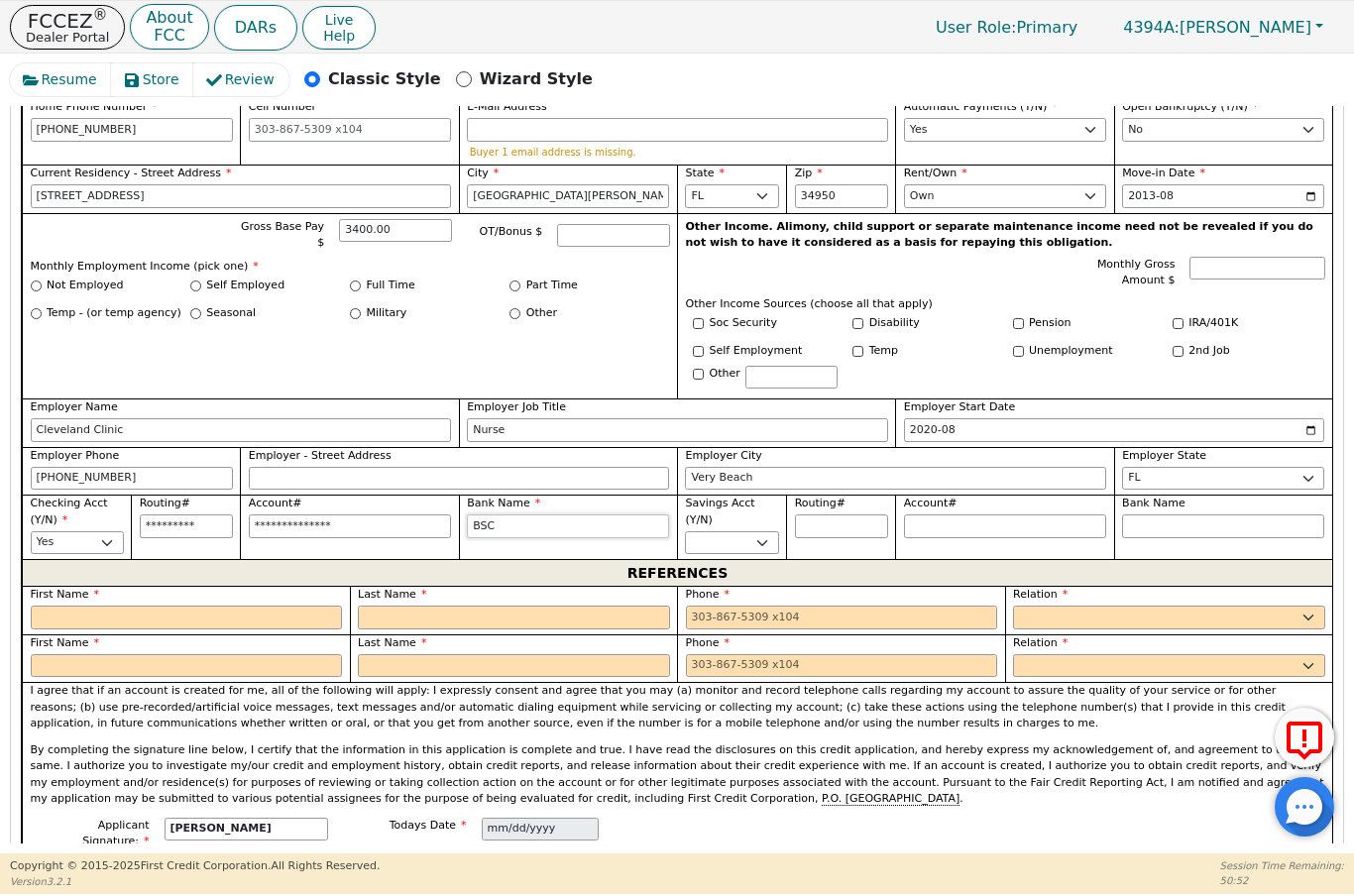
type input "BSC"
type input "BSCU"
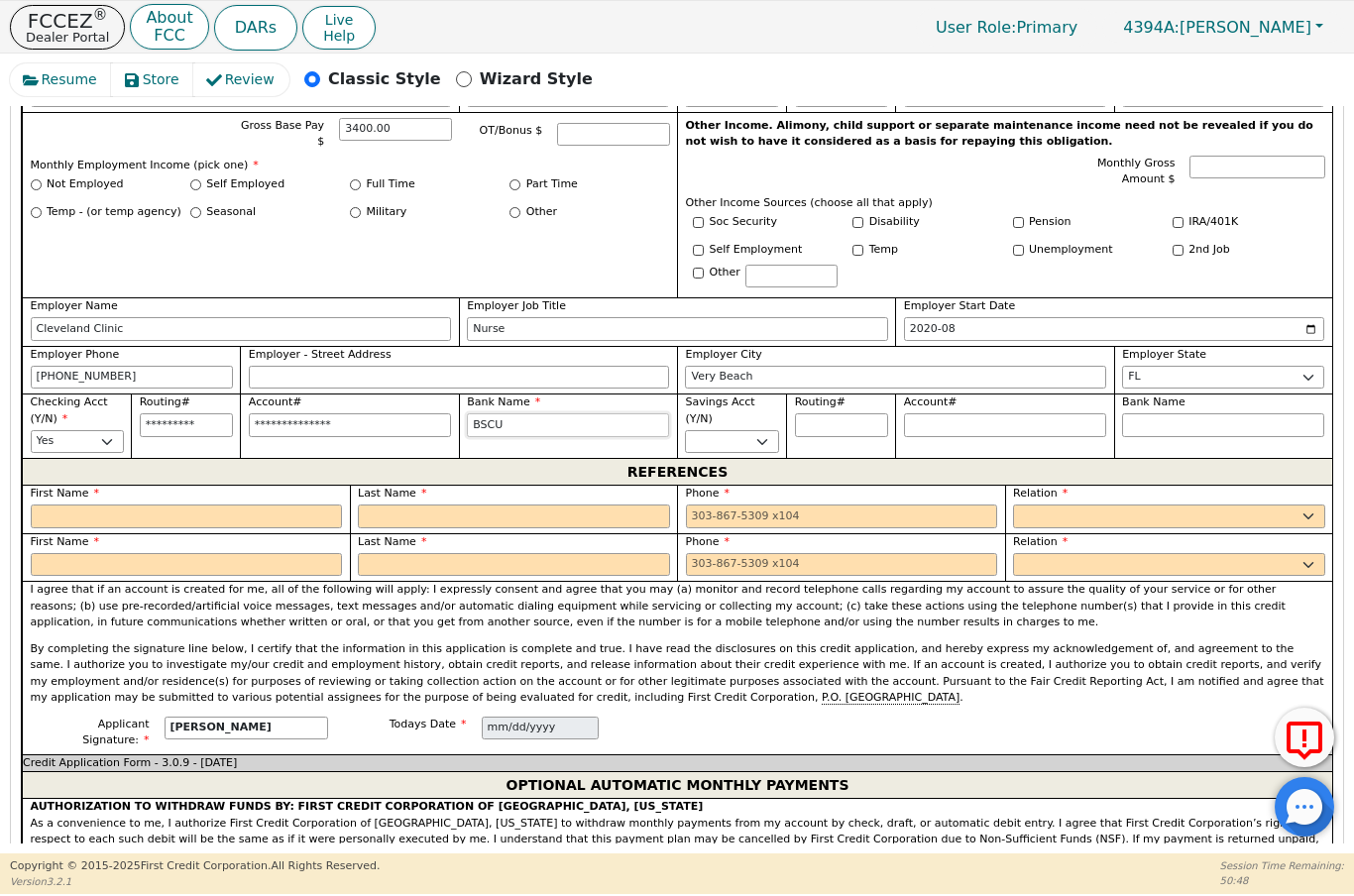
scroll to position [1160, 0]
type input "BSCU"
click at [205, 534] on label "First Name" at bounding box center [186, 542] width 312 height 17
click at [271, 514] on input "text" at bounding box center [186, 516] width 312 height 24
type input "[PERSON_NAME]"
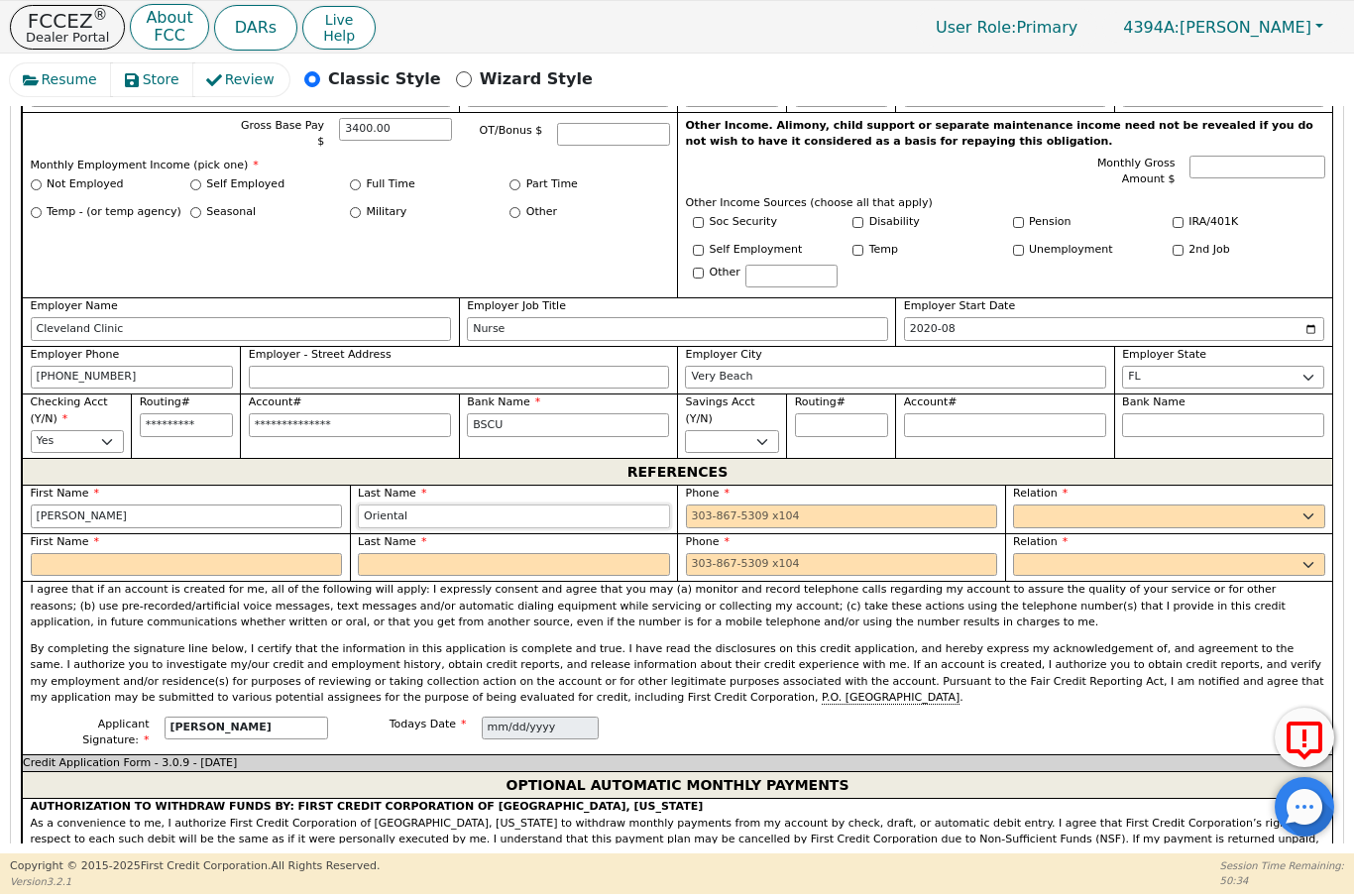
type input "Oriental"
click at [791, 510] on input "tel" at bounding box center [842, 516] width 312 height 24
click at [1250, 508] on select "FATHER MOTHER SISTER BROTHER DAUGHTER SON CO-WORKER NEIGHBOR FRIEND COUSIN G-MO…" at bounding box center [1169, 516] width 312 height 24
type input "[PHONE_NUMBER]"
select select "FRIEND"
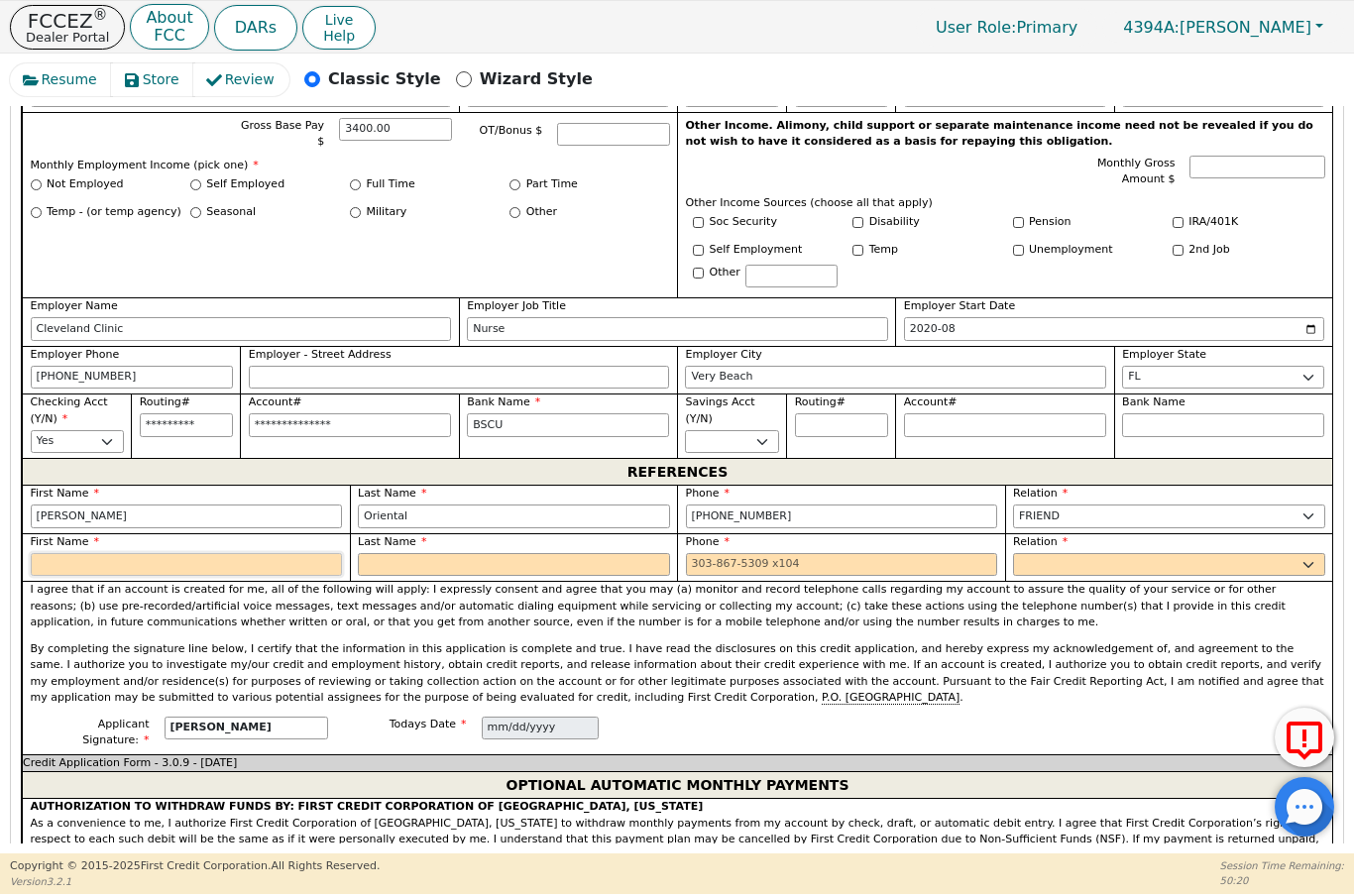
click at [177, 553] on input "text" at bounding box center [186, 565] width 312 height 24
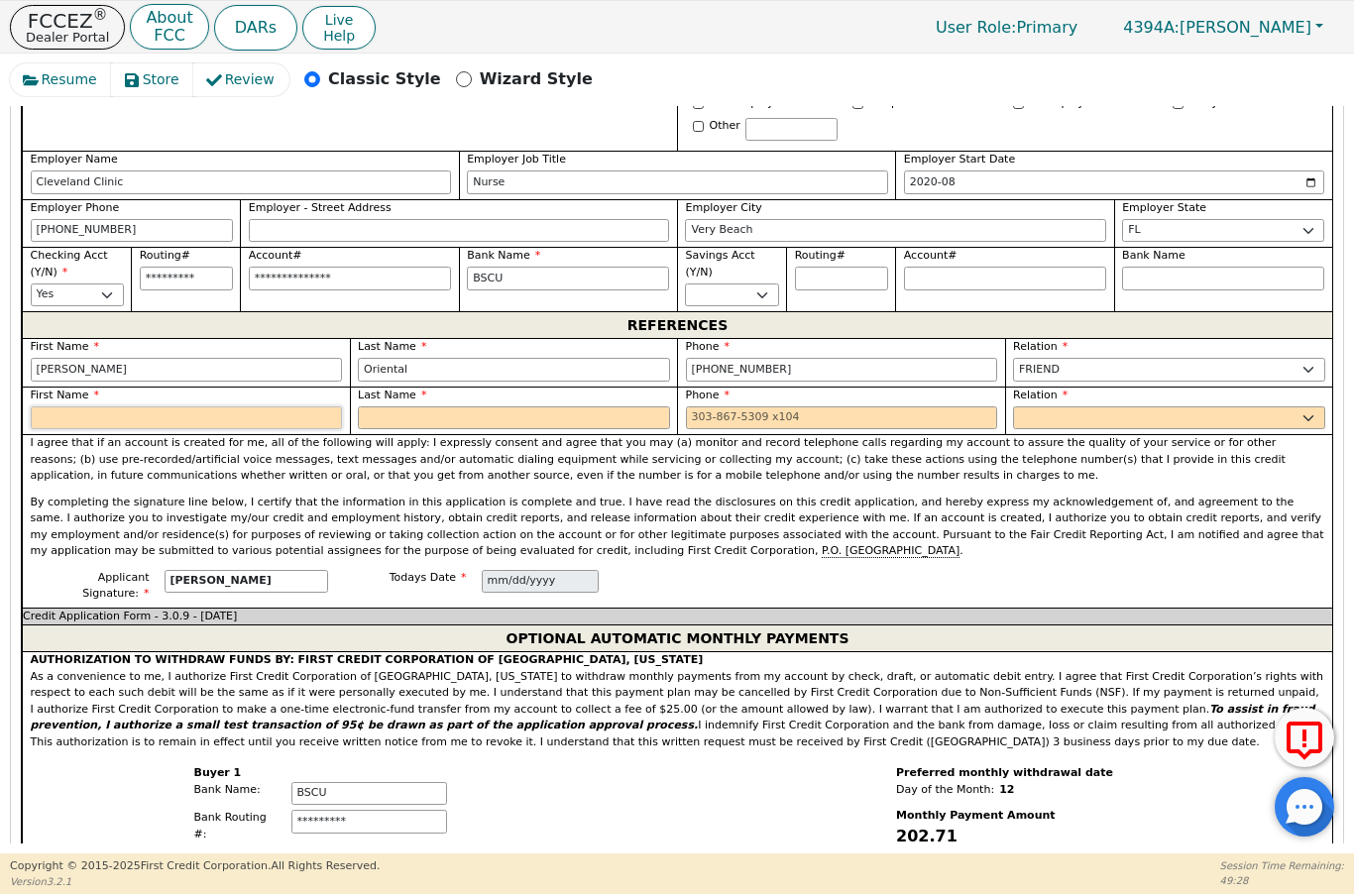
scroll to position [1309, 0]
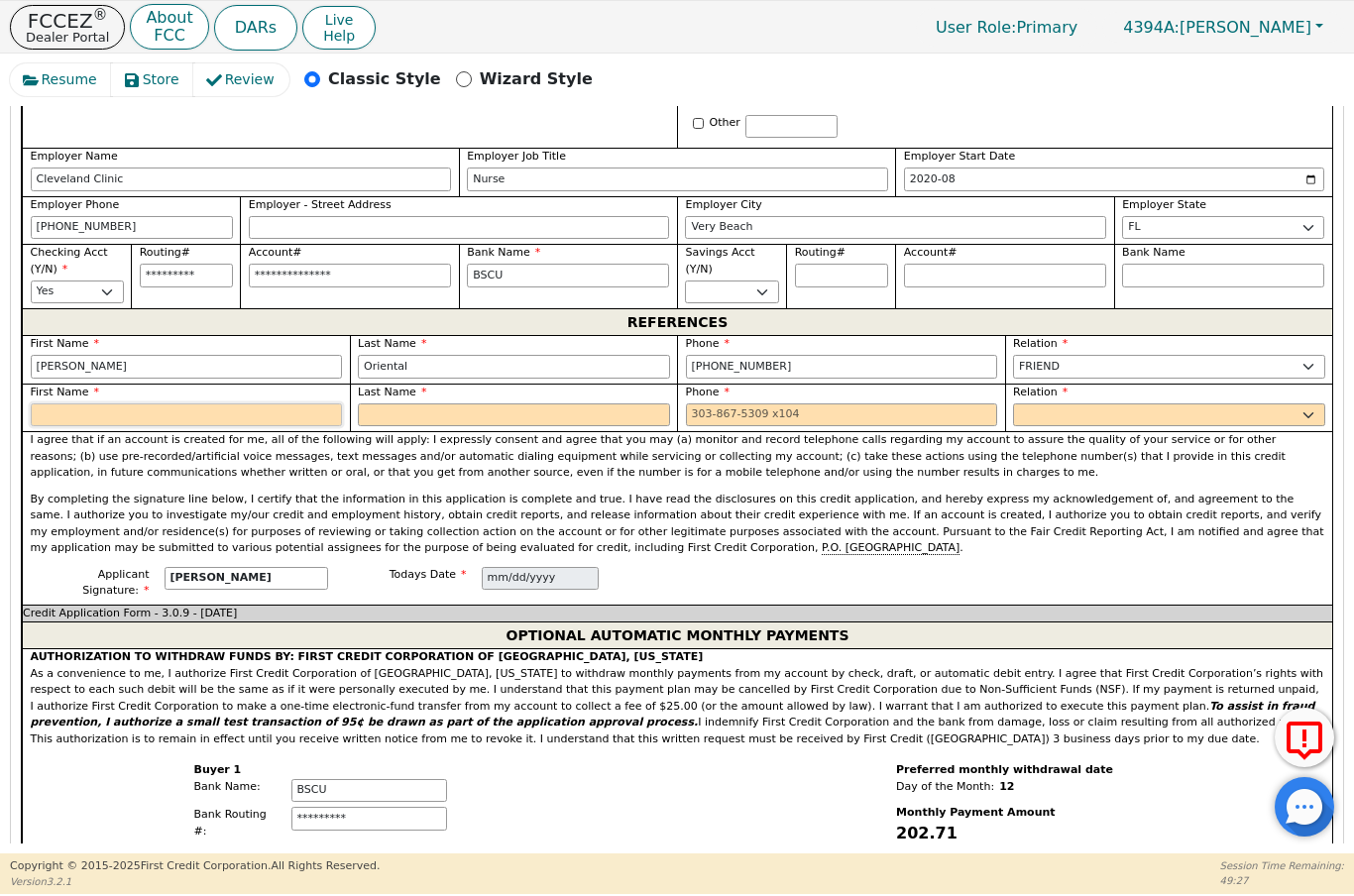
click at [187, 414] on input "text" at bounding box center [186, 415] width 312 height 24
type input "J"
type input "[PERSON_NAME]"
click at [446, 411] on input "text" at bounding box center [513, 415] width 312 height 24
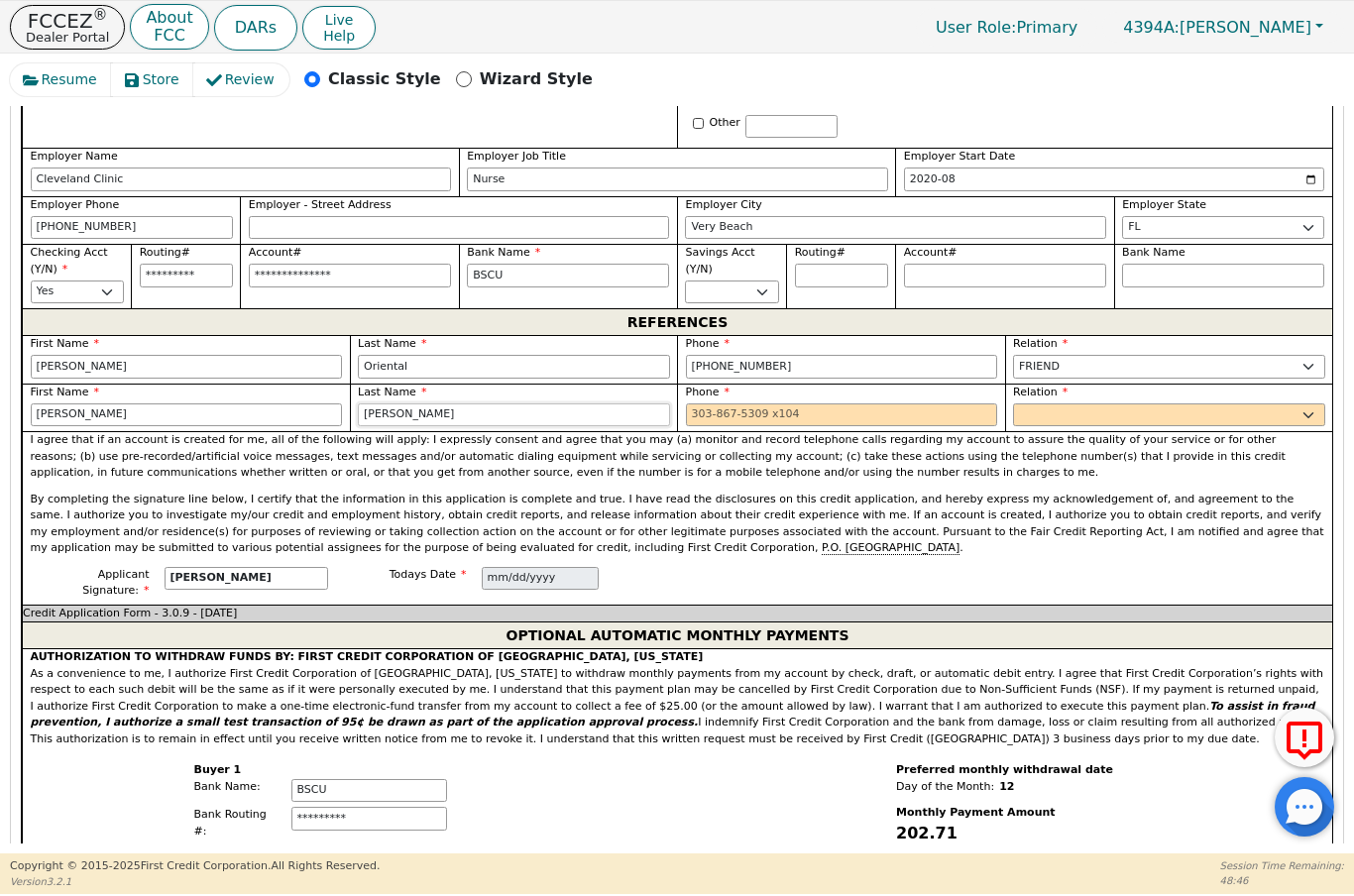
type input "[PERSON_NAME]"
click at [741, 403] on input "tel" at bounding box center [842, 415] width 312 height 24
click at [1309, 403] on select "FATHER MOTHER SISTER BROTHER DAUGHTER SON CO-WORKER NEIGHBOR FRIEND COUSIN G-MO…" at bounding box center [1169, 415] width 312 height 24
type input "[PHONE_NUMBER]"
select select "FRIEND"
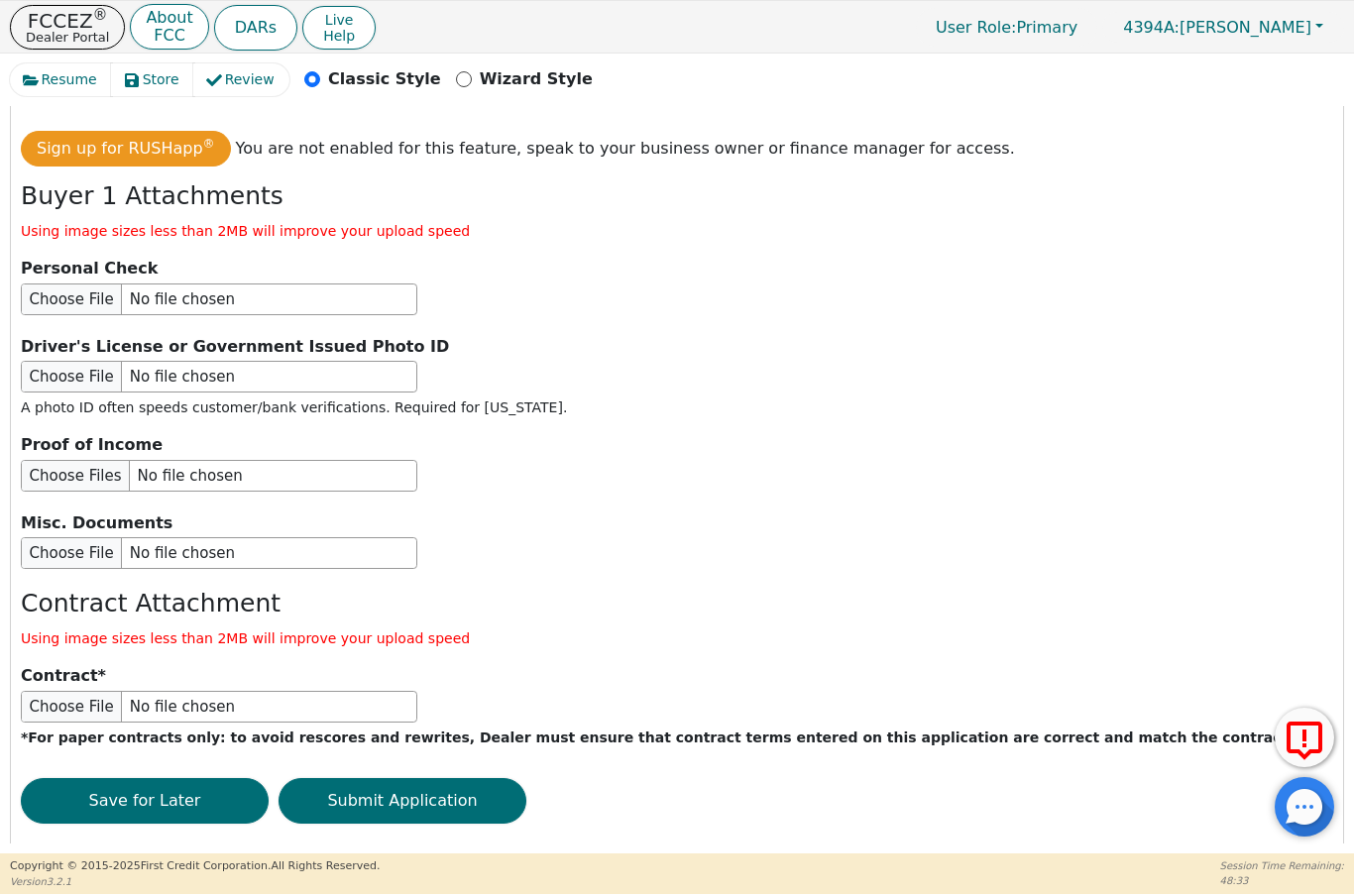
scroll to position [2178, 0]
click at [443, 779] on button "Submit Application" at bounding box center [402, 802] width 248 height 46
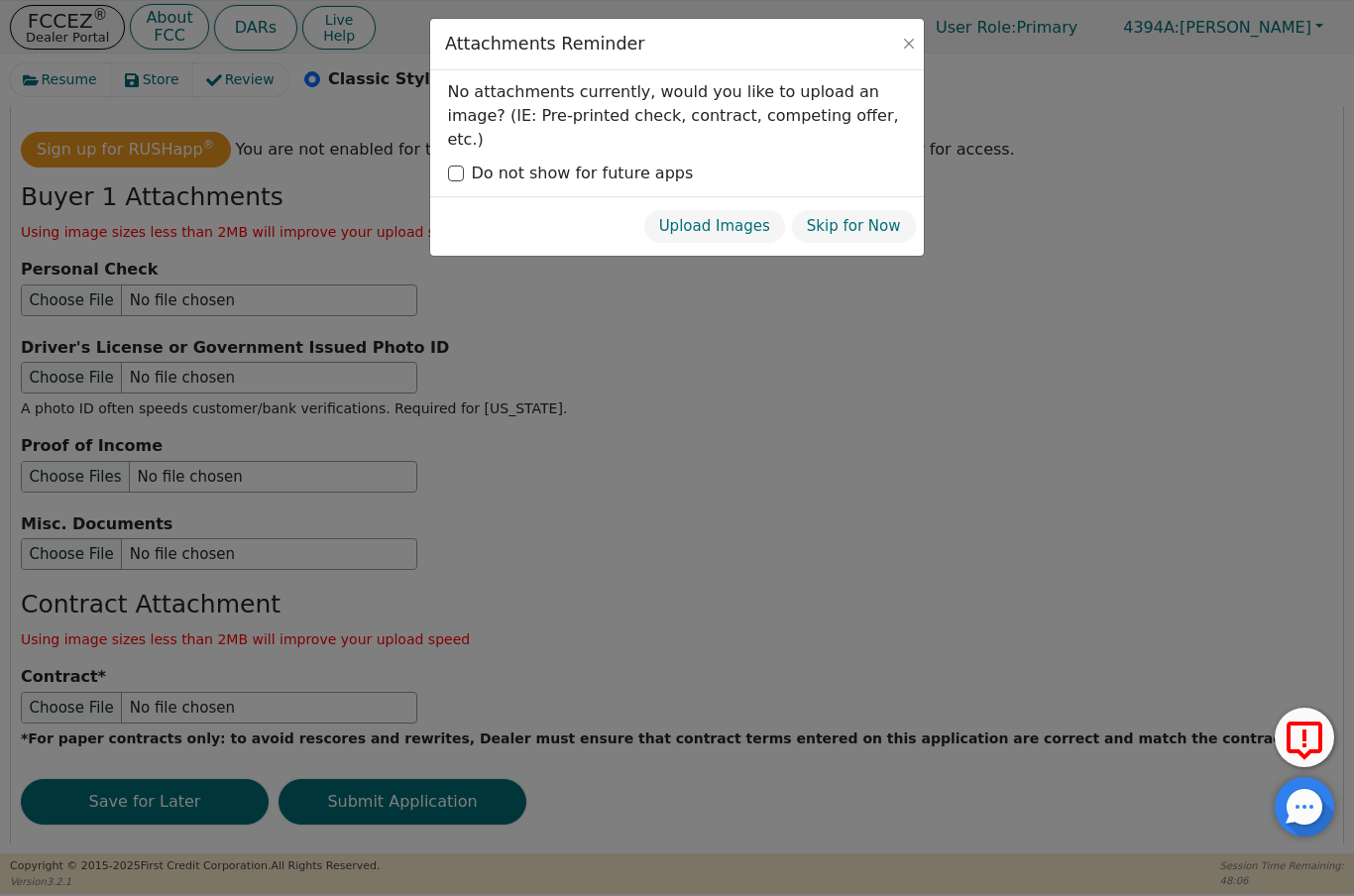
click at [861, 209] on button "Skip for Now" at bounding box center [853, 226] width 126 height 35
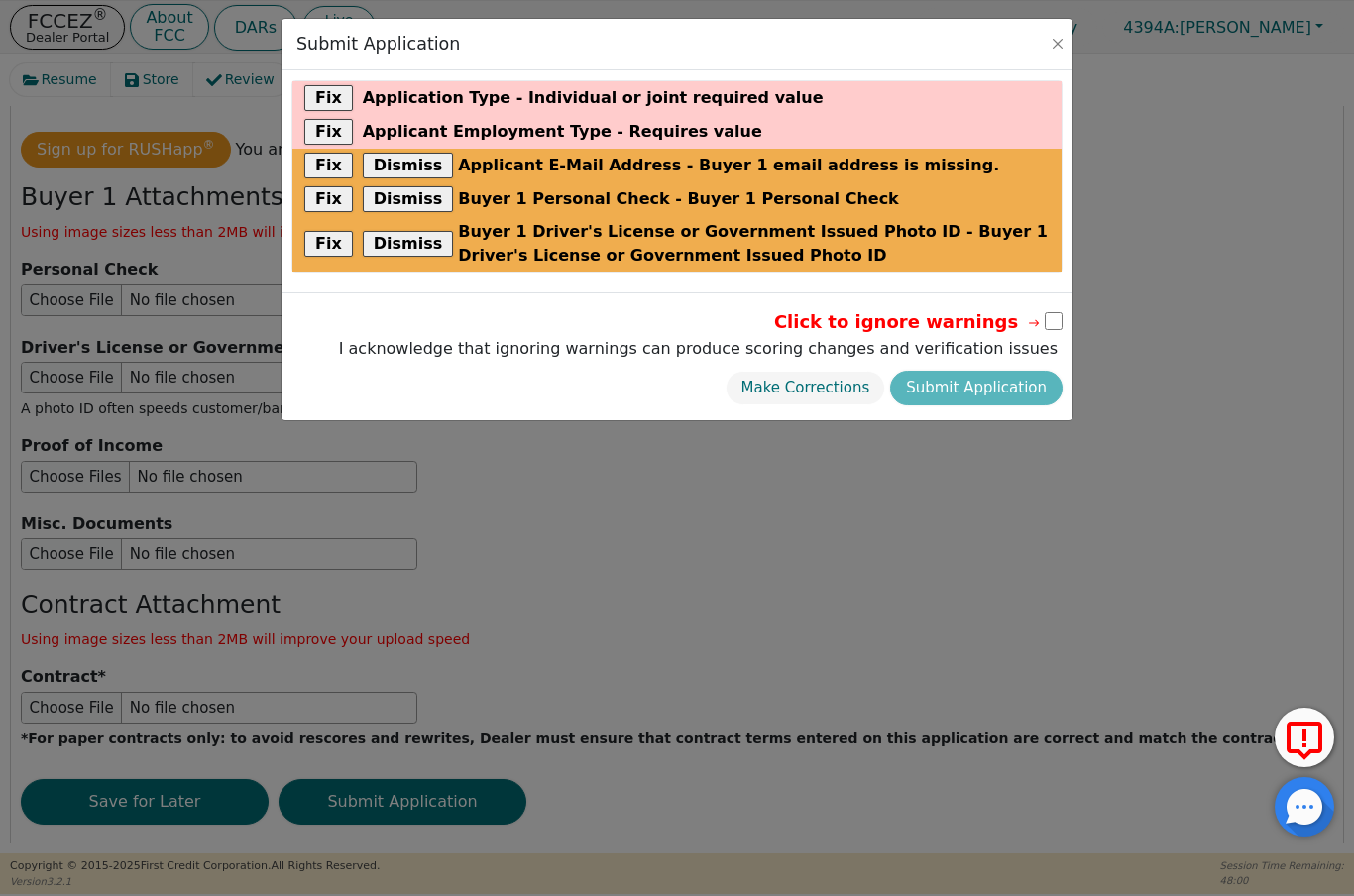
click at [330, 90] on button "Fix" at bounding box center [328, 98] width 49 height 26
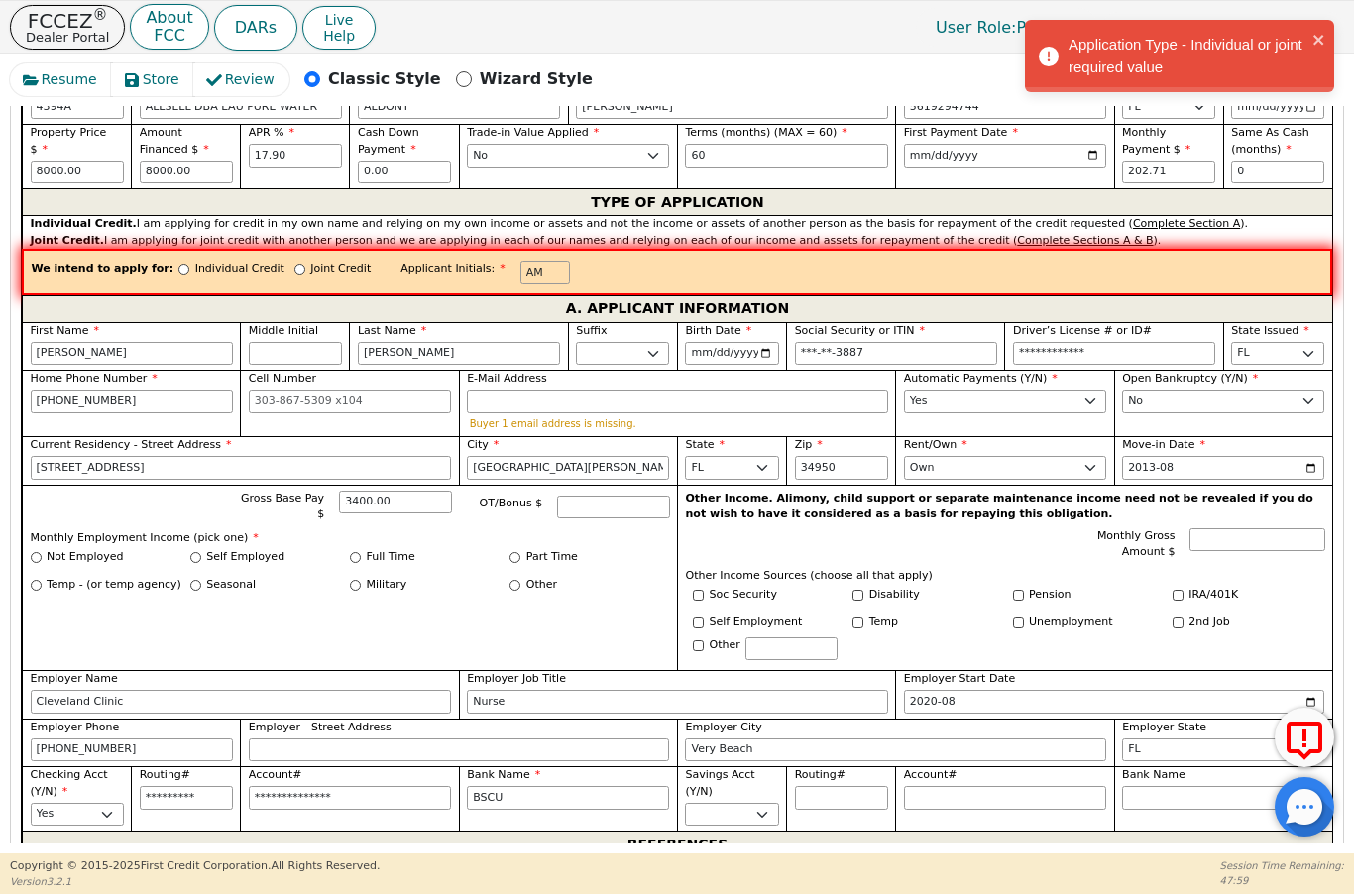
scroll to position [586, 0]
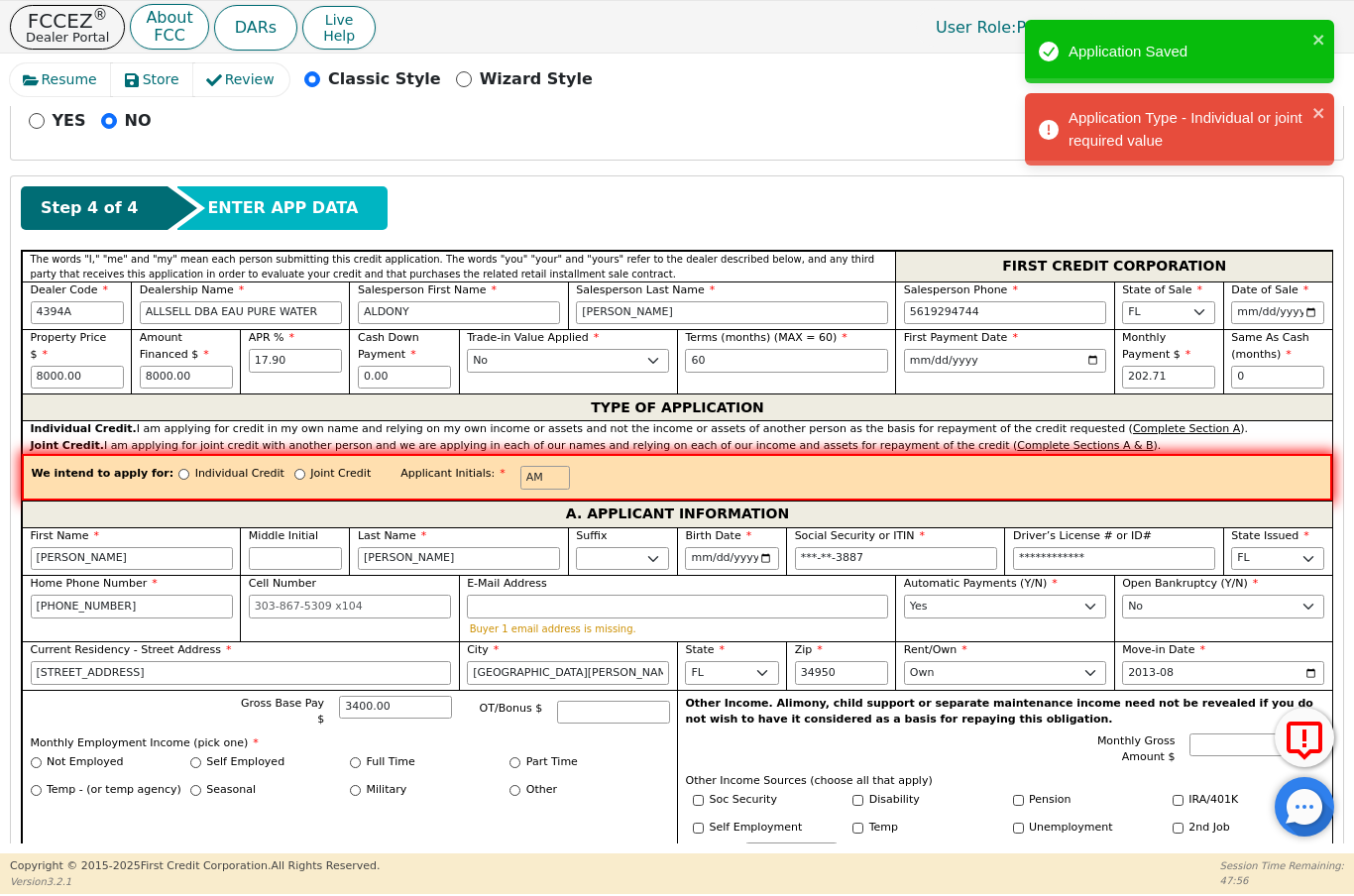
click at [178, 479] on div "Individual Credit" at bounding box center [231, 479] width 106 height 27
click at [178, 471] on input "Individual Credit" at bounding box center [183, 474] width 11 height 11
radio input "true"
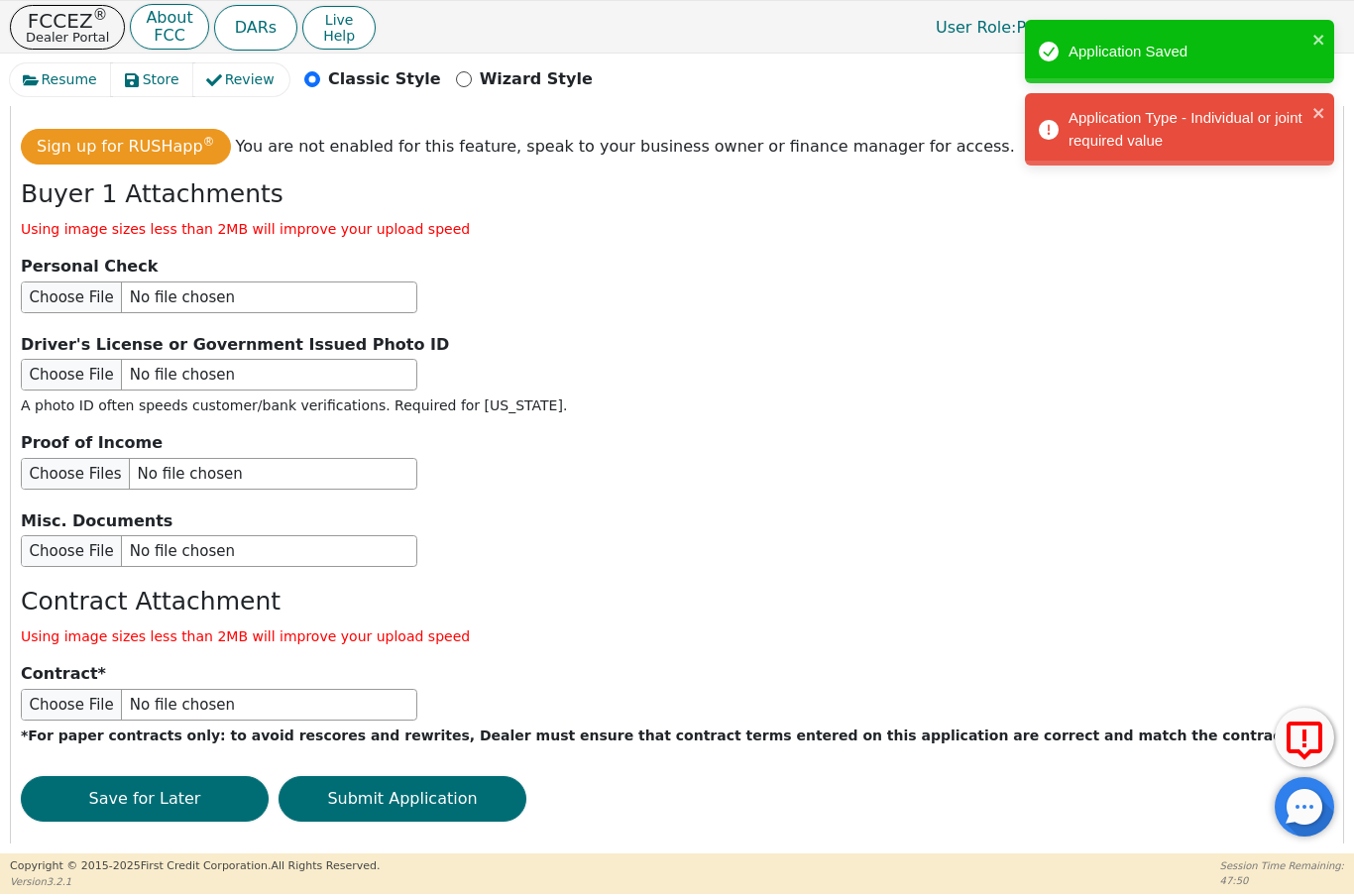
scroll to position [2178, 0]
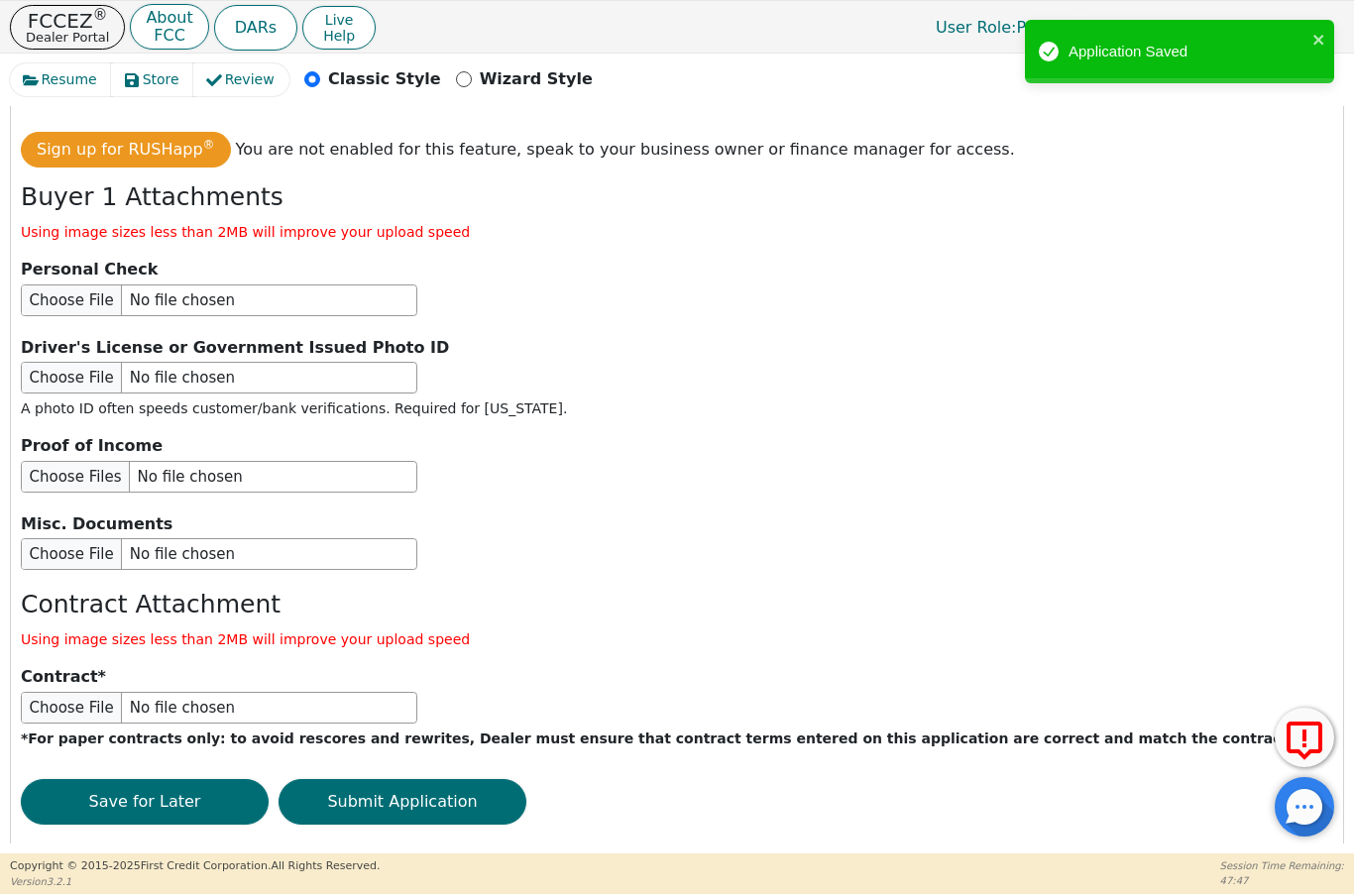
click at [449, 779] on button "Submit Application" at bounding box center [402, 802] width 248 height 46
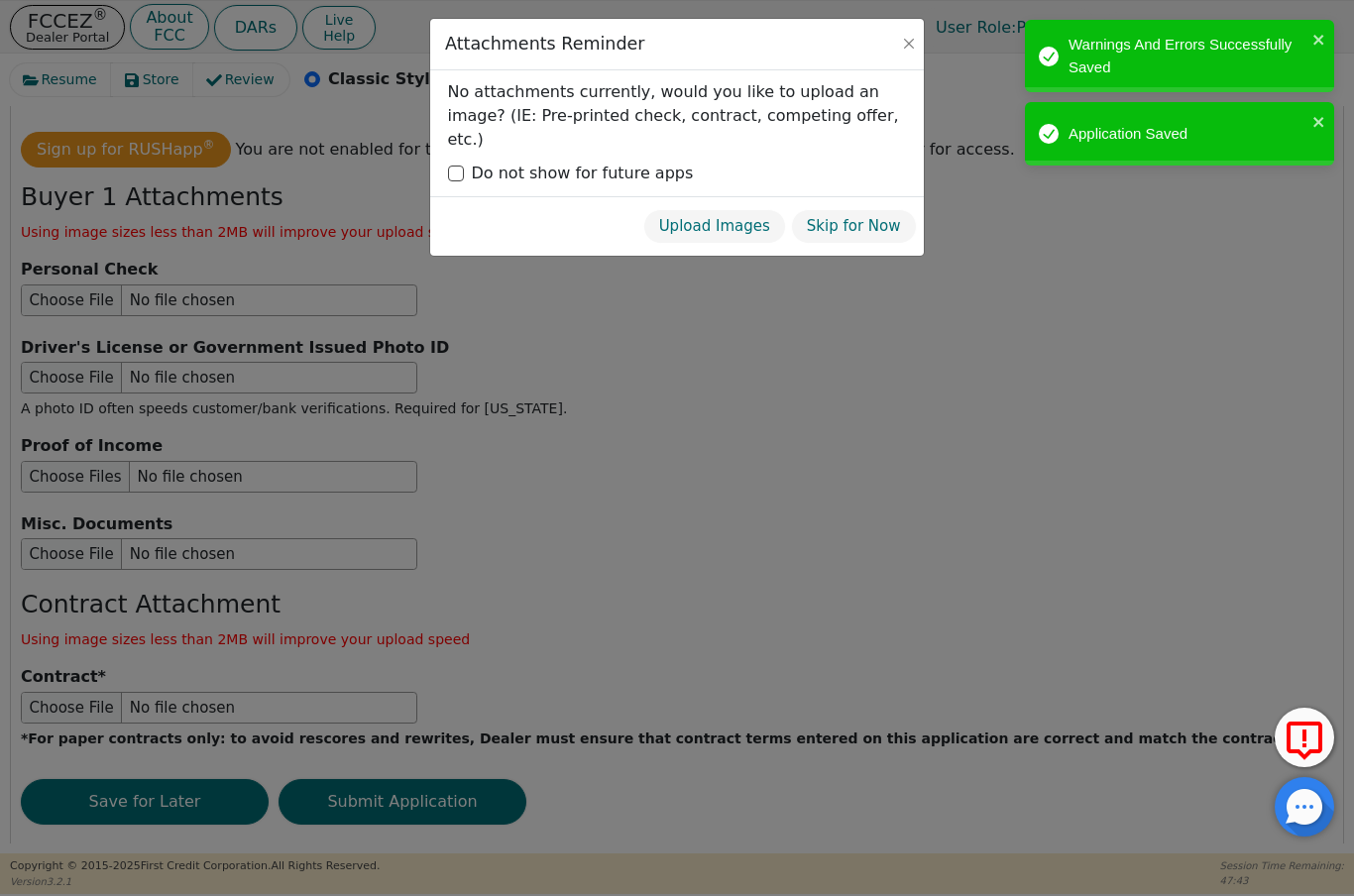
click at [867, 209] on button "Skip for Now" at bounding box center [853, 226] width 126 height 35
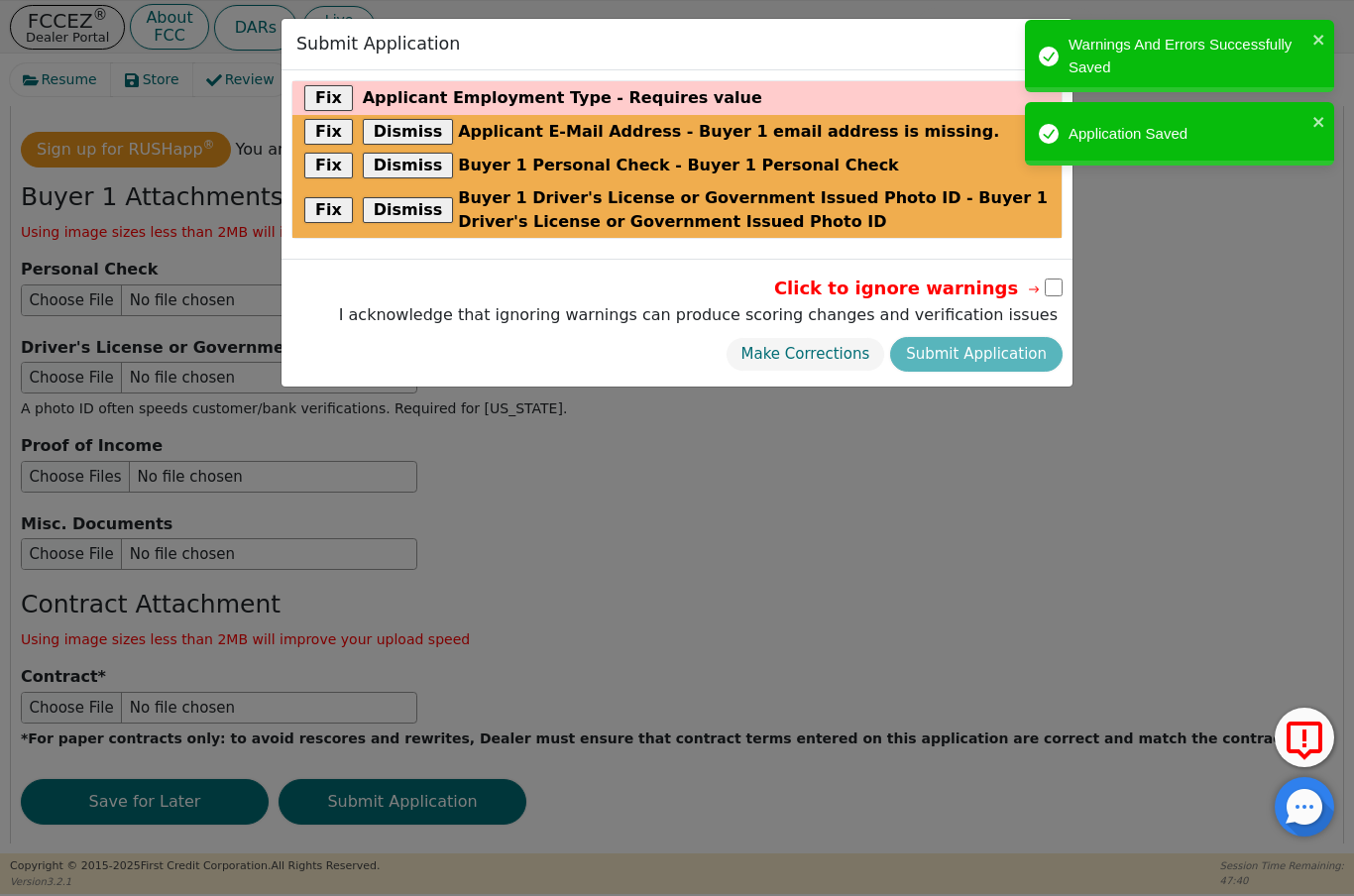
click at [326, 95] on button "Fix" at bounding box center [328, 98] width 49 height 26
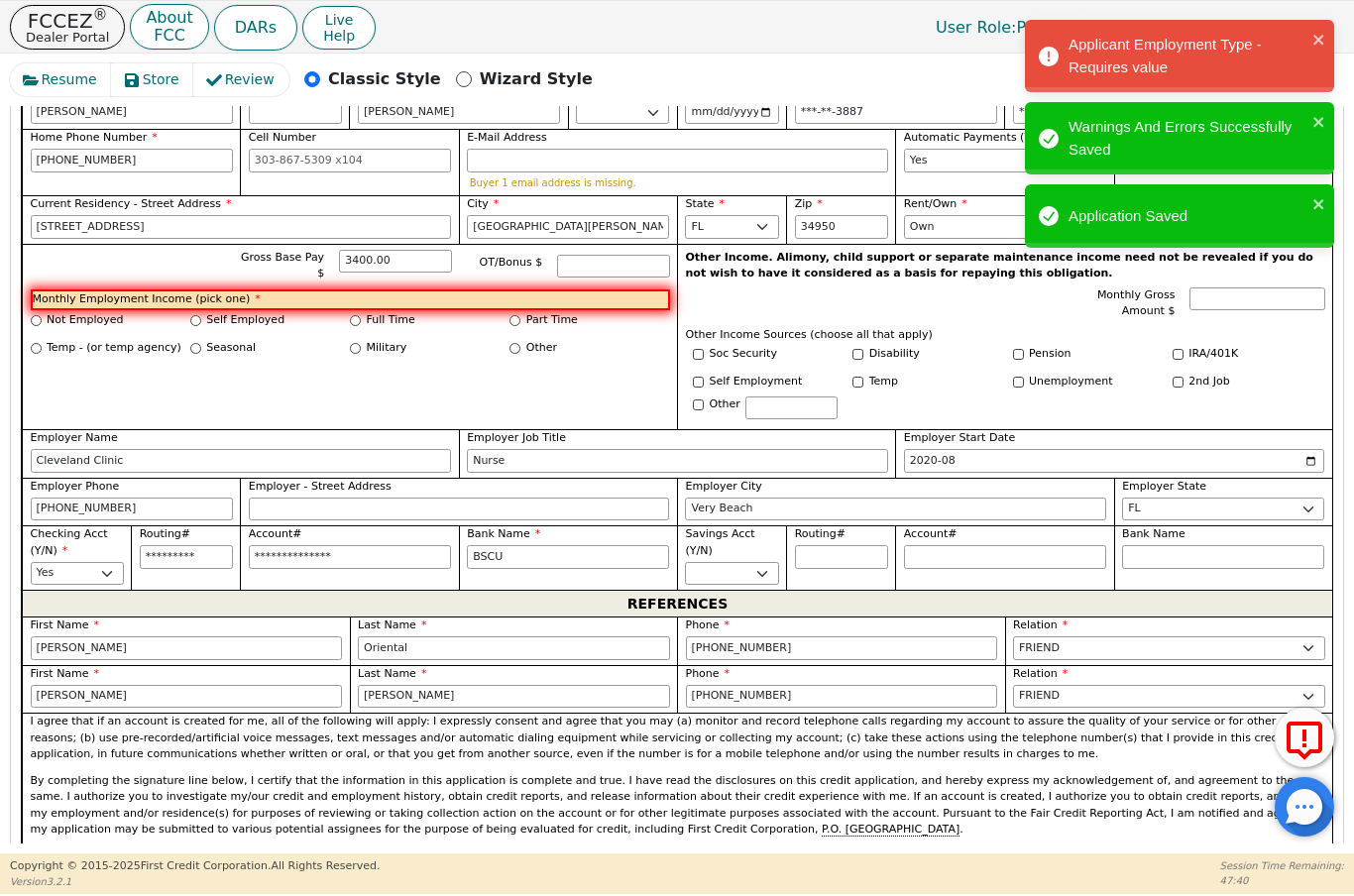
scroll to position [847, 0]
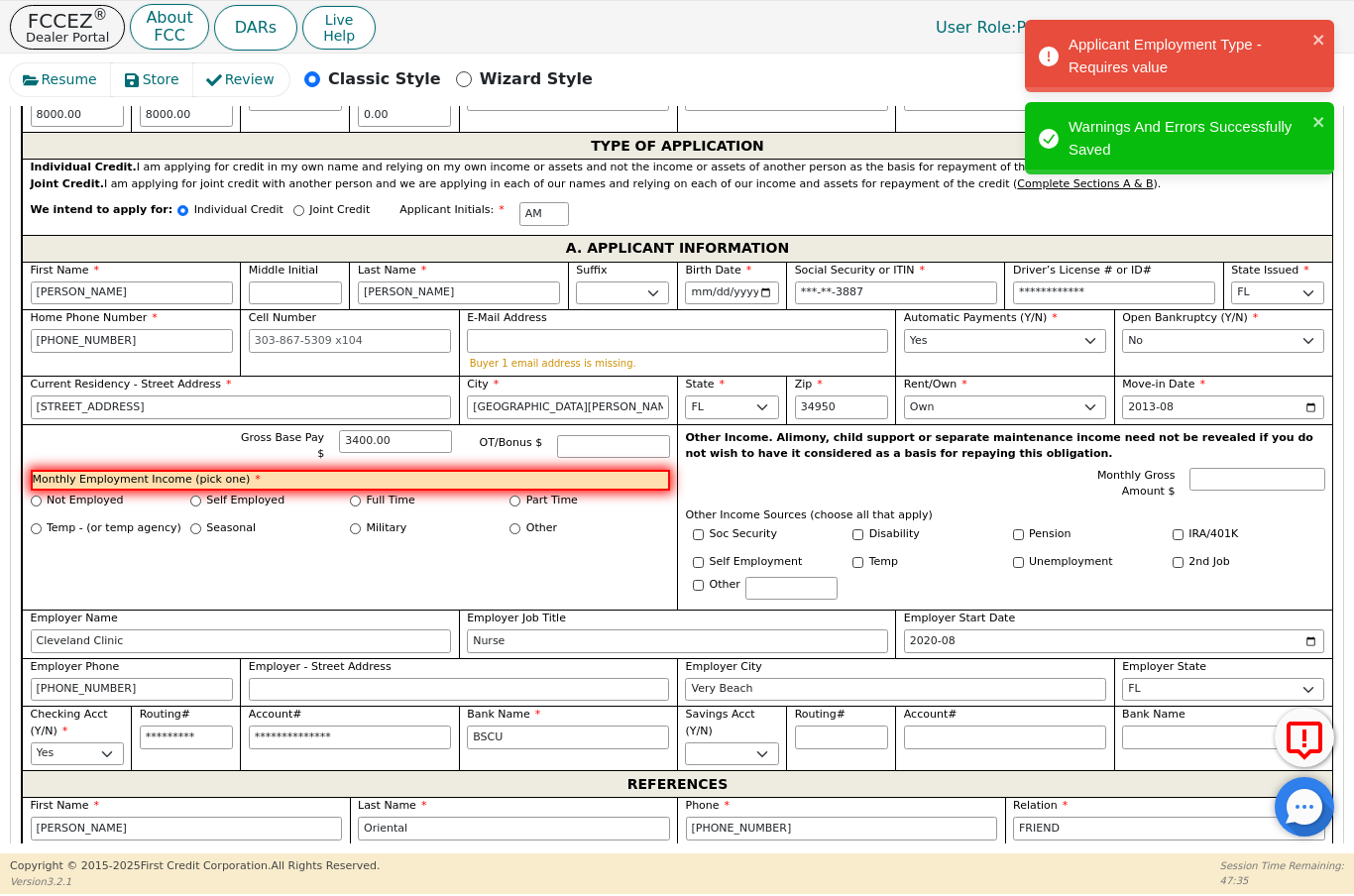
click at [358, 496] on input "Full Time" at bounding box center [355, 501] width 11 height 11
radio input "true"
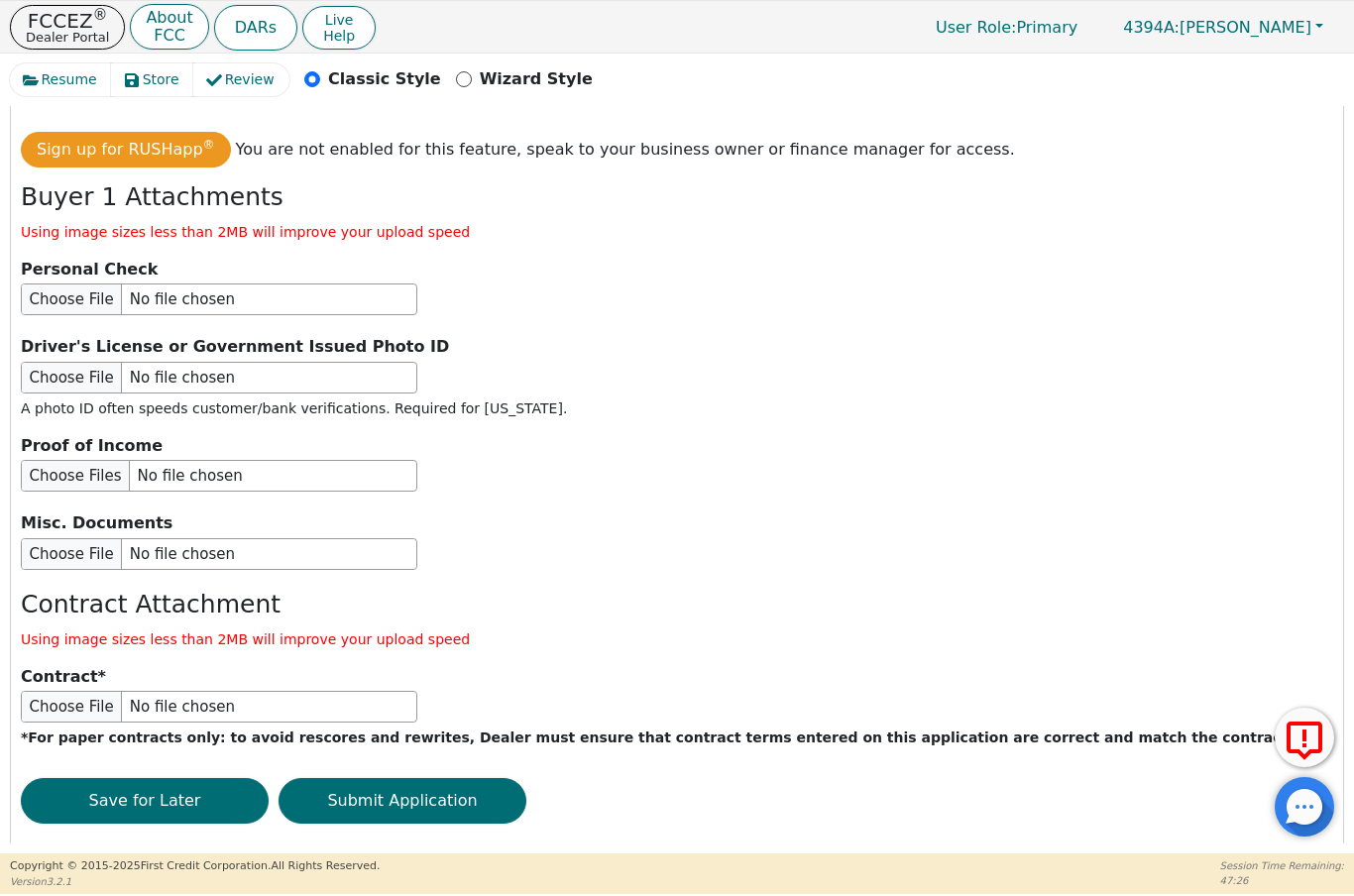
scroll to position [2195, 0]
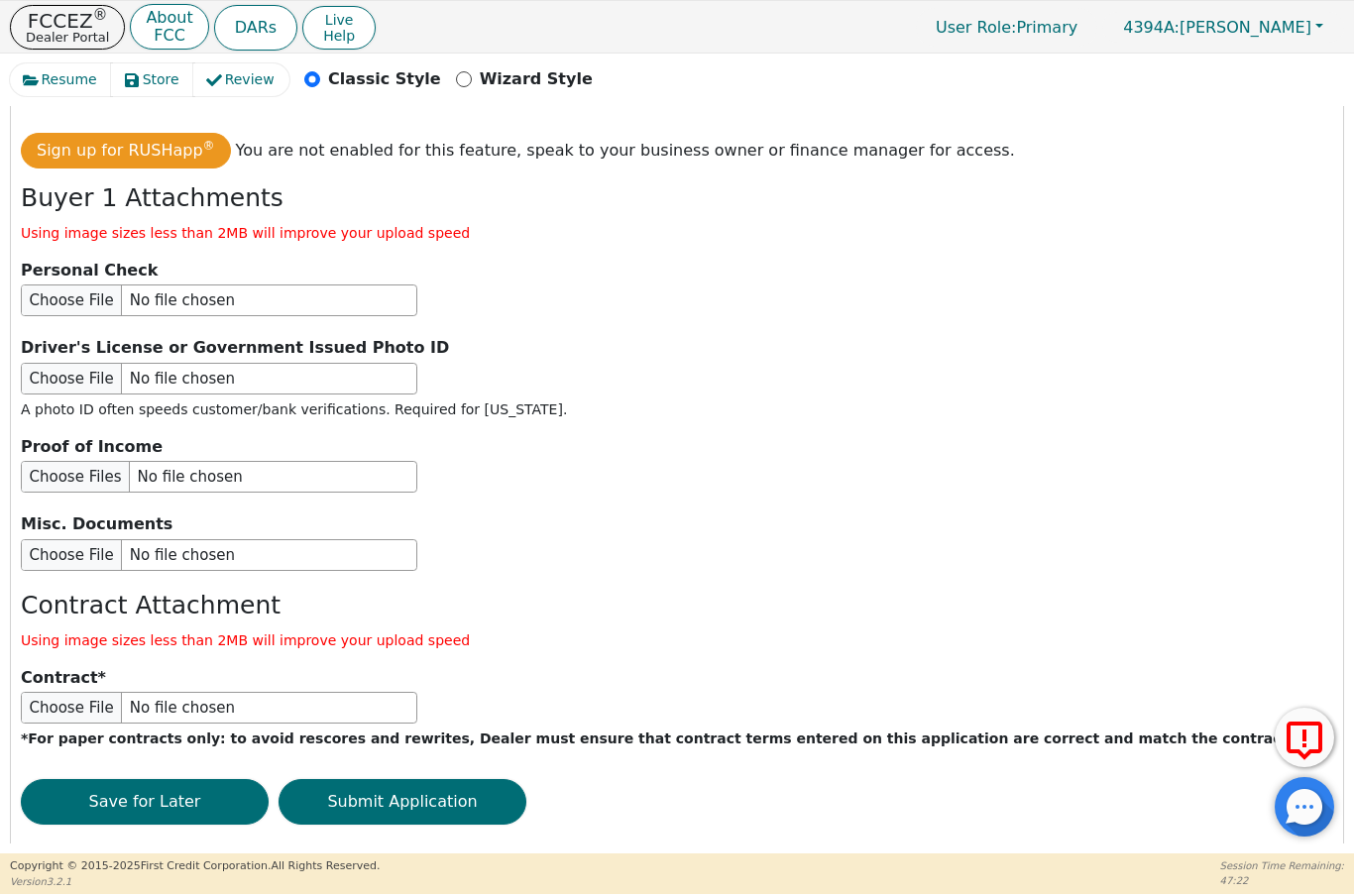
click at [424, 779] on button "Submit Application" at bounding box center [402, 802] width 248 height 46
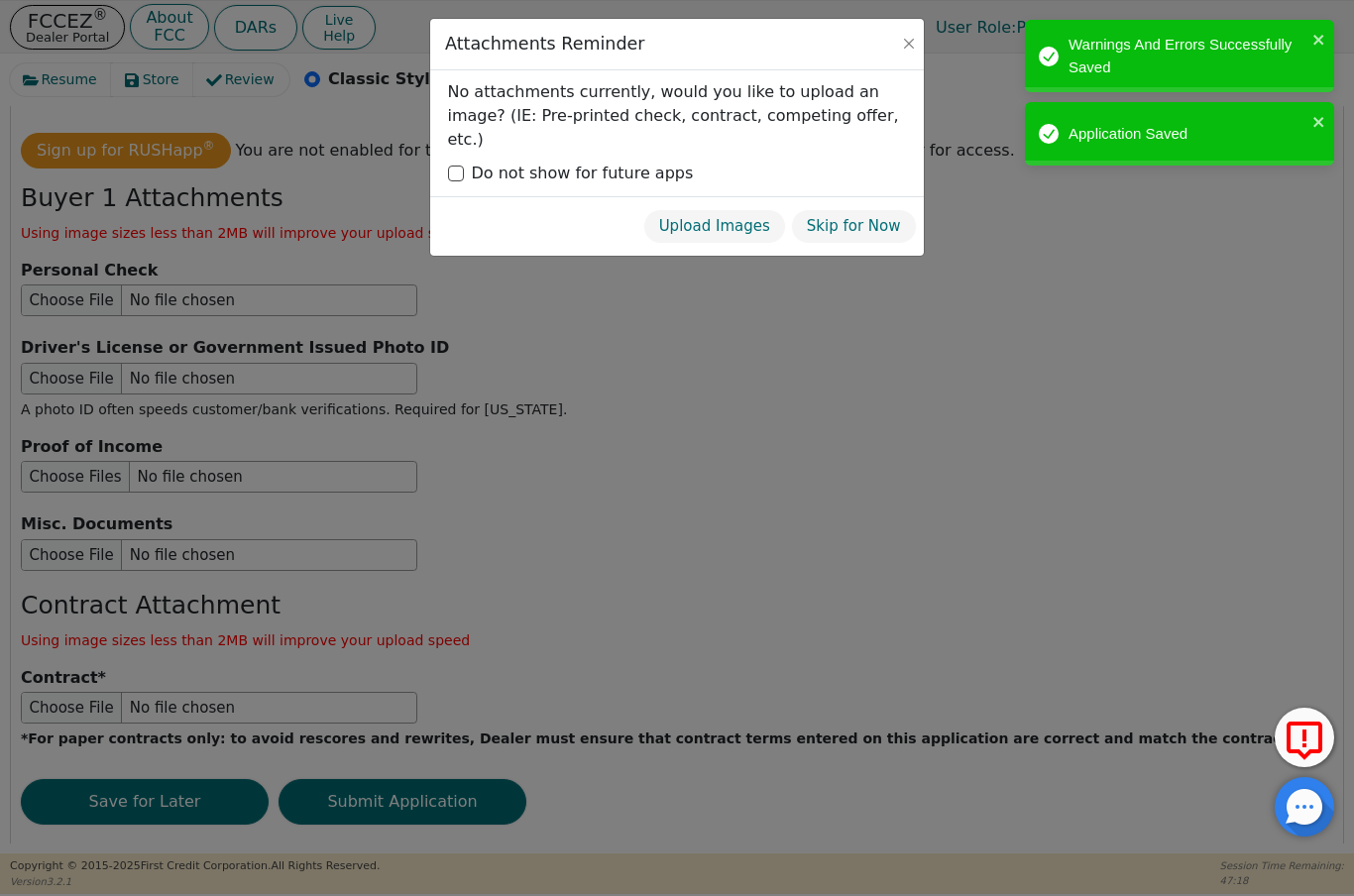
click at [864, 209] on button "Skip for Now" at bounding box center [853, 226] width 126 height 35
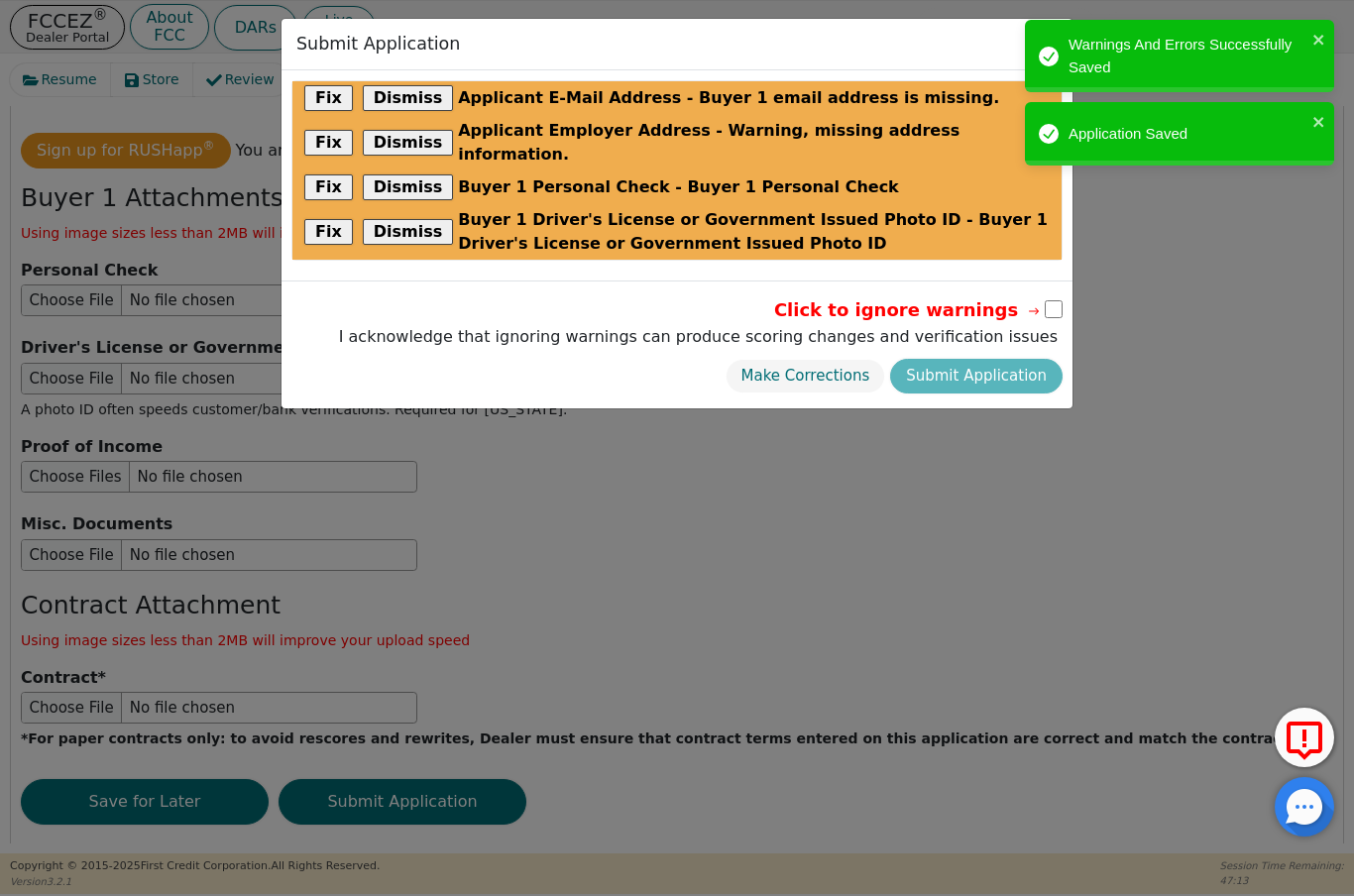
click at [415, 93] on button "Dismiss" at bounding box center [408, 98] width 91 height 26
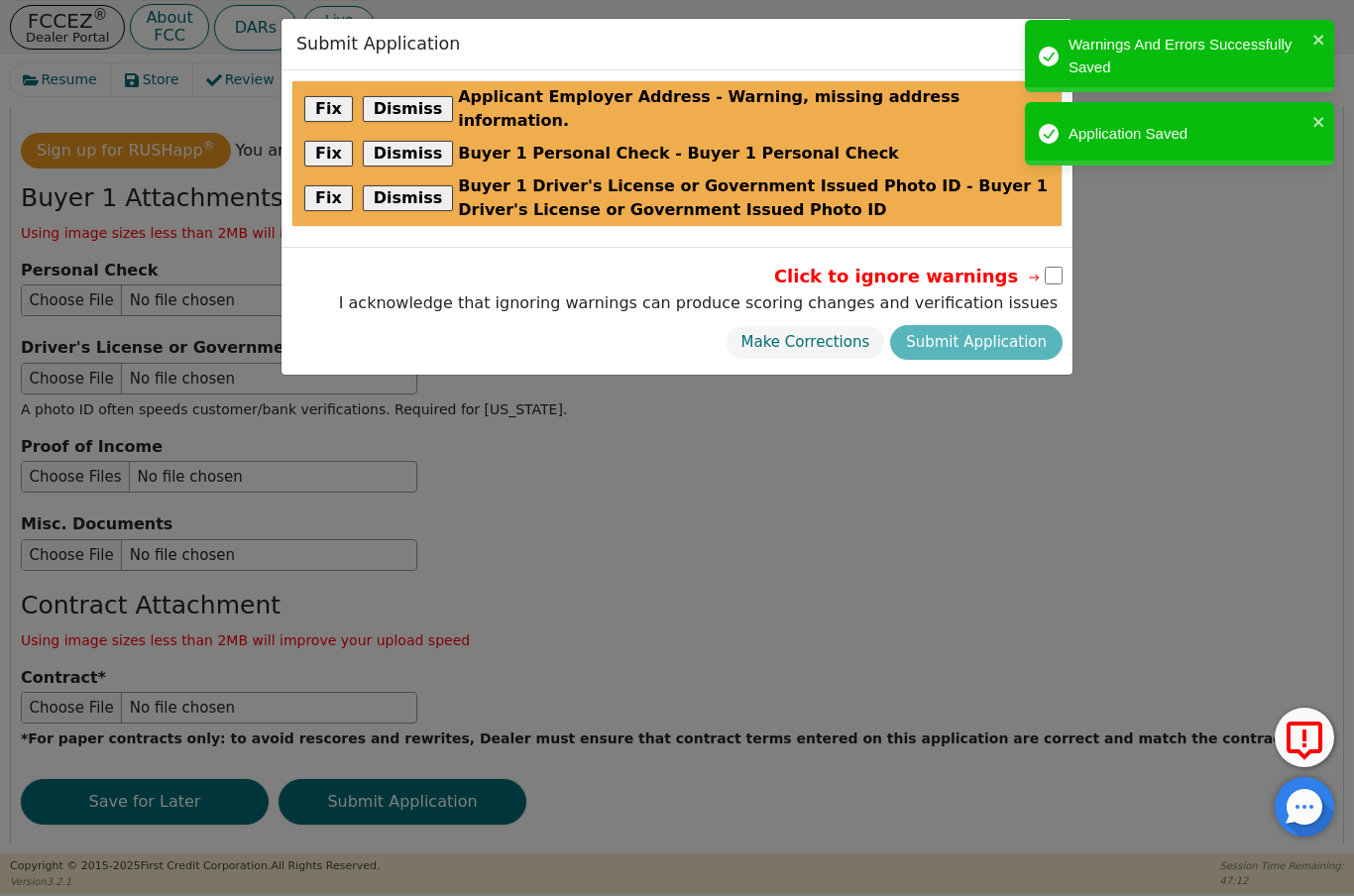
click at [423, 96] on button "Dismiss" at bounding box center [408, 109] width 91 height 26
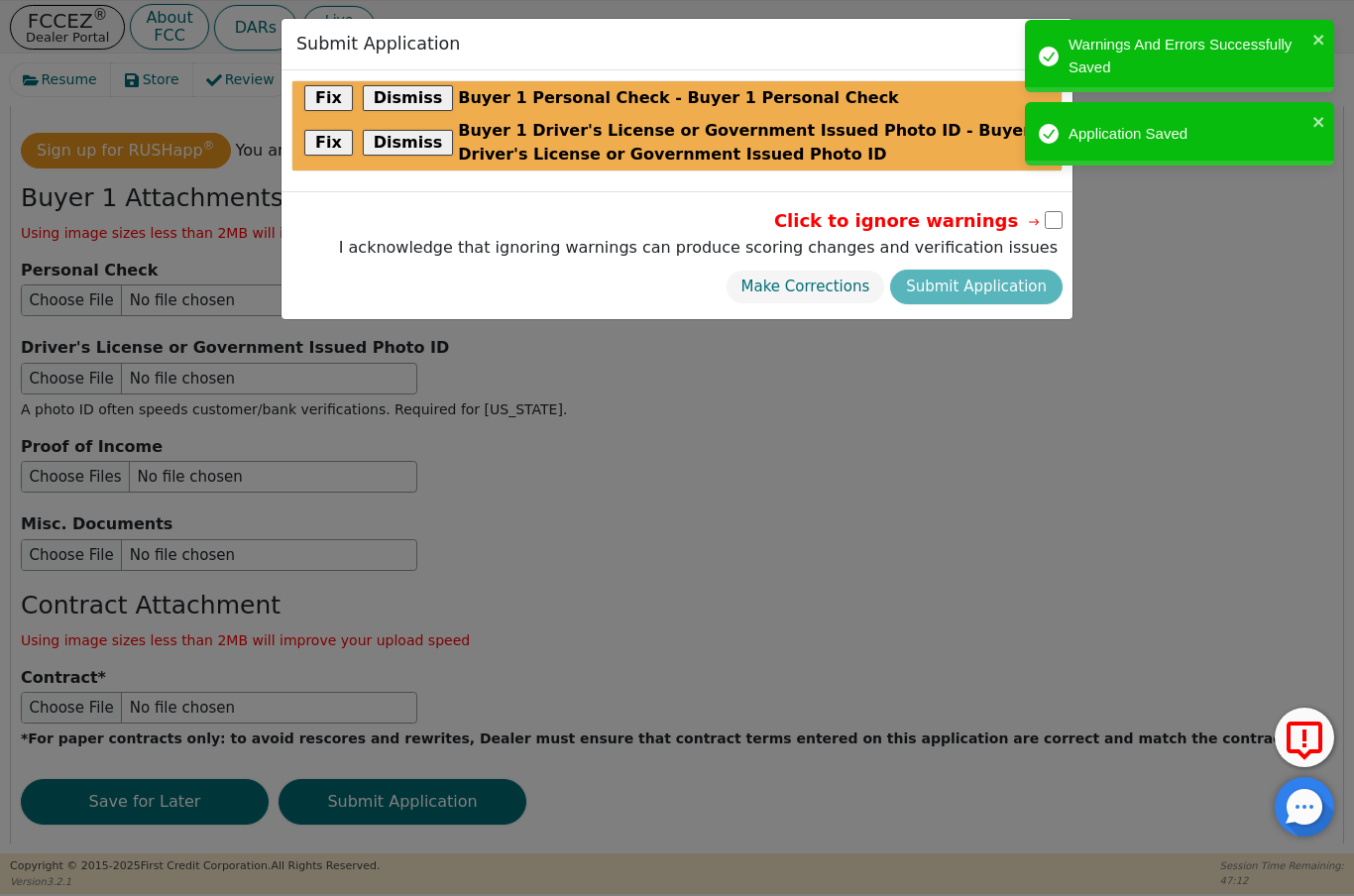
click at [421, 93] on button "Dismiss" at bounding box center [408, 98] width 91 height 26
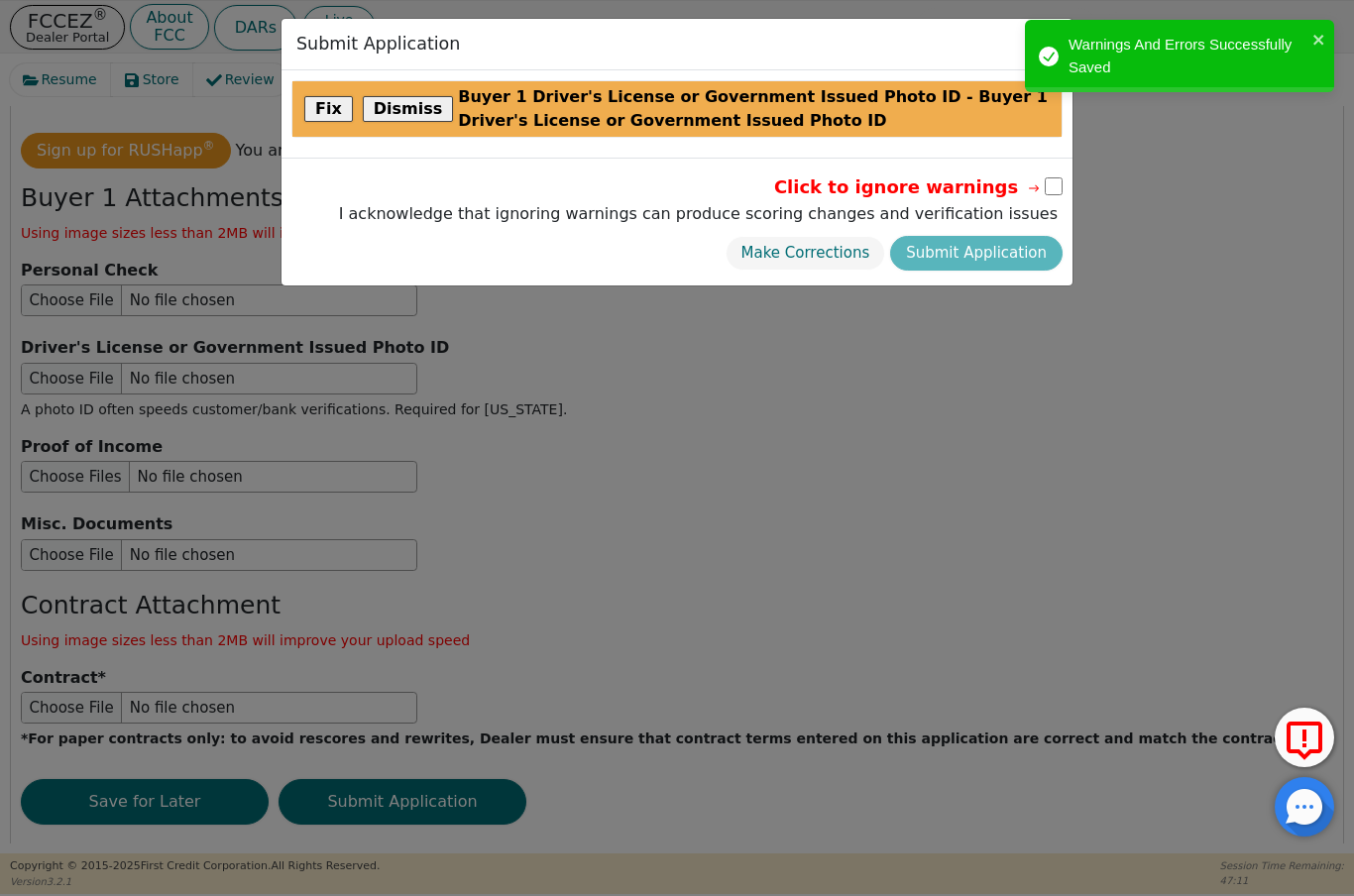
click at [410, 96] on button "Dismiss" at bounding box center [408, 109] width 91 height 26
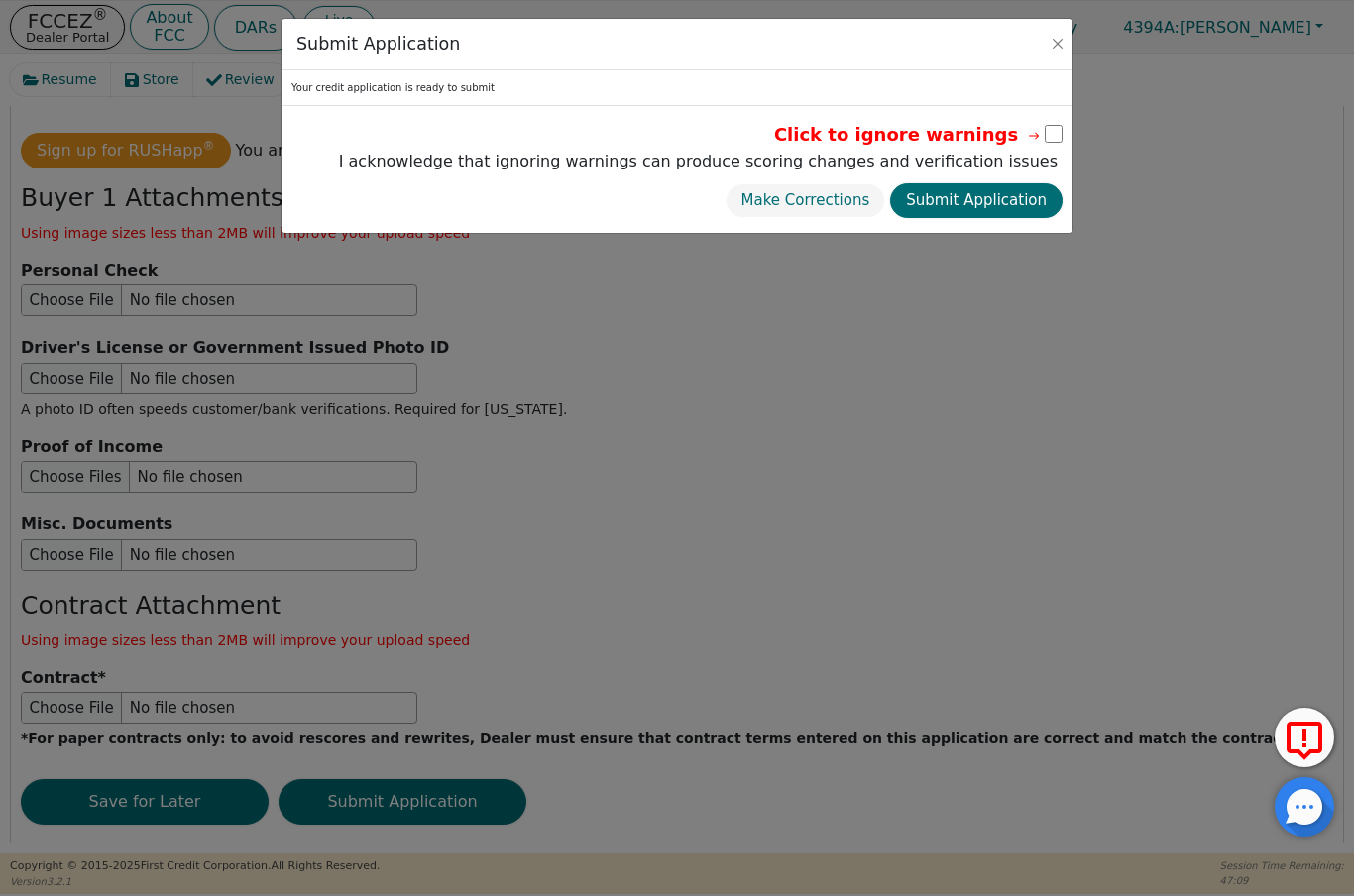
click at [989, 200] on button "Submit Application" at bounding box center [976, 200] width 172 height 35
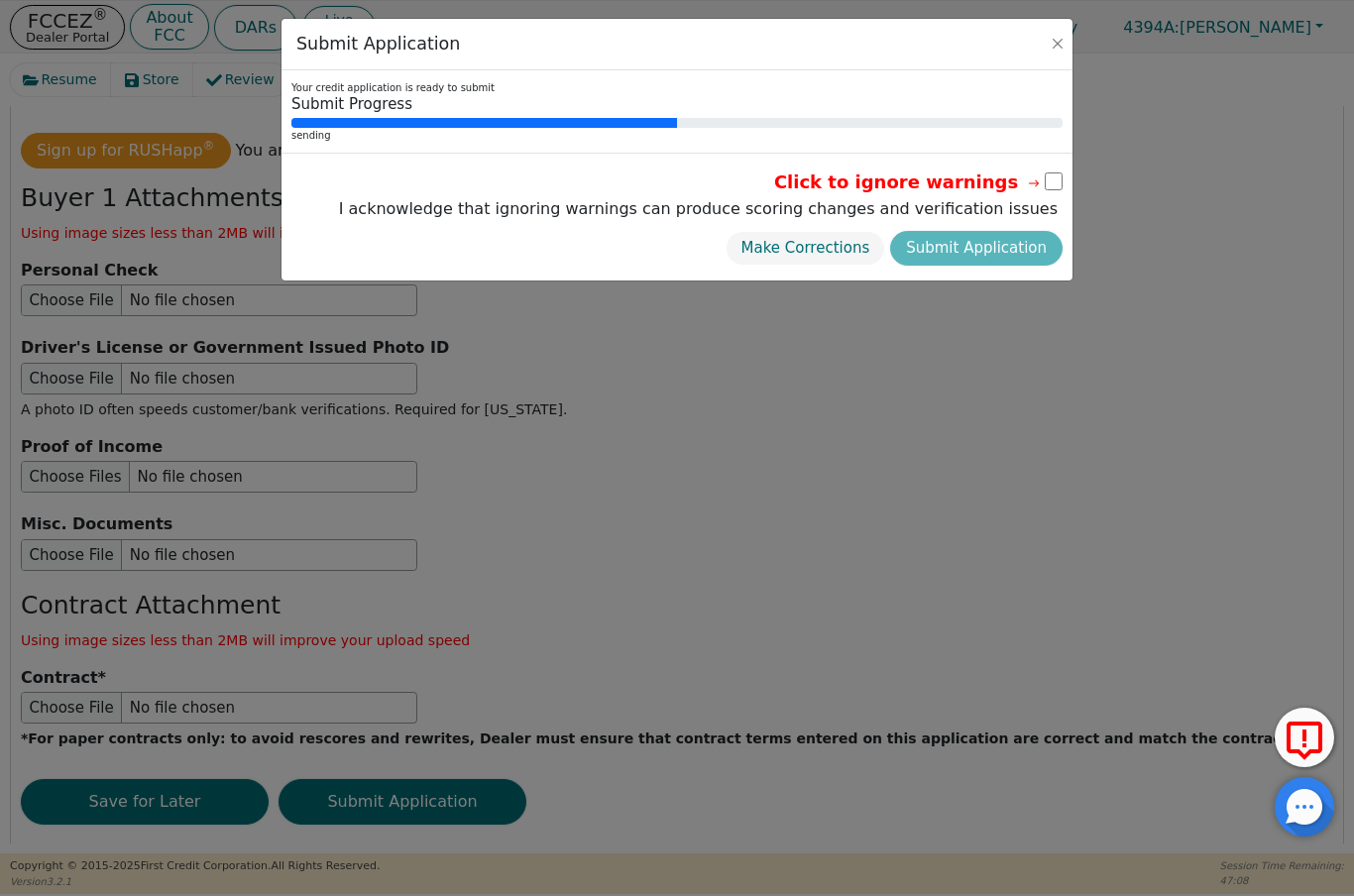
radio input "false"
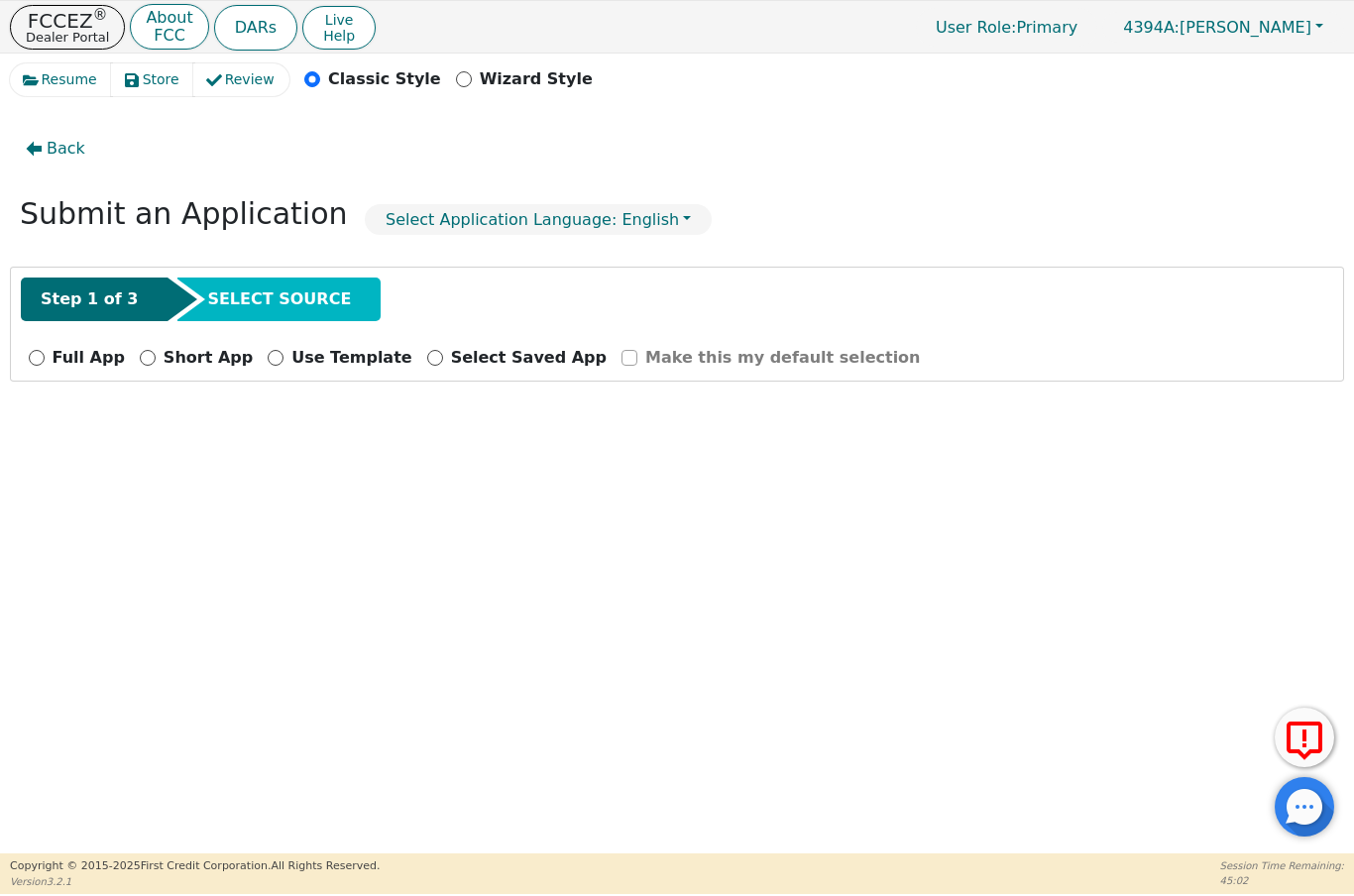
click at [55, 31] on p "Dealer Portal" at bounding box center [67, 37] width 83 height 13
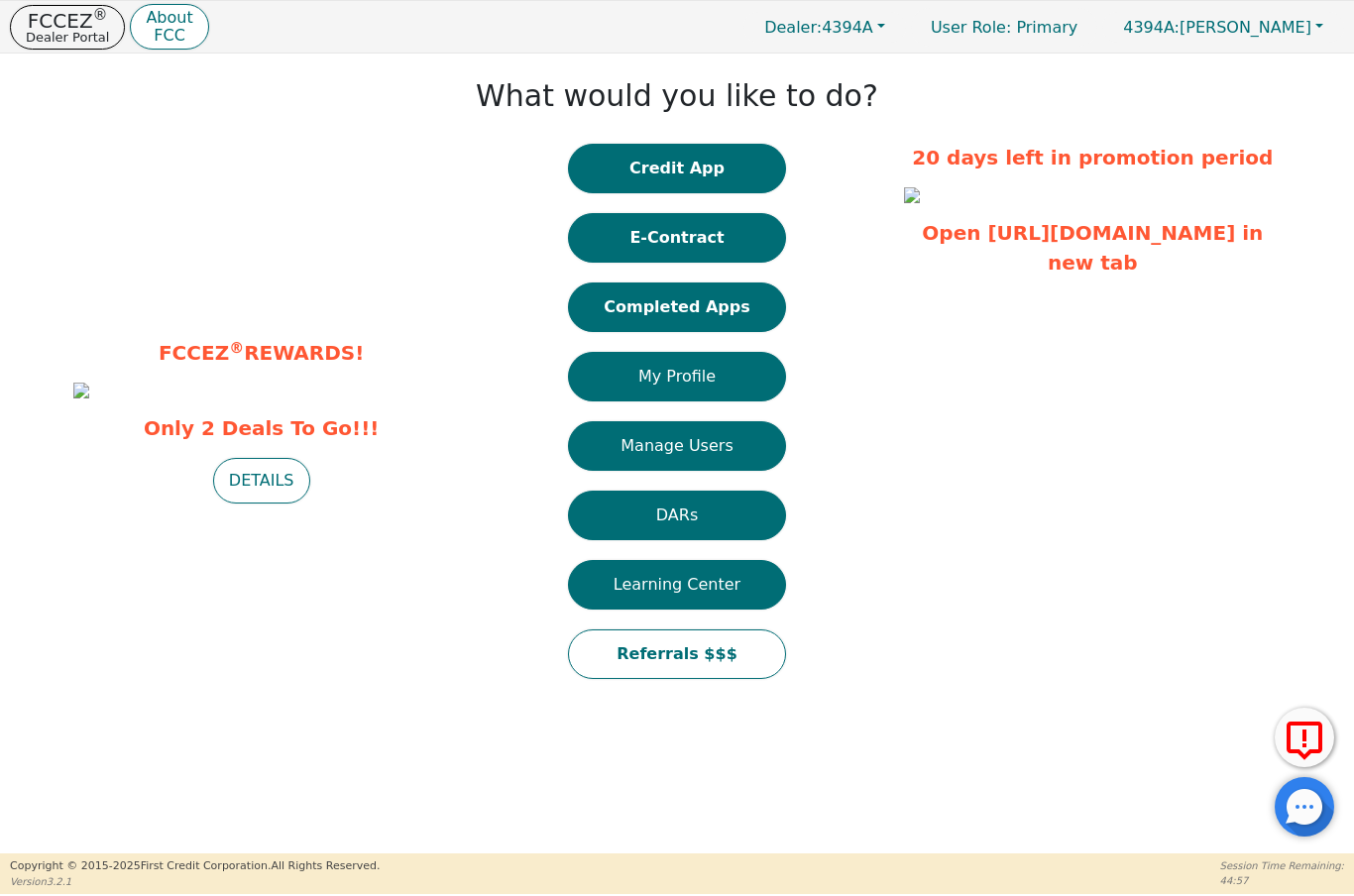
click at [706, 318] on button "Completed Apps" at bounding box center [677, 307] width 218 height 50
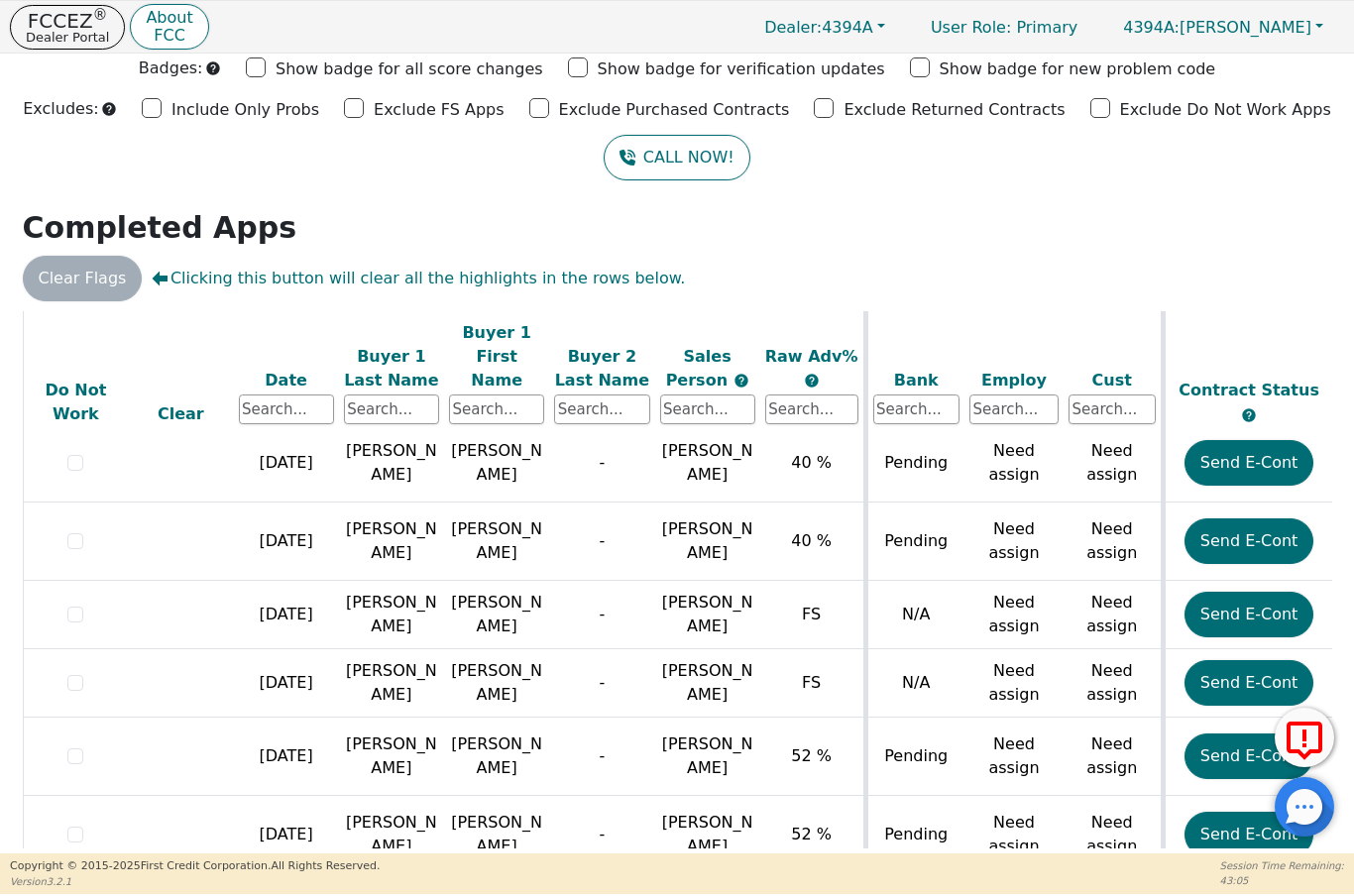
scroll to position [1068, 0]
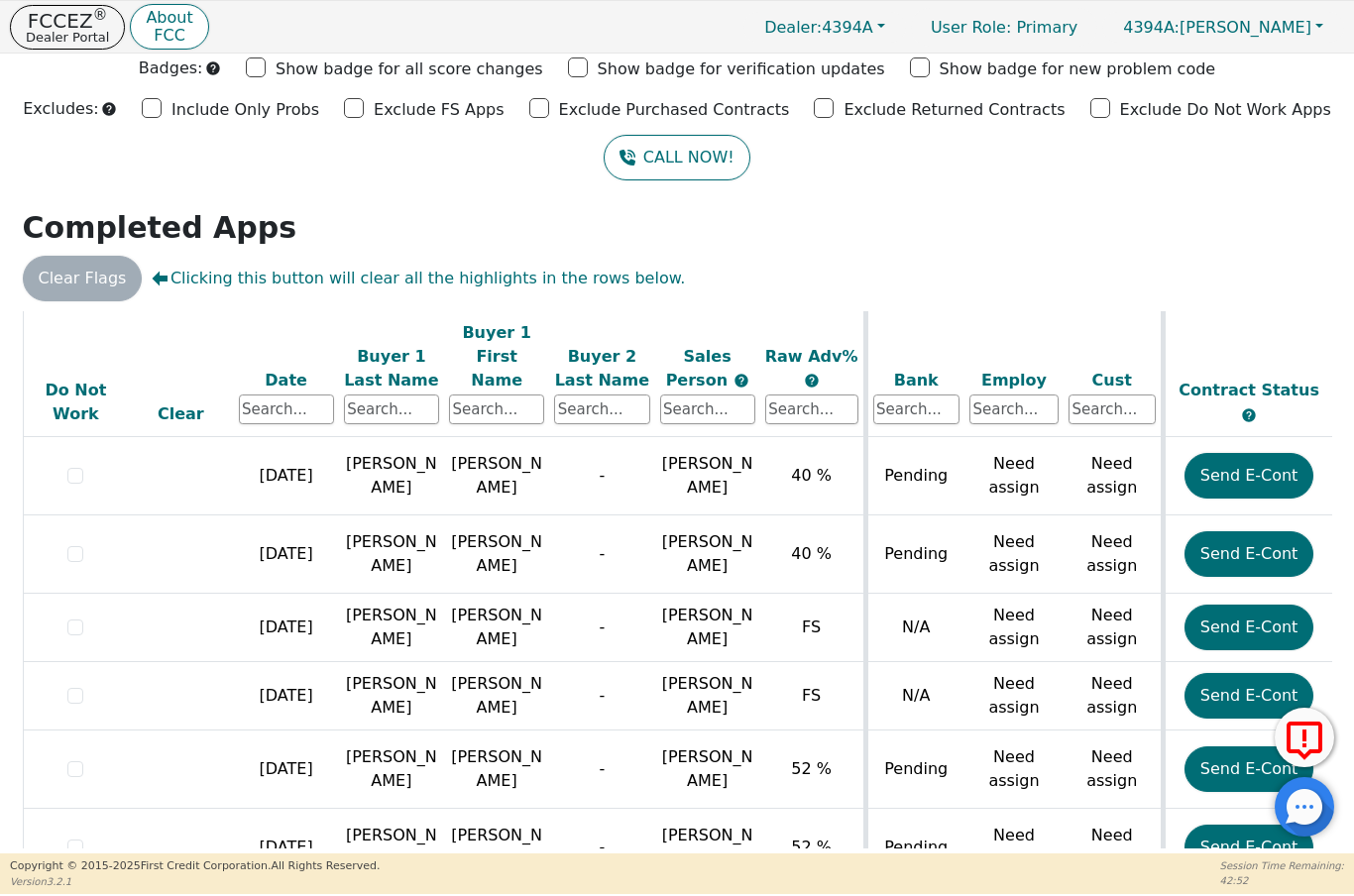
click at [701, 532] on span "[PERSON_NAME]" at bounding box center [708, 553] width 91 height 43
click at [706, 532] on span "[PERSON_NAME]" at bounding box center [708, 553] width 91 height 43
click at [711, 532] on span "[PERSON_NAME]" at bounding box center [708, 553] width 91 height 43
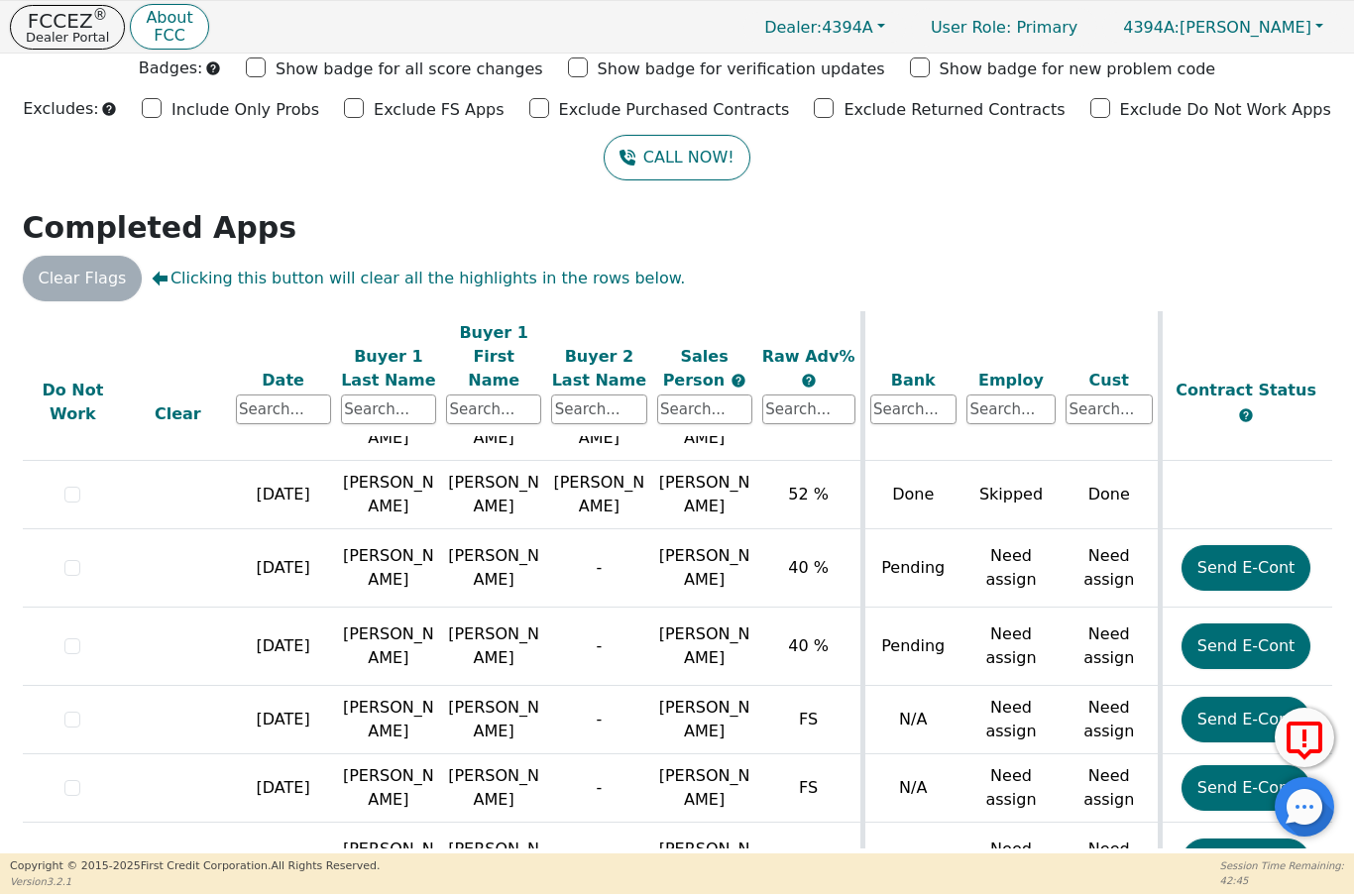
scroll to position [976, 3]
click at [275, 608] on td "[DATE]" at bounding box center [283, 646] width 105 height 78
click at [272, 608] on td "[DATE]" at bounding box center [283, 646] width 105 height 78
click at [1118, 608] on td "Need assign" at bounding box center [1110, 646] width 99 height 78
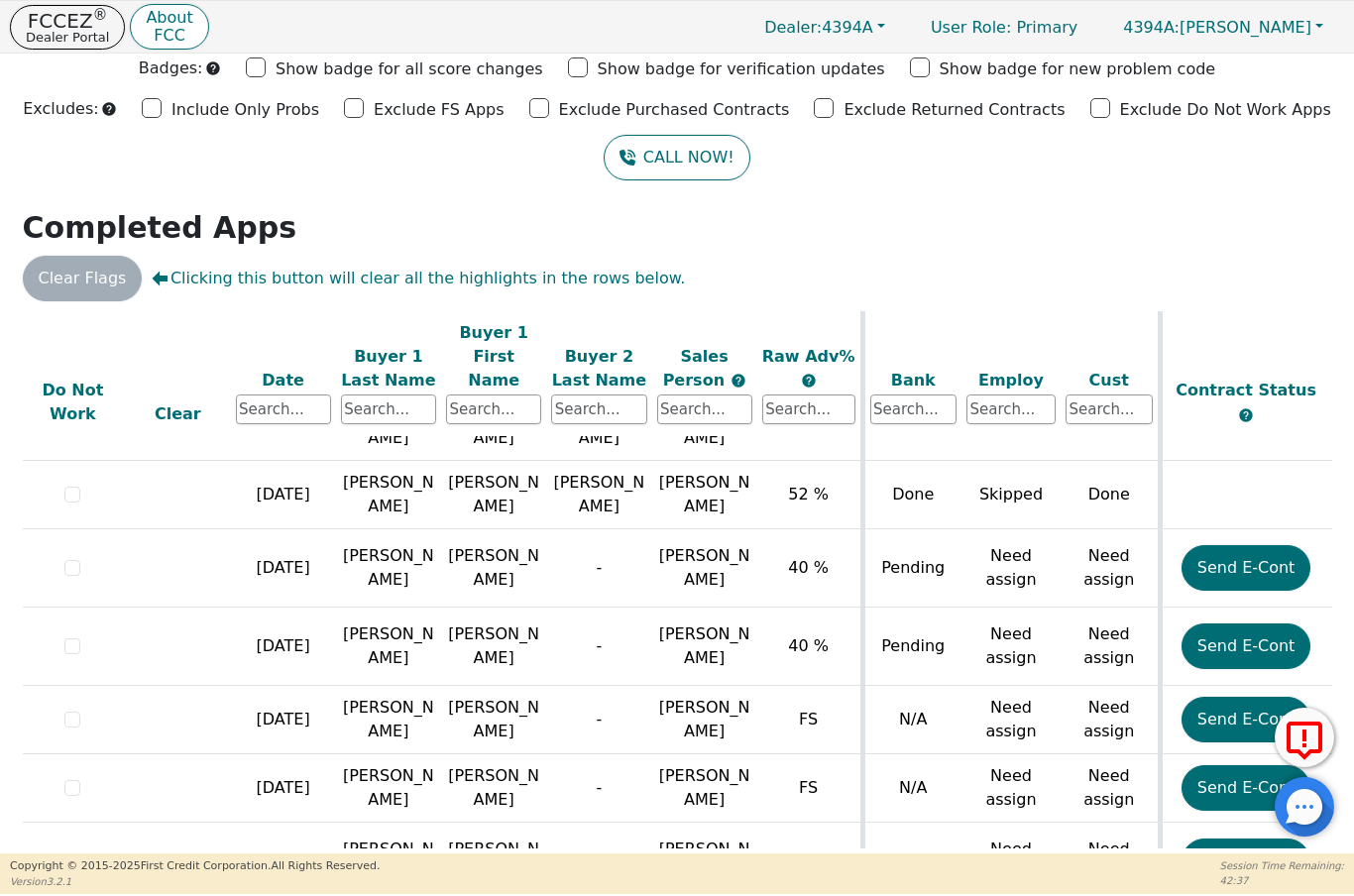
click at [932, 608] on td "Pending" at bounding box center [912, 646] width 99 height 78
click at [931, 608] on td "Pending" at bounding box center [912, 646] width 99 height 78
click at [911, 608] on td "Pending" at bounding box center [912, 646] width 99 height 78
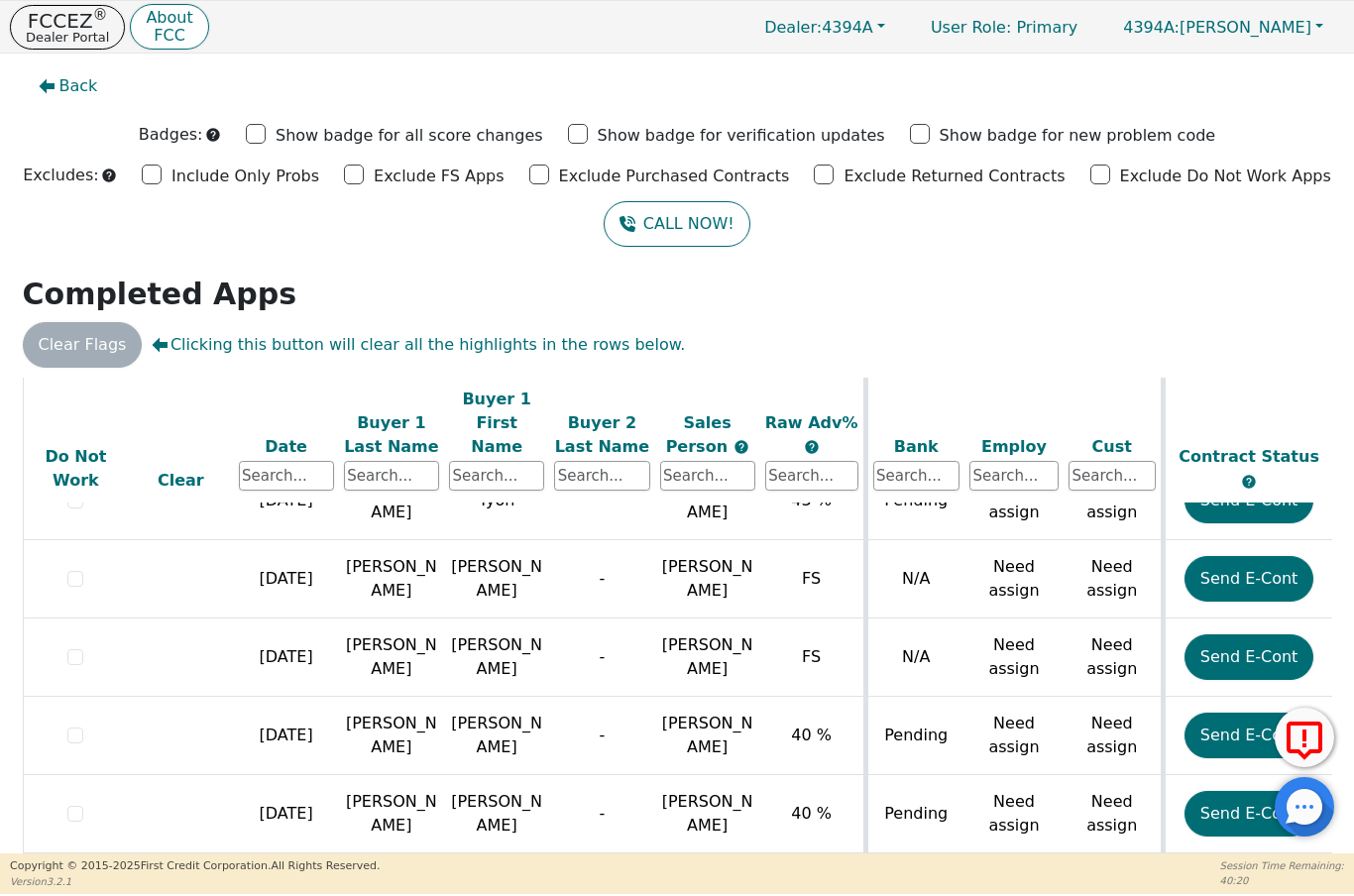
scroll to position [0, 0]
click at [72, 85] on span "Back" at bounding box center [78, 86] width 39 height 24
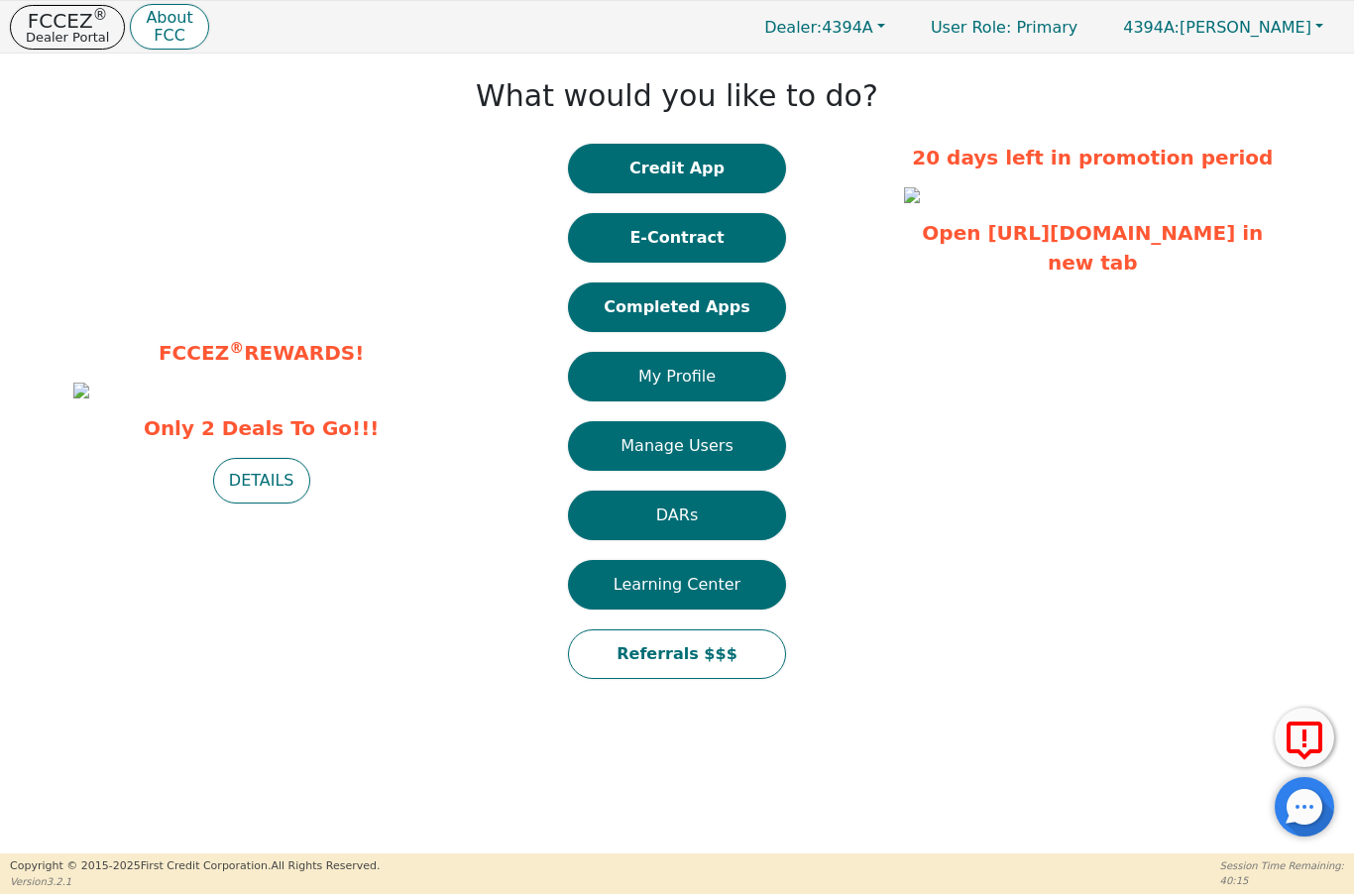
click at [713, 311] on button "Completed Apps" at bounding box center [677, 307] width 218 height 50
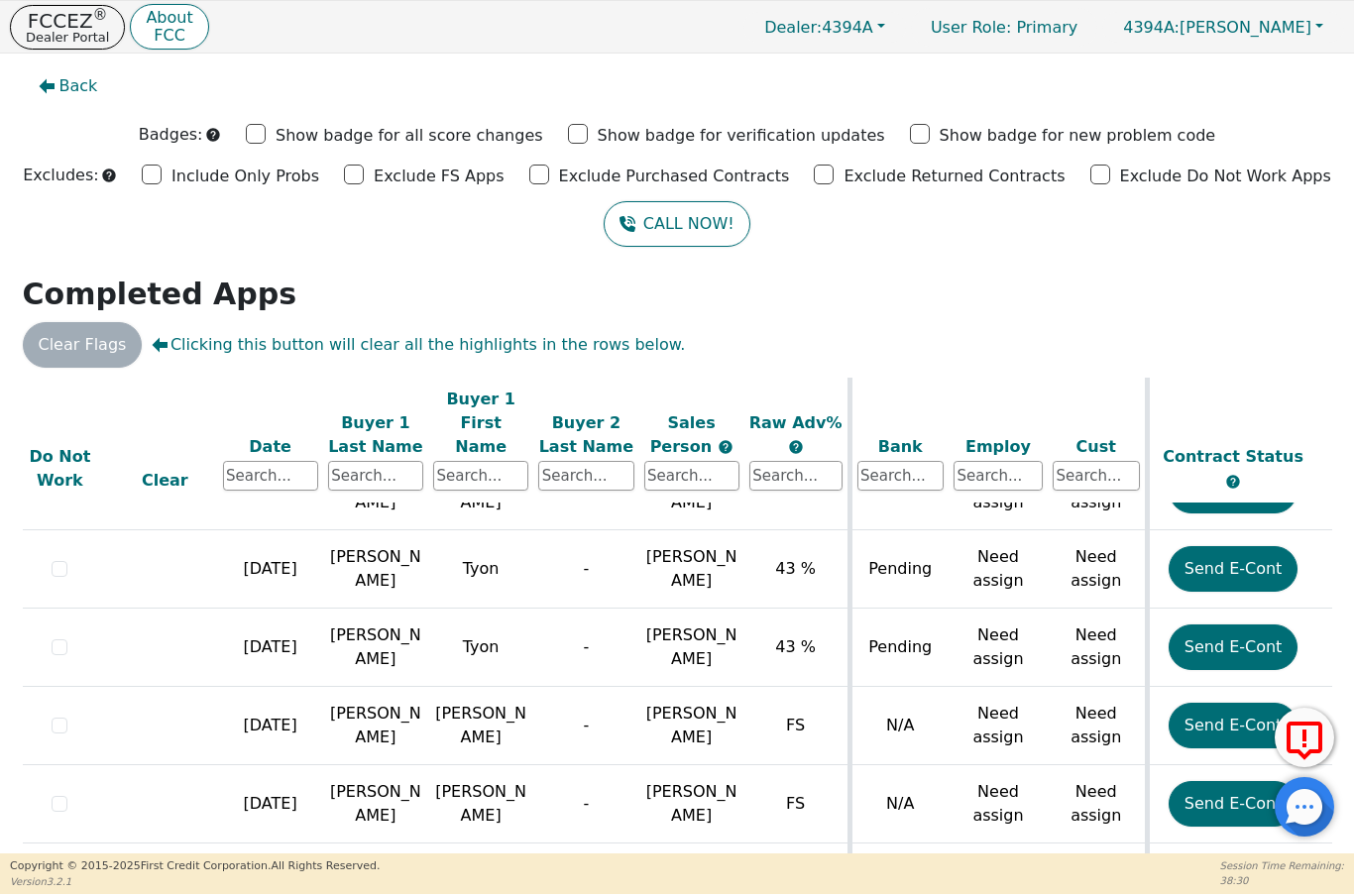
scroll to position [1465, 14]
